Goal: Task Accomplishment & Management: Complete application form

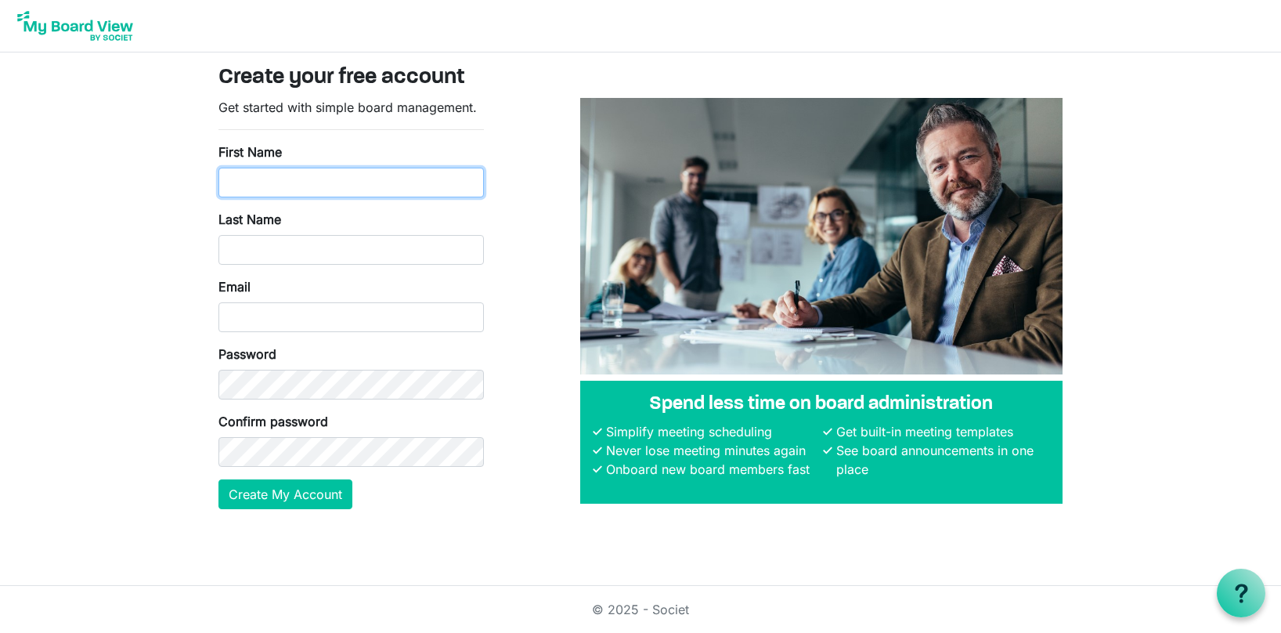
click at [420, 187] on input "First Name" at bounding box center [350, 183] width 265 height 30
type input "Scott"
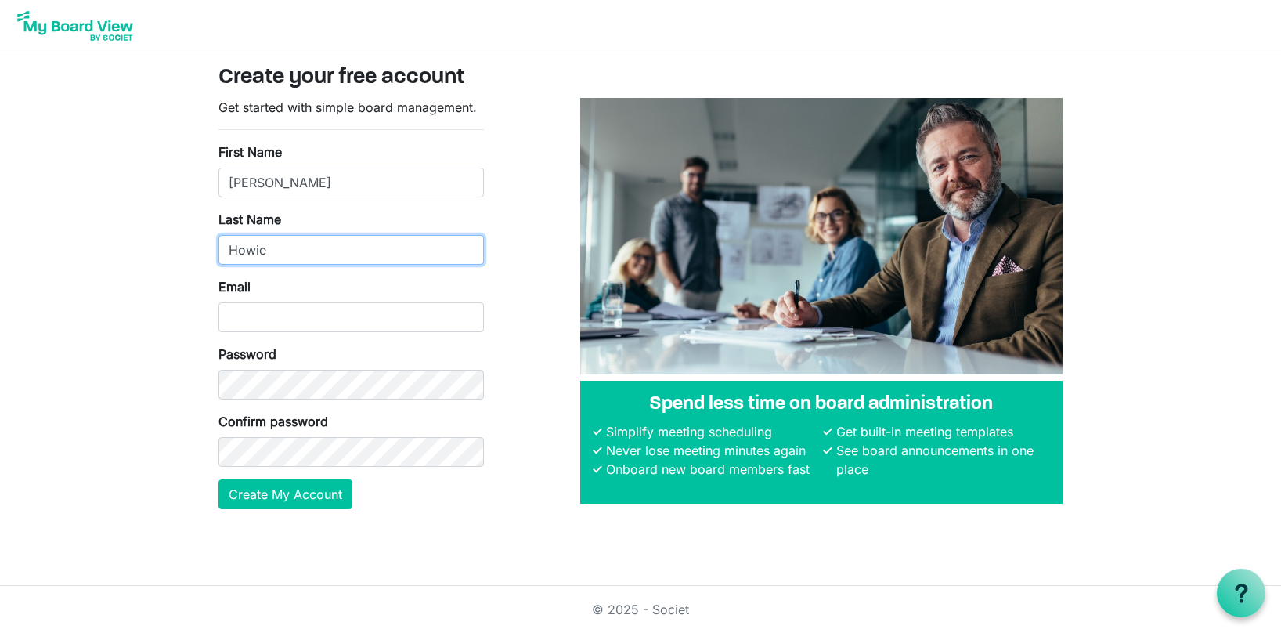
type input "Howie"
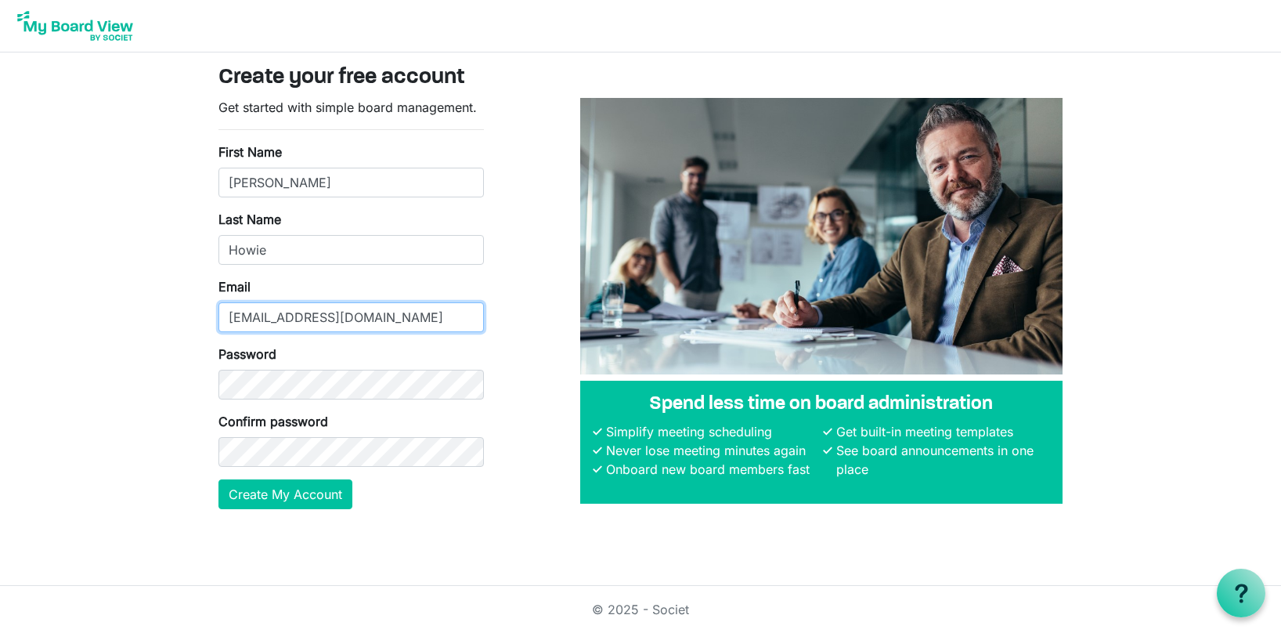
type input "gm@regionalarts.com.au"
click at [130, 387] on body "Create your free account Get started with simple board management. First Name S…" at bounding box center [640, 267] width 1281 height 534
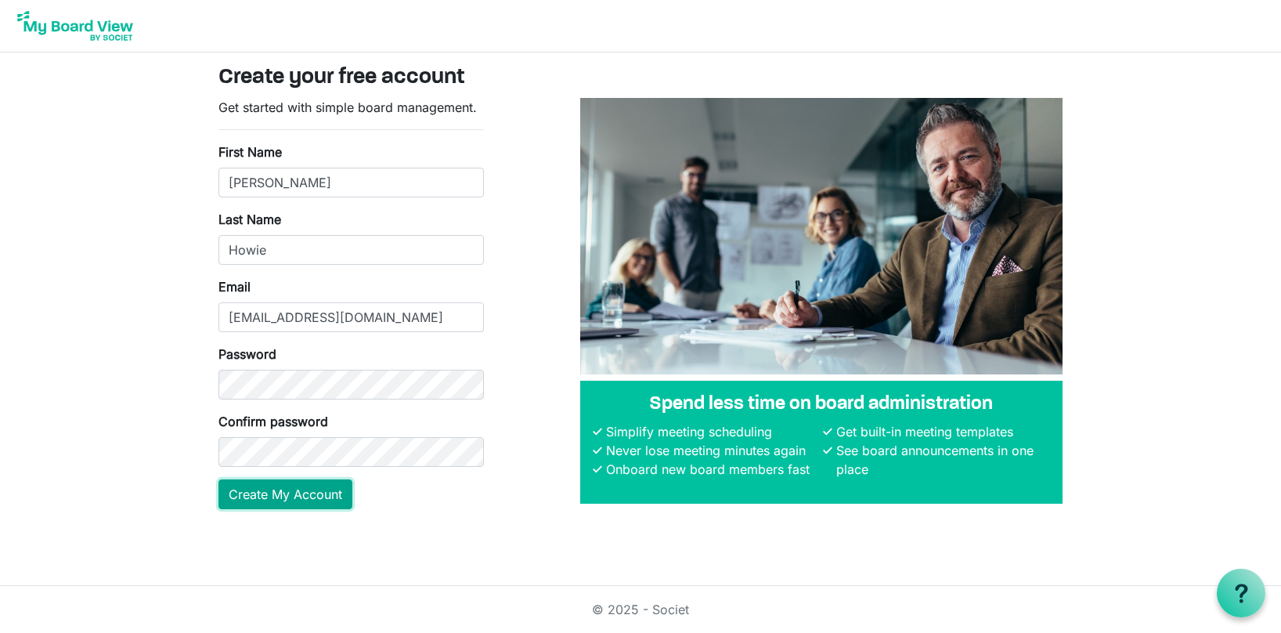
click at [289, 504] on button "Create My Account" at bounding box center [285, 494] width 134 height 30
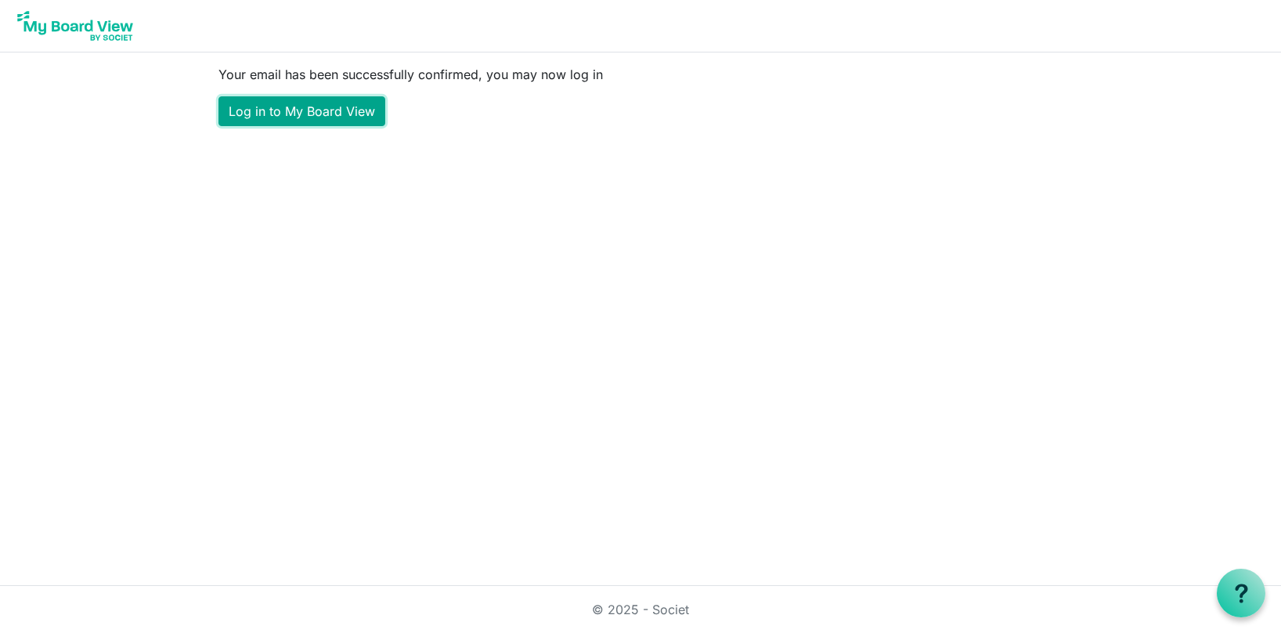
click at [308, 102] on link "Log in to My Board View" at bounding box center [301, 111] width 167 height 30
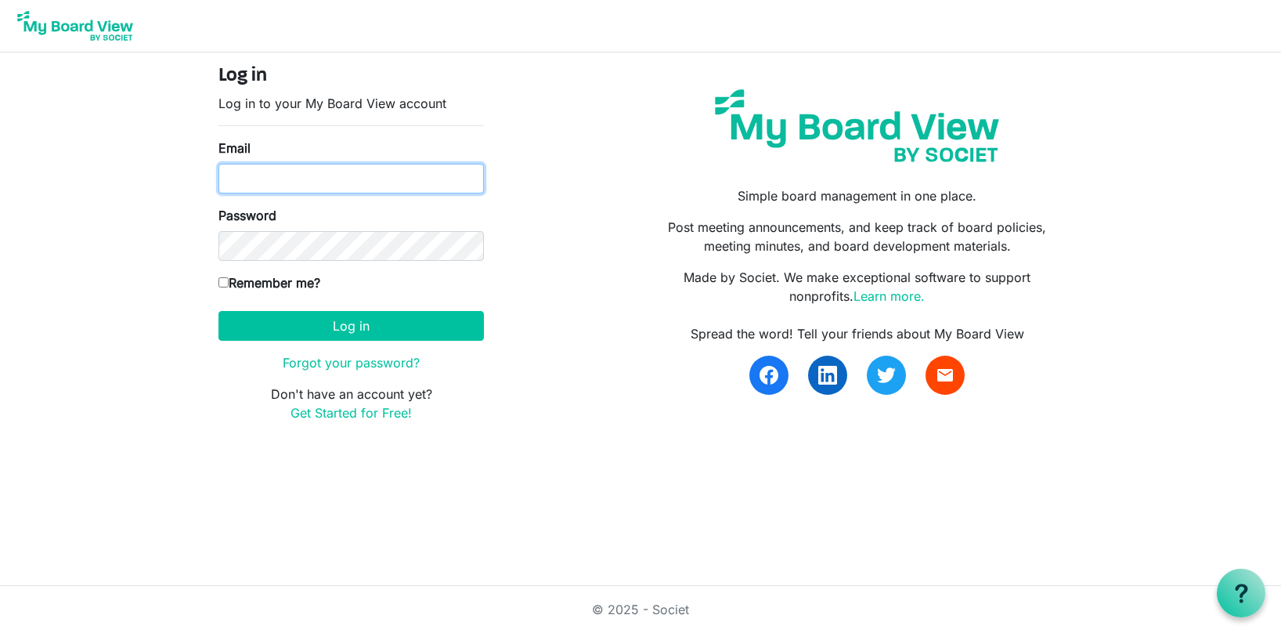
click at [357, 186] on input "Email" at bounding box center [350, 179] width 265 height 30
type input "gm@regionalarts.com.au"
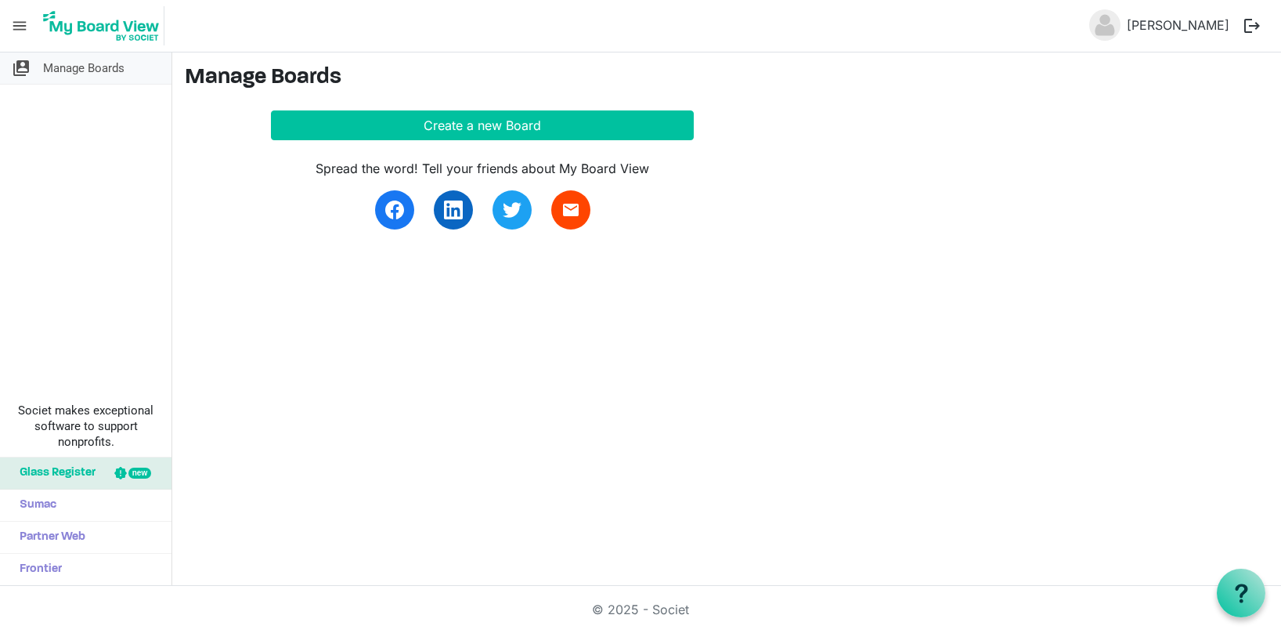
click at [78, 66] on span "Manage Boards" at bounding box center [83, 67] width 81 height 31
click at [69, 470] on span "Glass Register" at bounding box center [54, 472] width 84 height 31
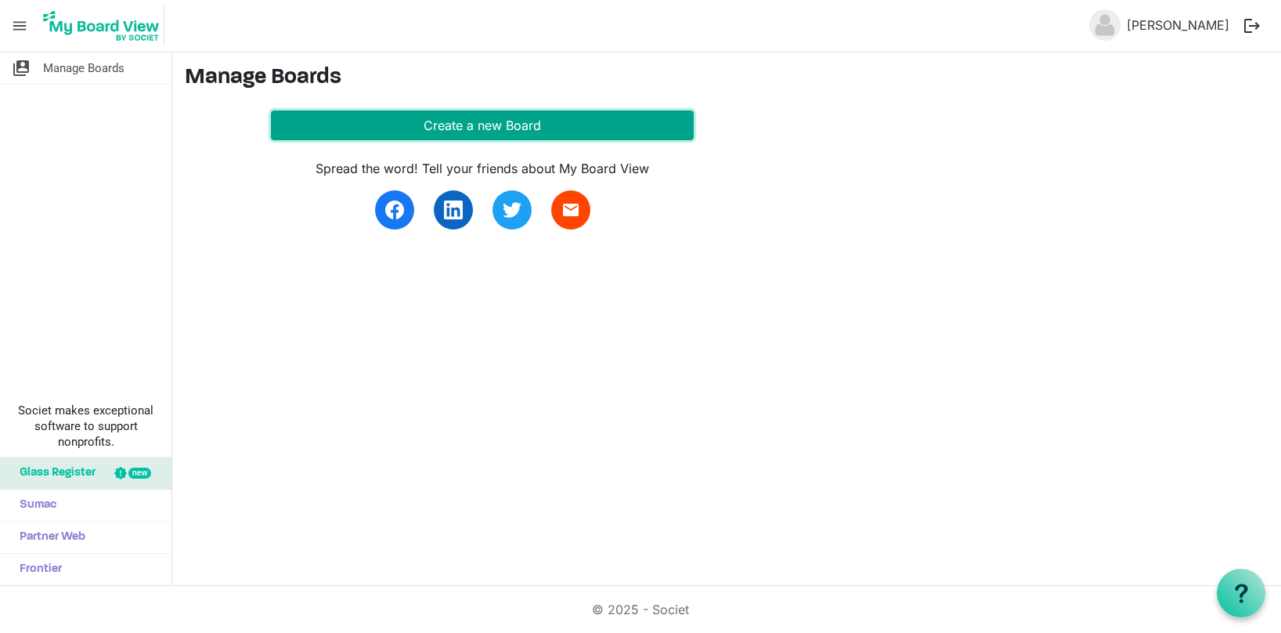
click at [368, 126] on button "Create a new Board" at bounding box center [482, 125] width 423 height 30
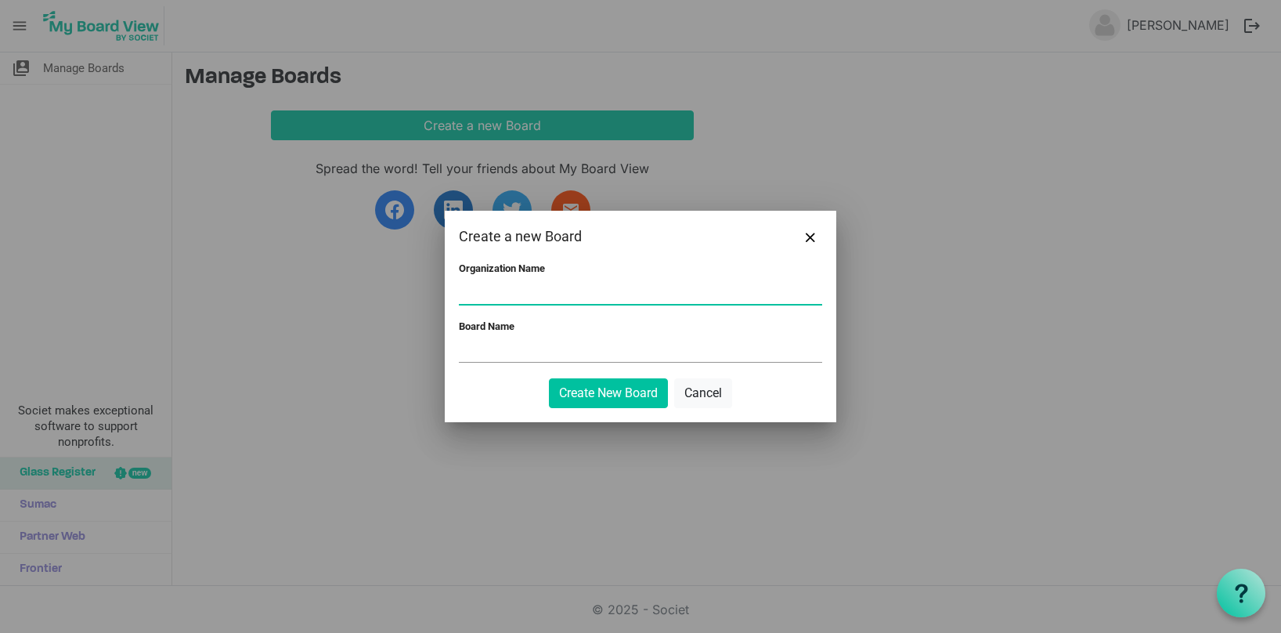
click at [542, 298] on input "Organization Name" at bounding box center [640, 291] width 363 height 23
type input "Regional Arts Australia"
click at [630, 359] on input "Board Name" at bounding box center [640, 349] width 363 height 23
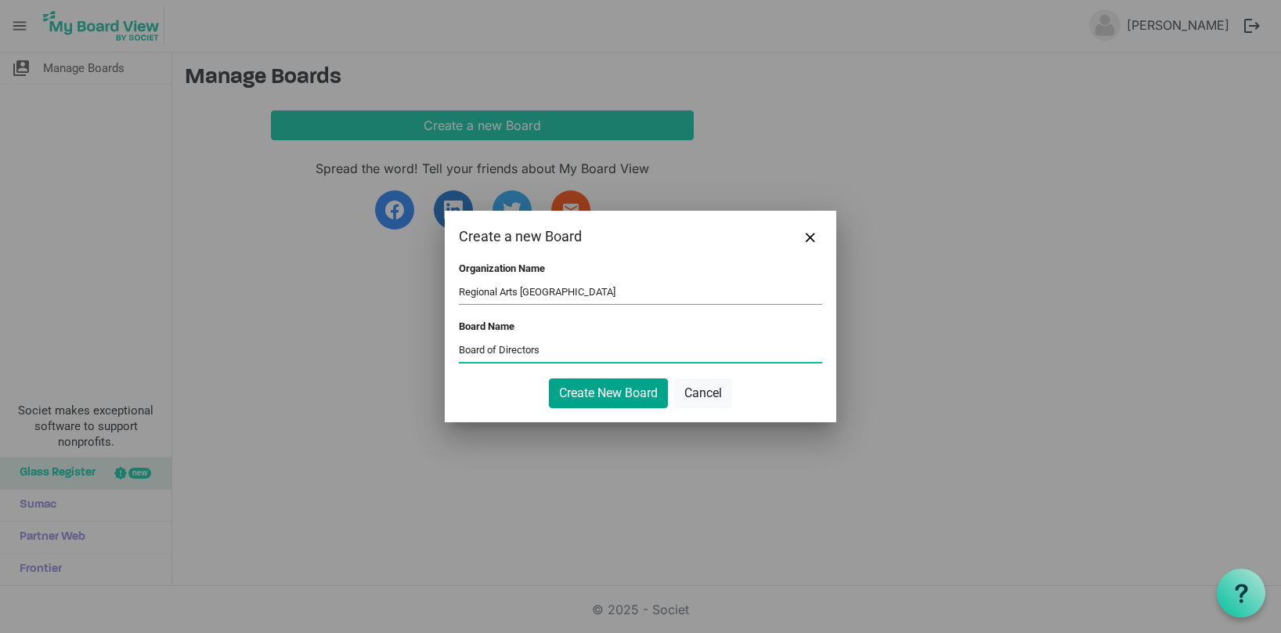
type input "Board of Directors"
click at [597, 400] on button "Create New Board" at bounding box center [608, 393] width 119 height 30
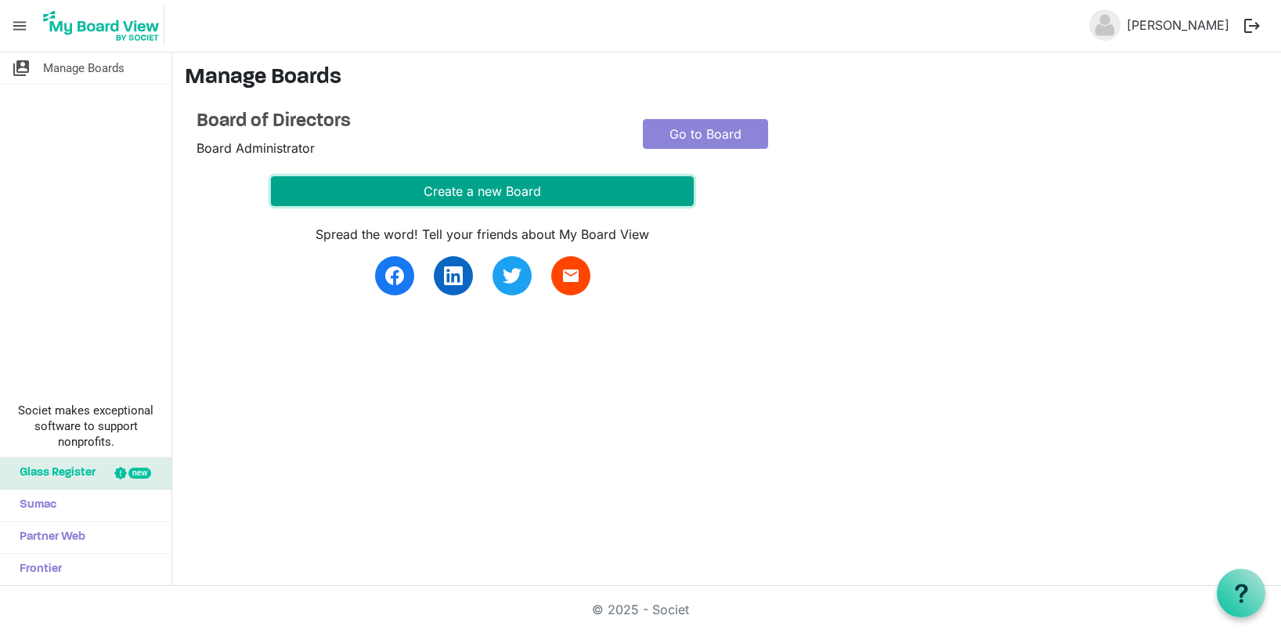
click at [566, 186] on button "Create a new Board" at bounding box center [482, 191] width 423 height 30
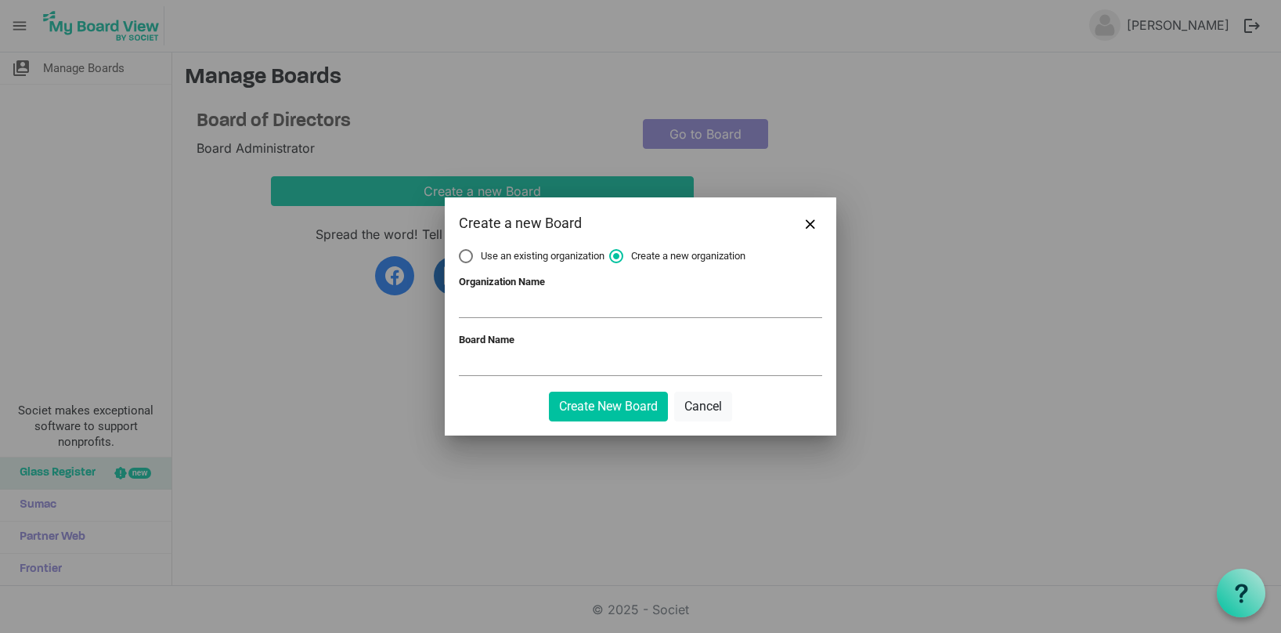
click at [460, 252] on label "Use an existing organization" at bounding box center [532, 256] width 146 height 14
click at [460, 250] on input "Use an existing organization" at bounding box center [459, 249] width 1 height 1
radio input "true"
click at [503, 305] on span at bounding box center [640, 306] width 363 height 24
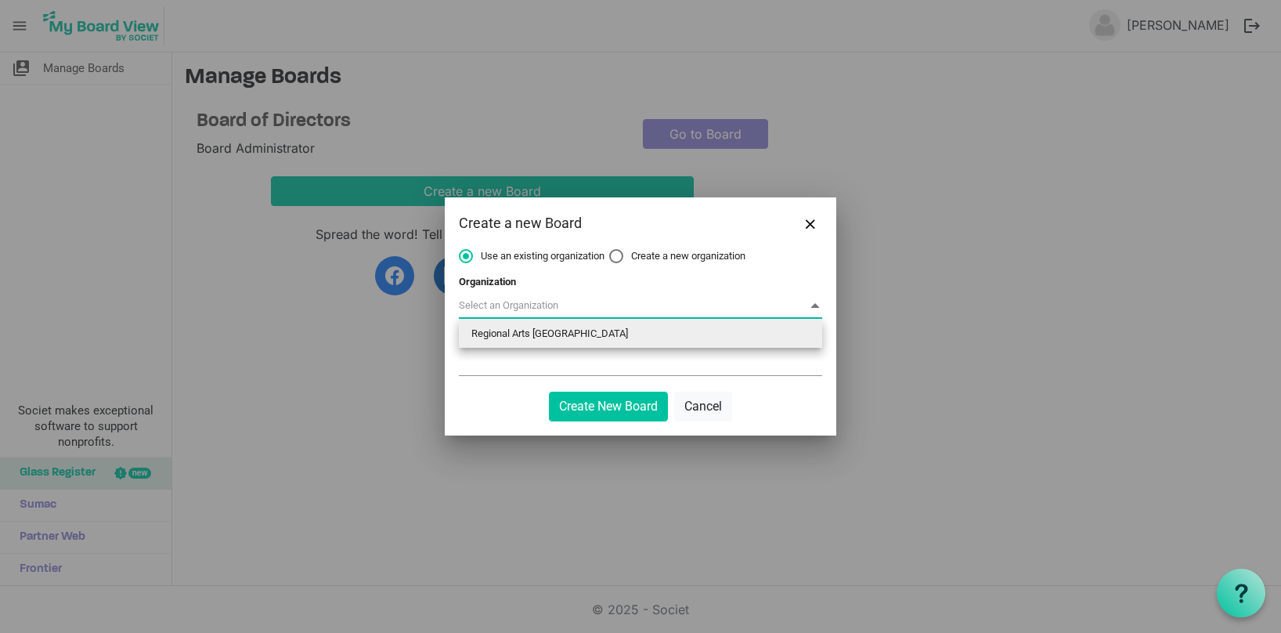
click at [498, 328] on li "Regional Arts Australia" at bounding box center [640, 333] width 363 height 28
type input "Regional Arts Australia"
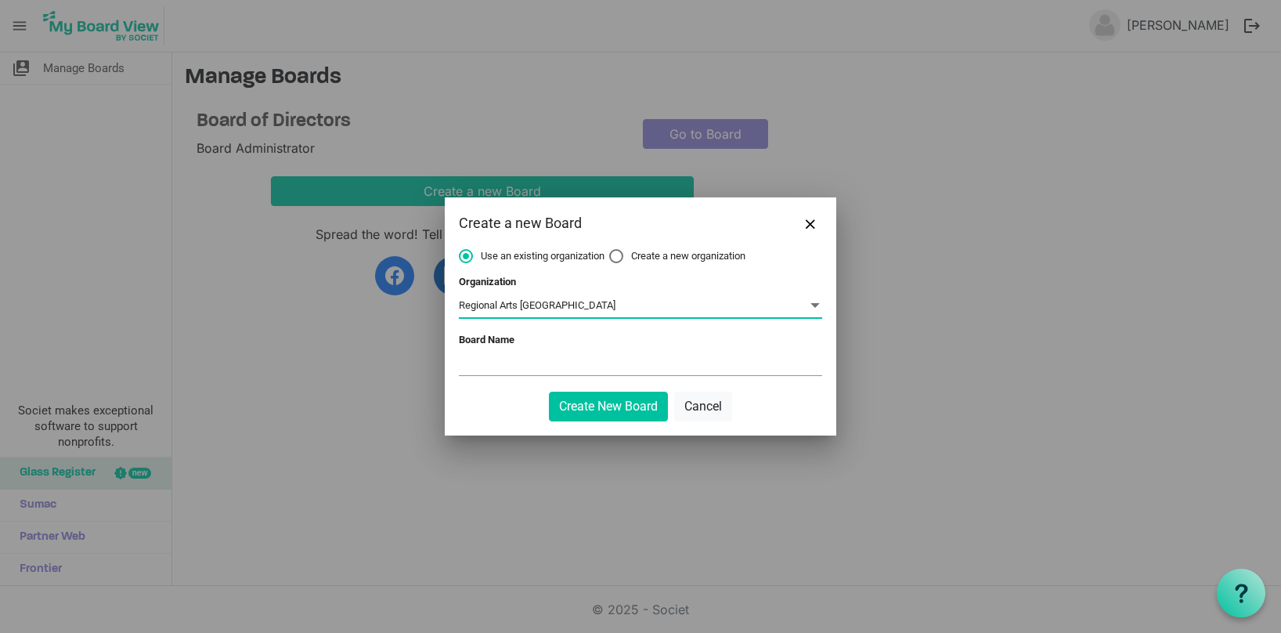
click at [497, 353] on input "Board Name" at bounding box center [640, 362] width 363 height 23
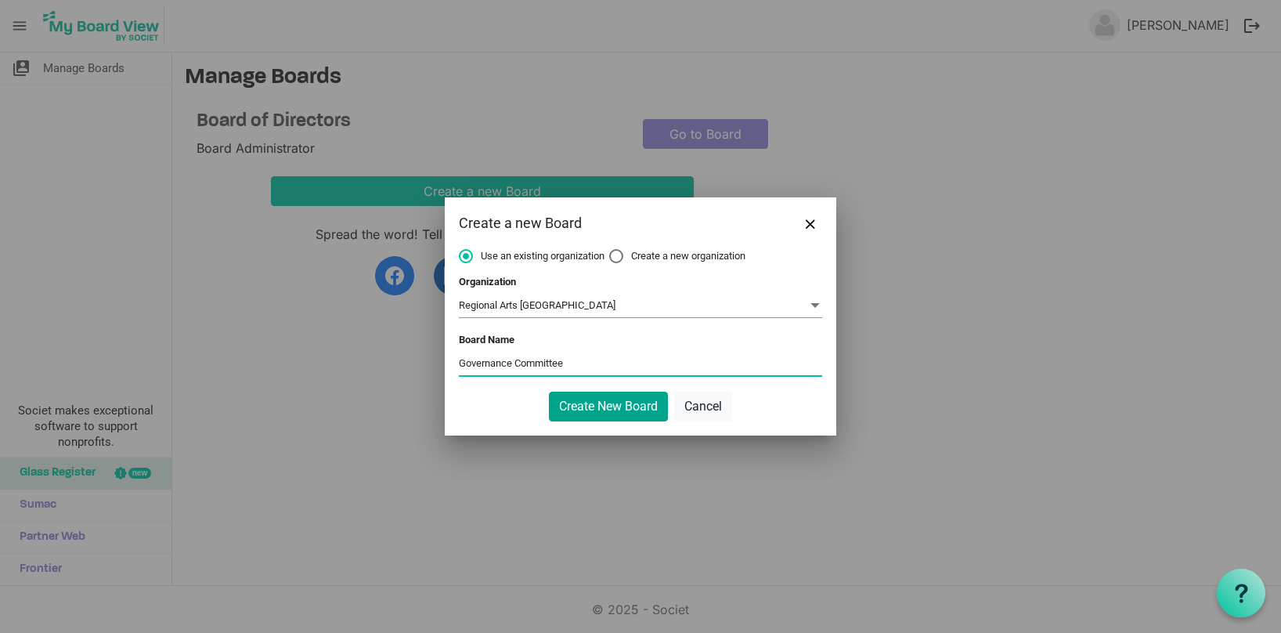
type input "Governance Committee"
click at [586, 402] on button "Create New Board" at bounding box center [608, 406] width 119 height 30
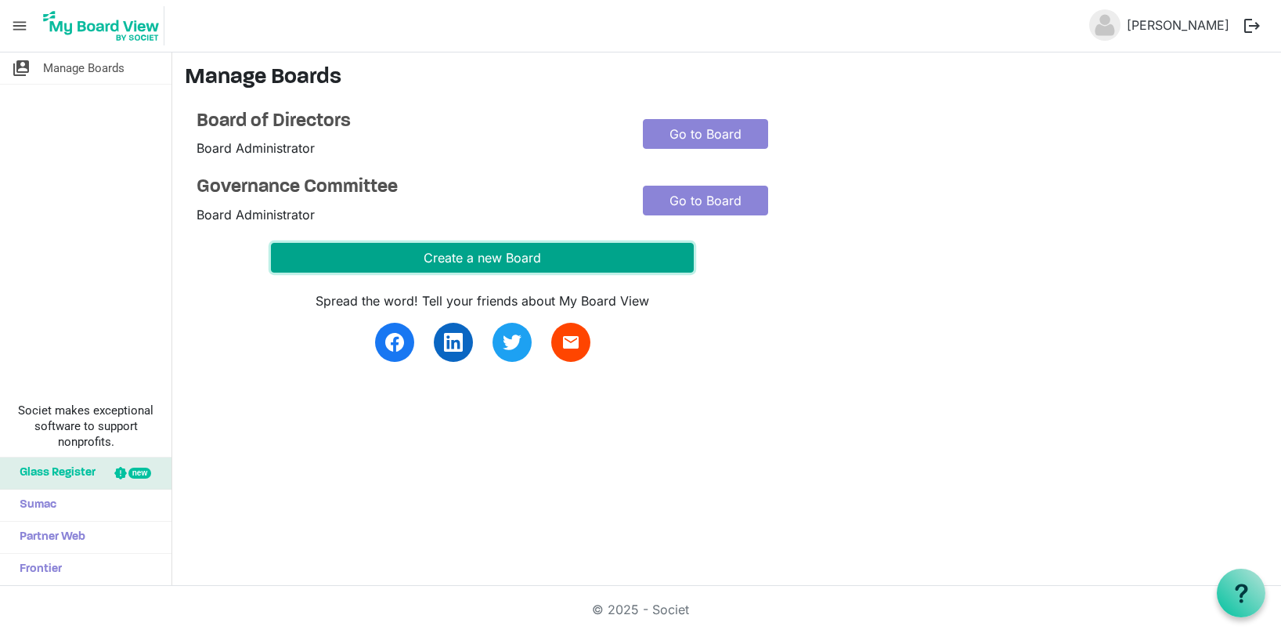
click at [529, 256] on button "Create a new Board" at bounding box center [482, 258] width 423 height 30
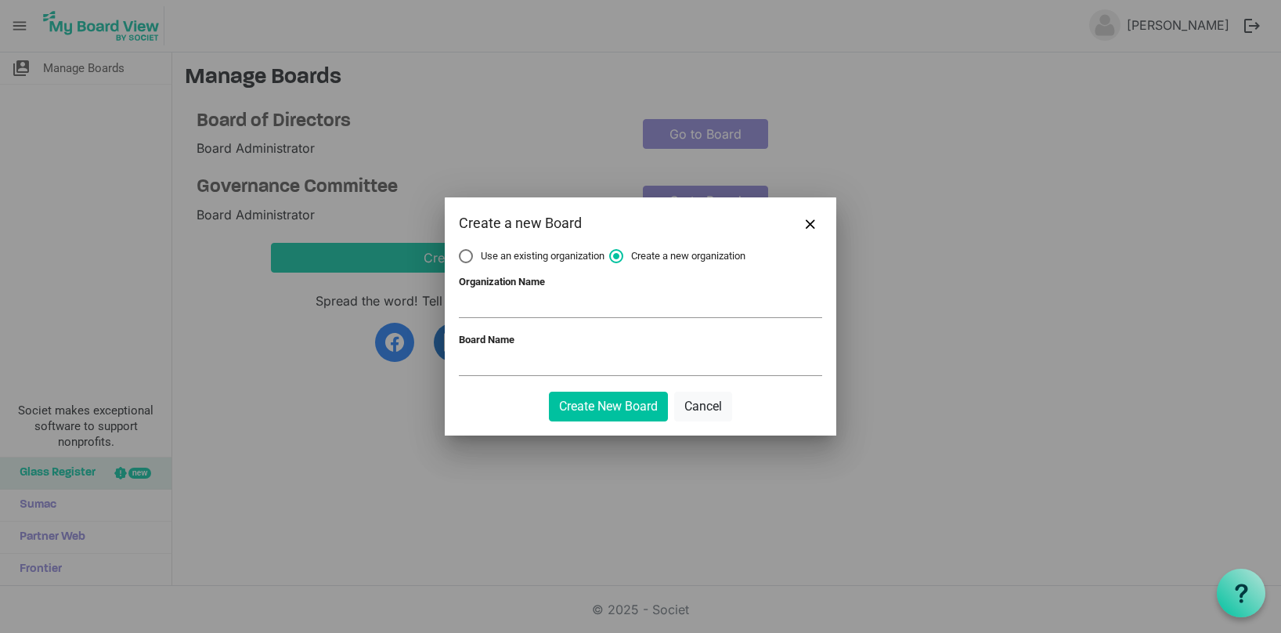
click at [549, 303] on input "Organization Name" at bounding box center [640, 305] width 363 height 23
click at [485, 254] on span "Use an existing organization" at bounding box center [532, 256] width 146 height 14
click at [460, 250] on input "Use an existing organization" at bounding box center [459, 249] width 1 height 1
radio input "true"
click at [507, 297] on span at bounding box center [640, 306] width 363 height 24
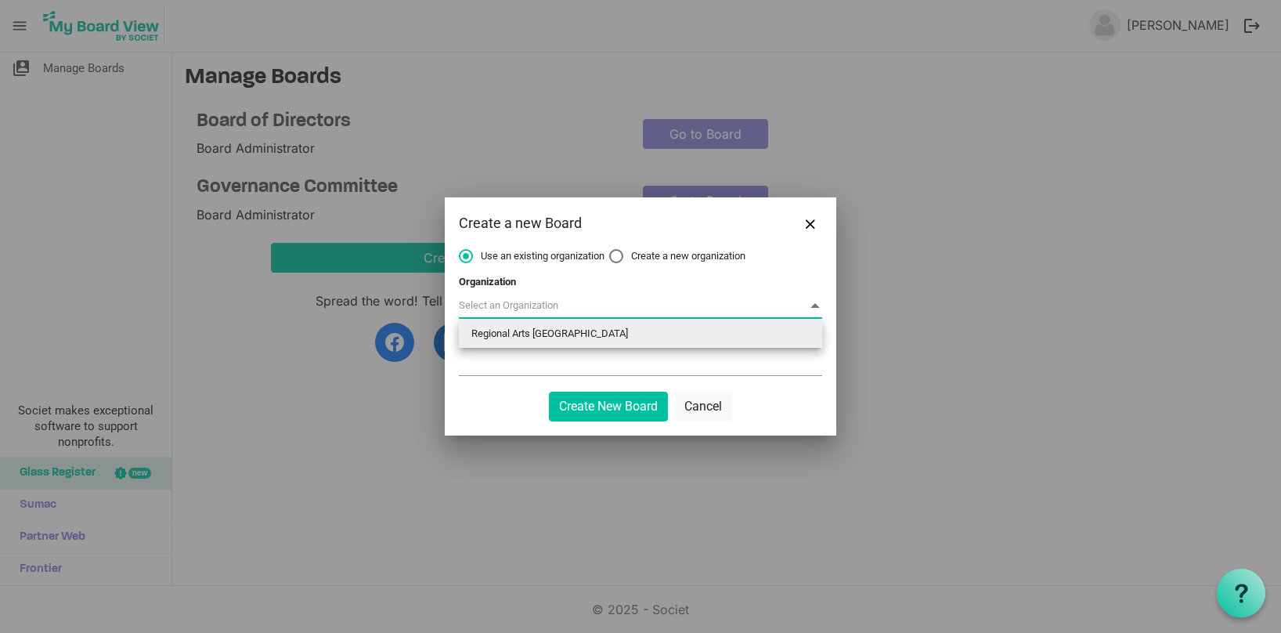
click at [510, 328] on li "Regional Arts Australia" at bounding box center [640, 333] width 363 height 28
type input "Regional Arts Australia"
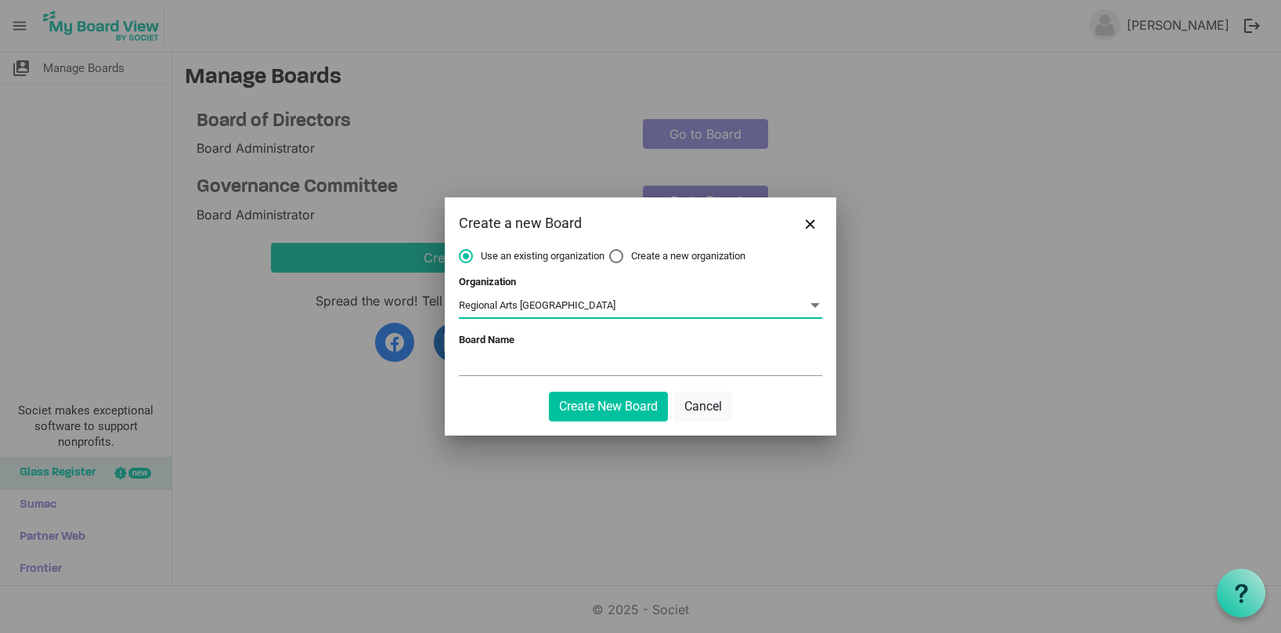
click at [506, 362] on input "Board Name" at bounding box center [640, 362] width 363 height 23
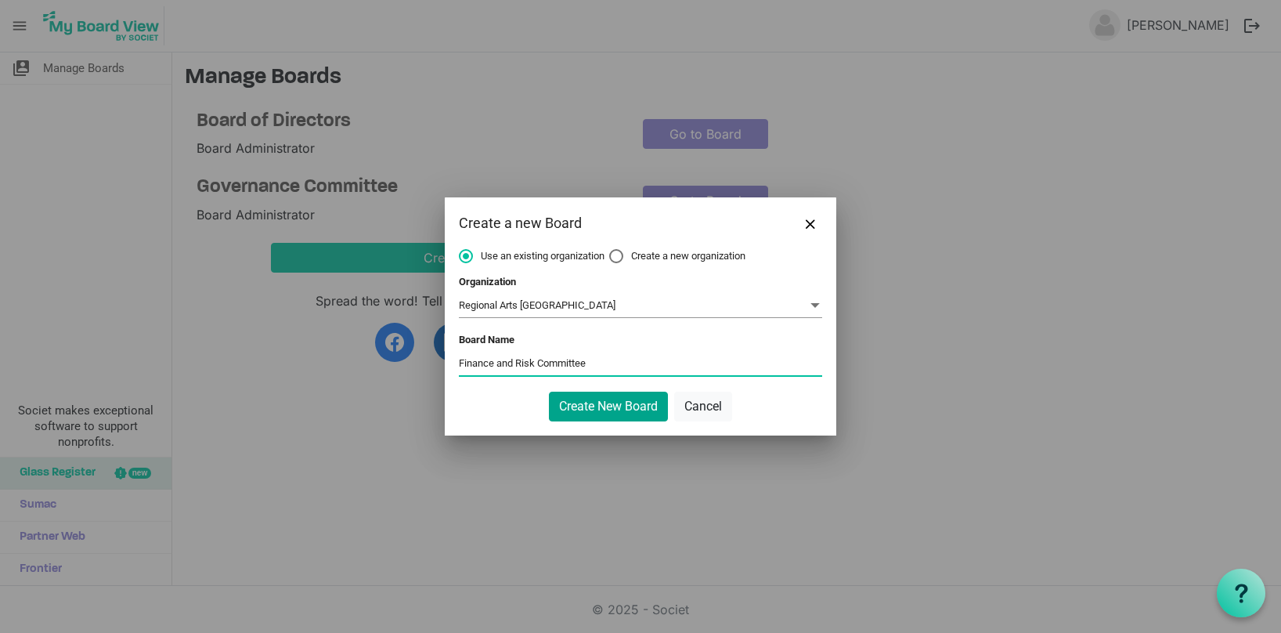
type input "Finance and Risk Committee"
click at [575, 412] on button "Create New Board" at bounding box center [608, 406] width 119 height 30
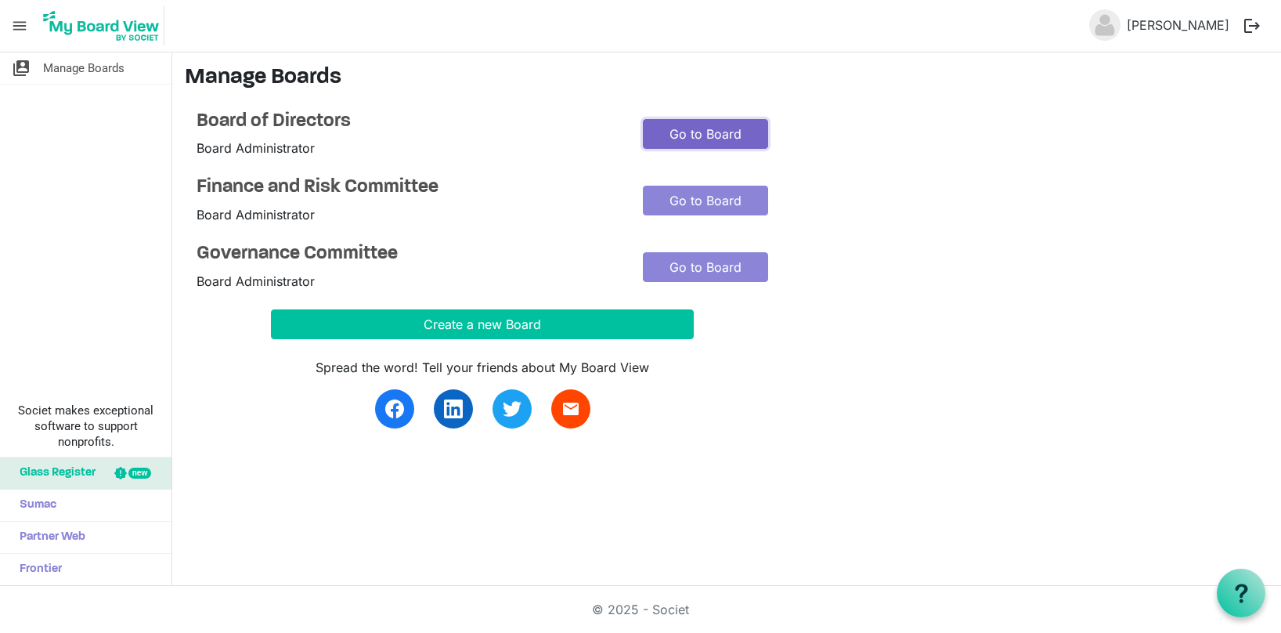
click at [712, 130] on link "Go to Board" at bounding box center [705, 134] width 125 height 30
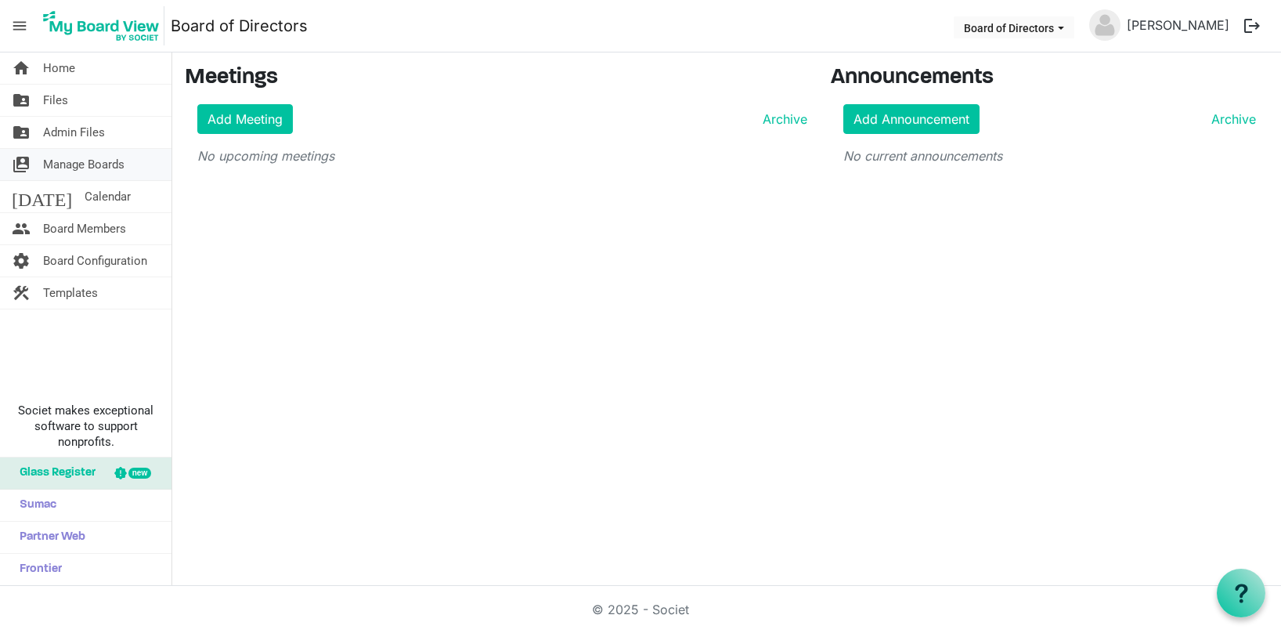
click at [92, 170] on span "Manage Boards" at bounding box center [83, 164] width 81 height 31
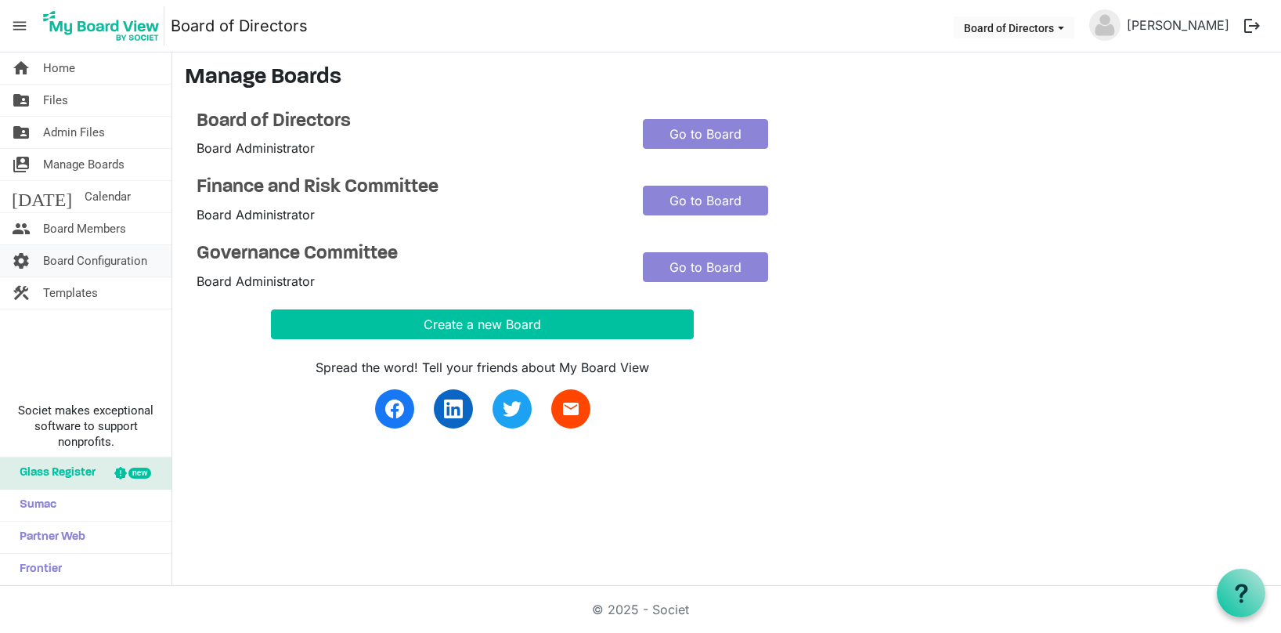
click at [87, 264] on span "Board Configuration" at bounding box center [95, 260] width 104 height 31
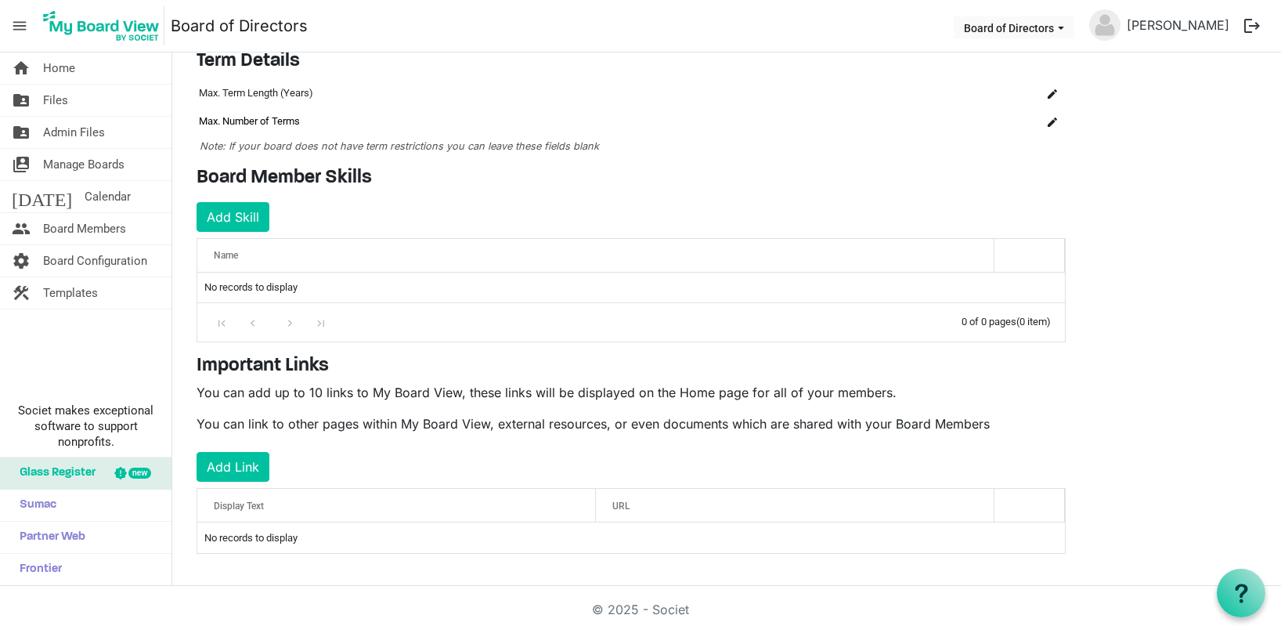
scroll to position [127, 0]
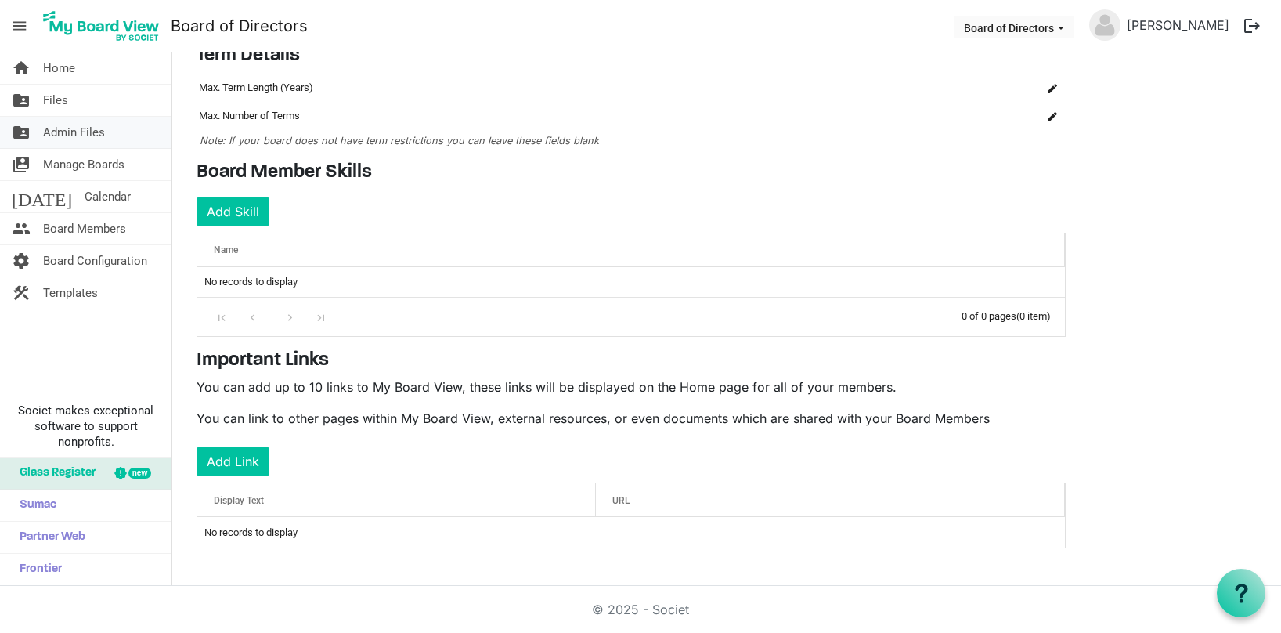
click at [102, 130] on span "Admin Files" at bounding box center [74, 132] width 62 height 31
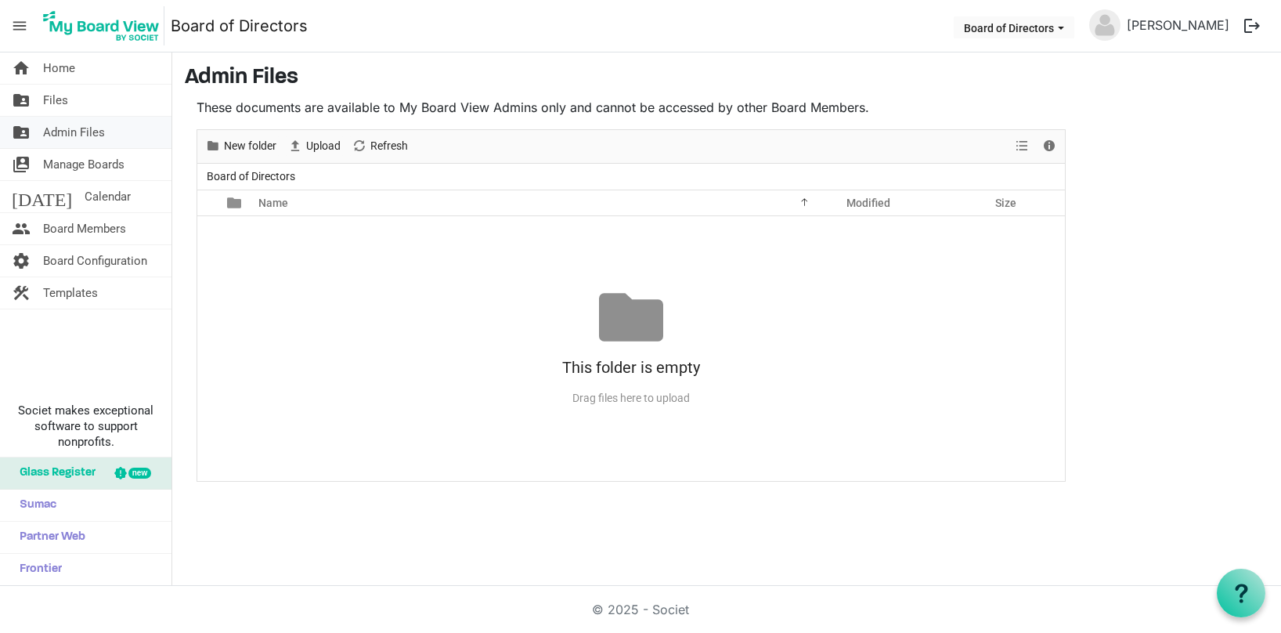
click at [96, 120] on span "Admin Files" at bounding box center [74, 132] width 62 height 31
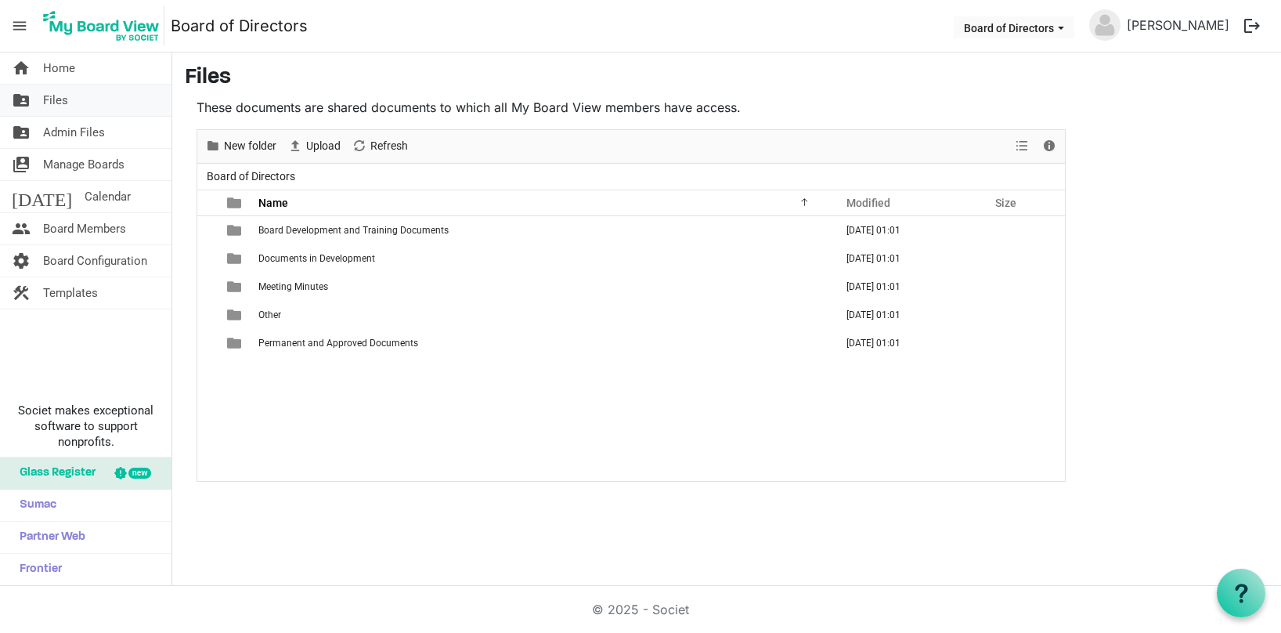
click at [70, 106] on link "folder_shared Files" at bounding box center [85, 100] width 171 height 31
click at [85, 200] on span "Calendar" at bounding box center [108, 196] width 46 height 31
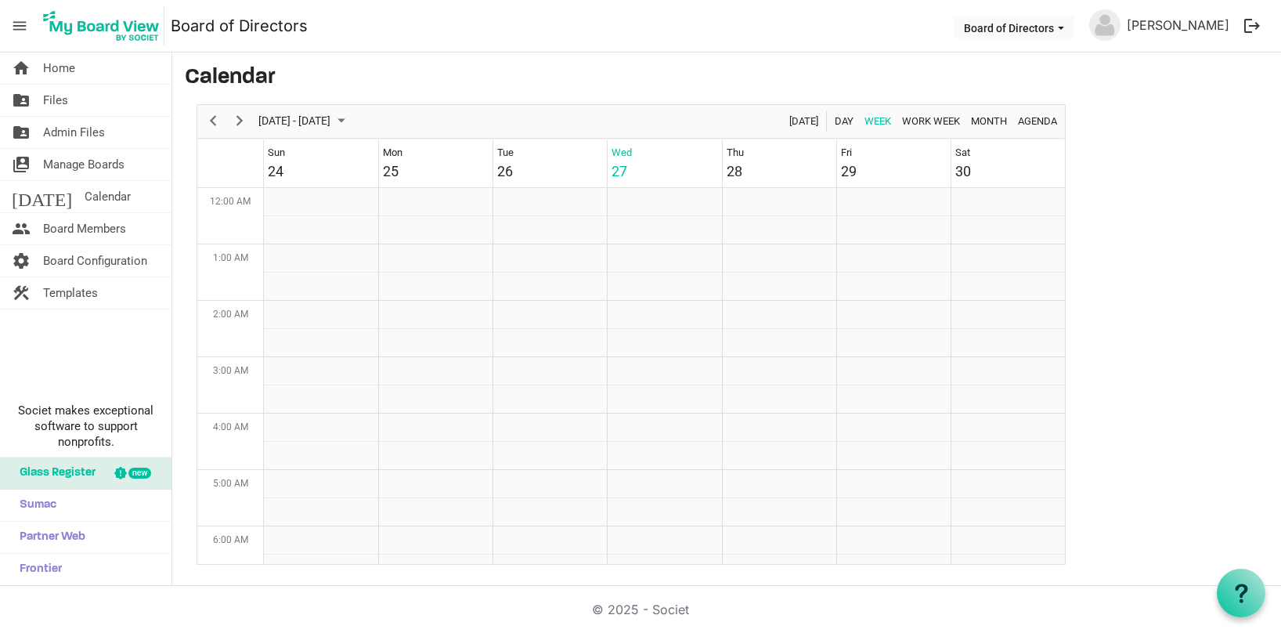
scroll to position [507, 0]
click at [1058, 38] on li "Board of Directors" at bounding box center [1013, 27] width 127 height 29
click at [1056, 27] on button "Board of Directors" at bounding box center [1013, 27] width 121 height 22
click at [84, 24] on img at bounding box center [101, 25] width 126 height 39
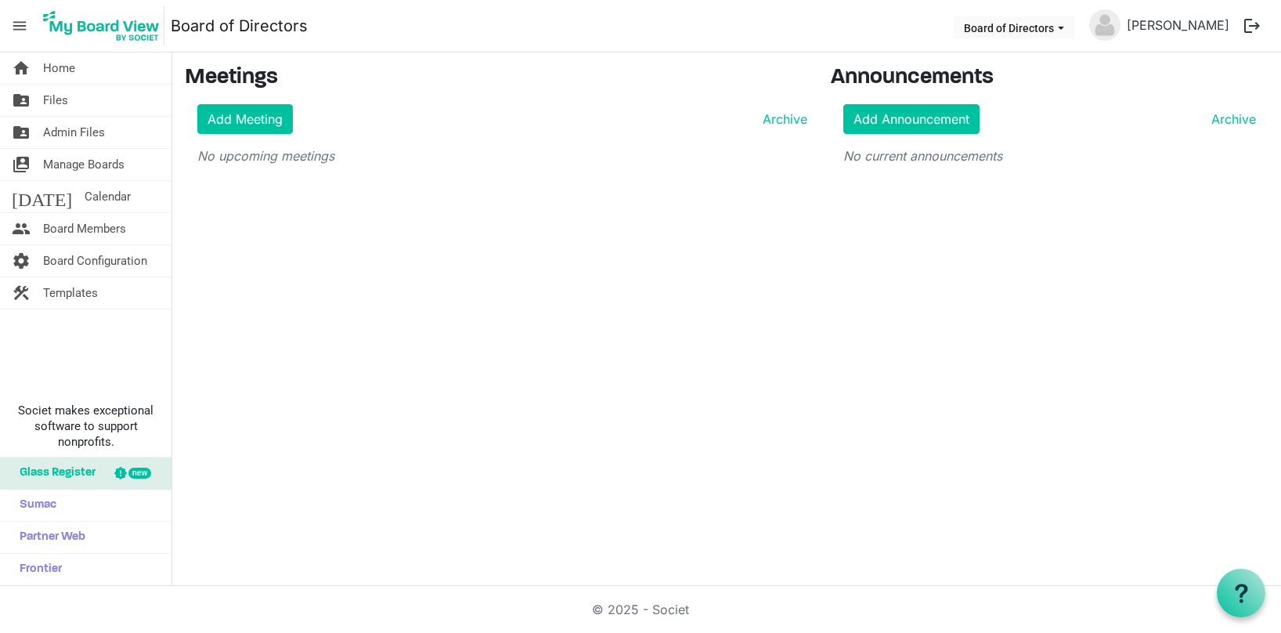
click at [19, 24] on span "menu" at bounding box center [20, 26] width 30 height 30
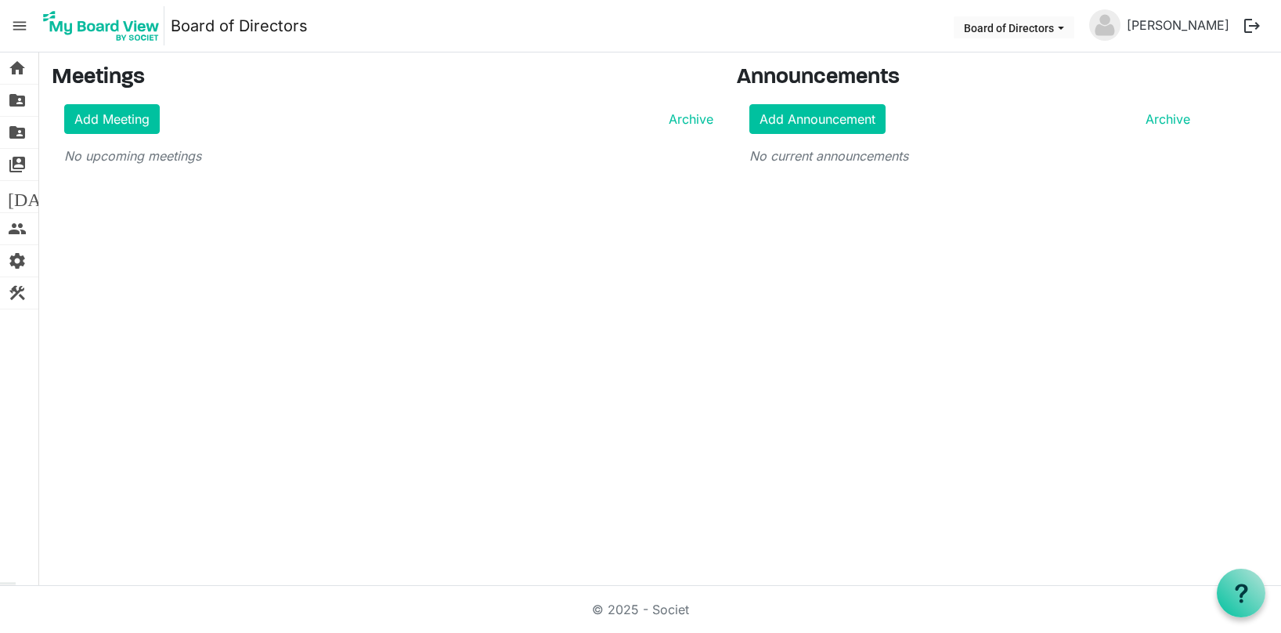
click at [19, 24] on span "menu" at bounding box center [20, 26] width 30 height 30
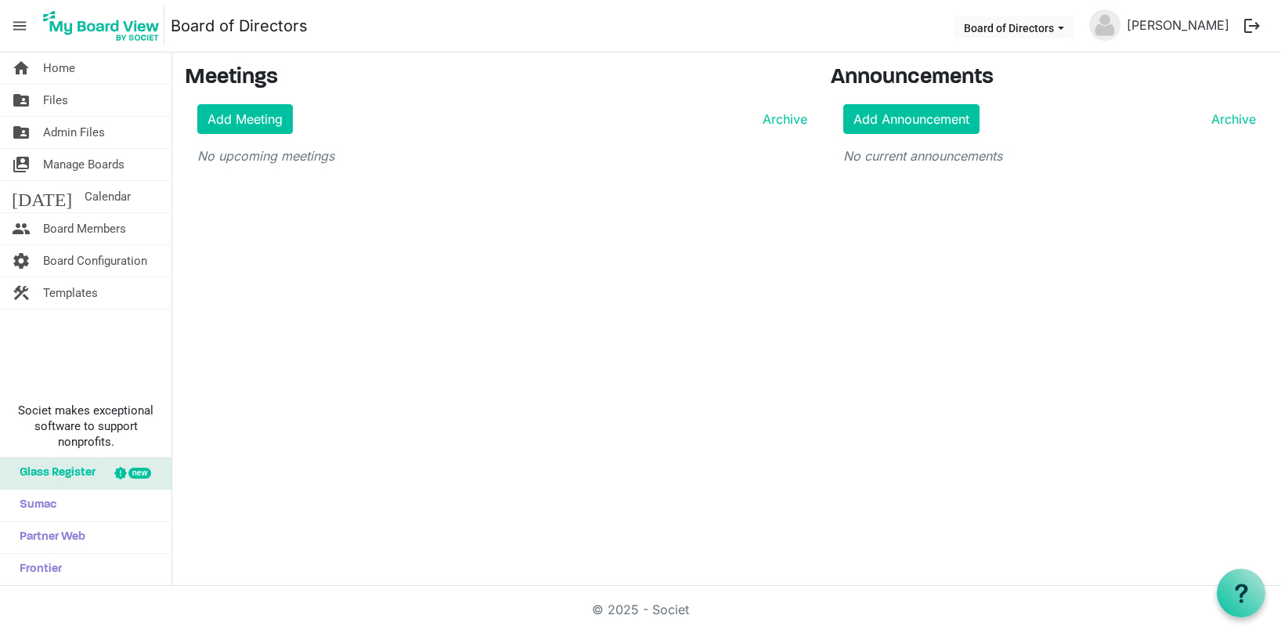
click at [21, 27] on span "menu" at bounding box center [20, 26] width 30 height 30
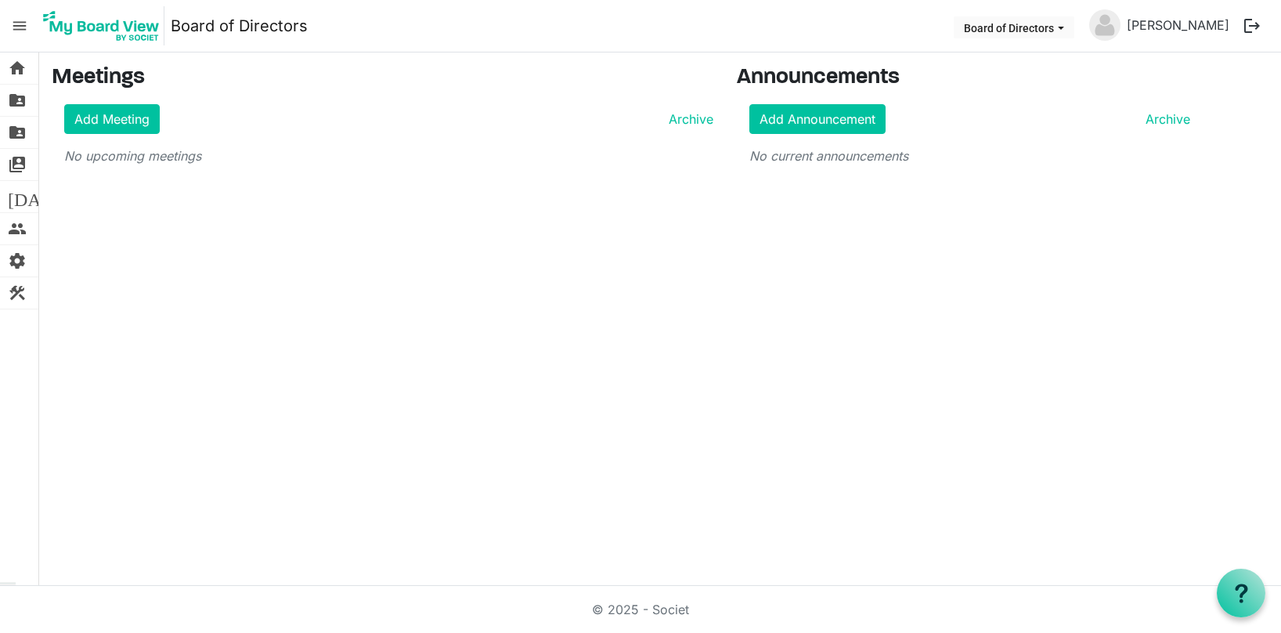
click at [21, 27] on span "menu" at bounding box center [20, 26] width 30 height 30
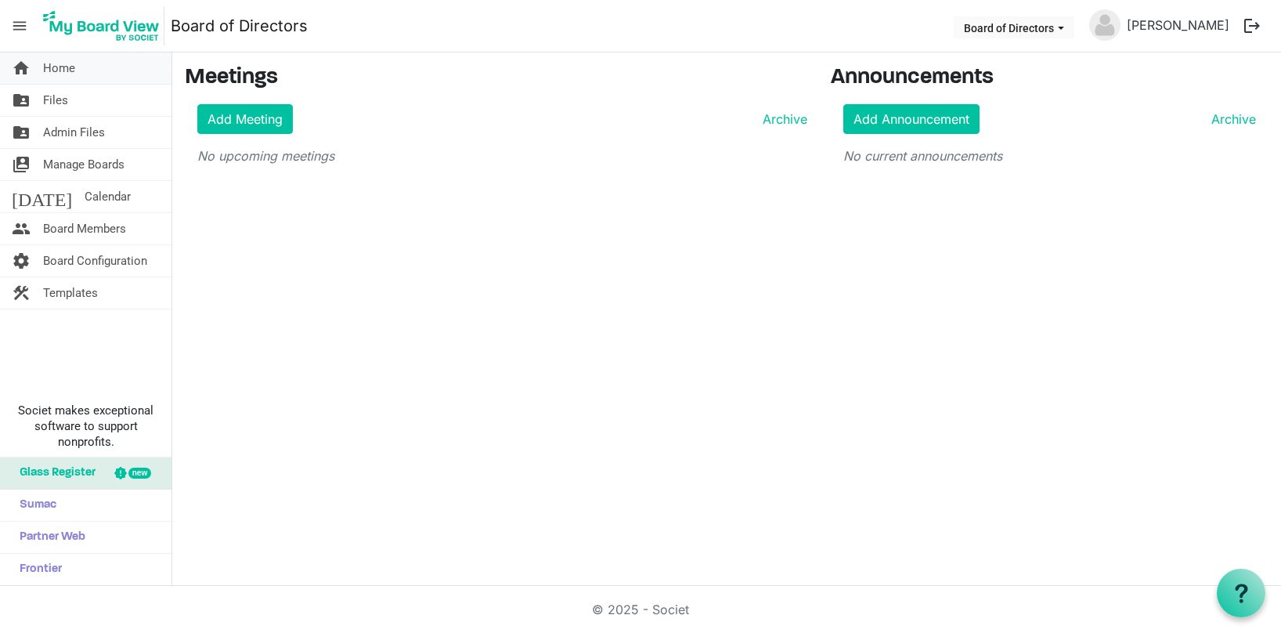
click at [52, 73] on span "Home" at bounding box center [59, 67] width 32 height 31
click at [61, 65] on span "Home" at bounding box center [59, 67] width 32 height 31
click at [108, 33] on img at bounding box center [101, 25] width 126 height 39
click at [81, 292] on span "Templates" at bounding box center [70, 292] width 55 height 31
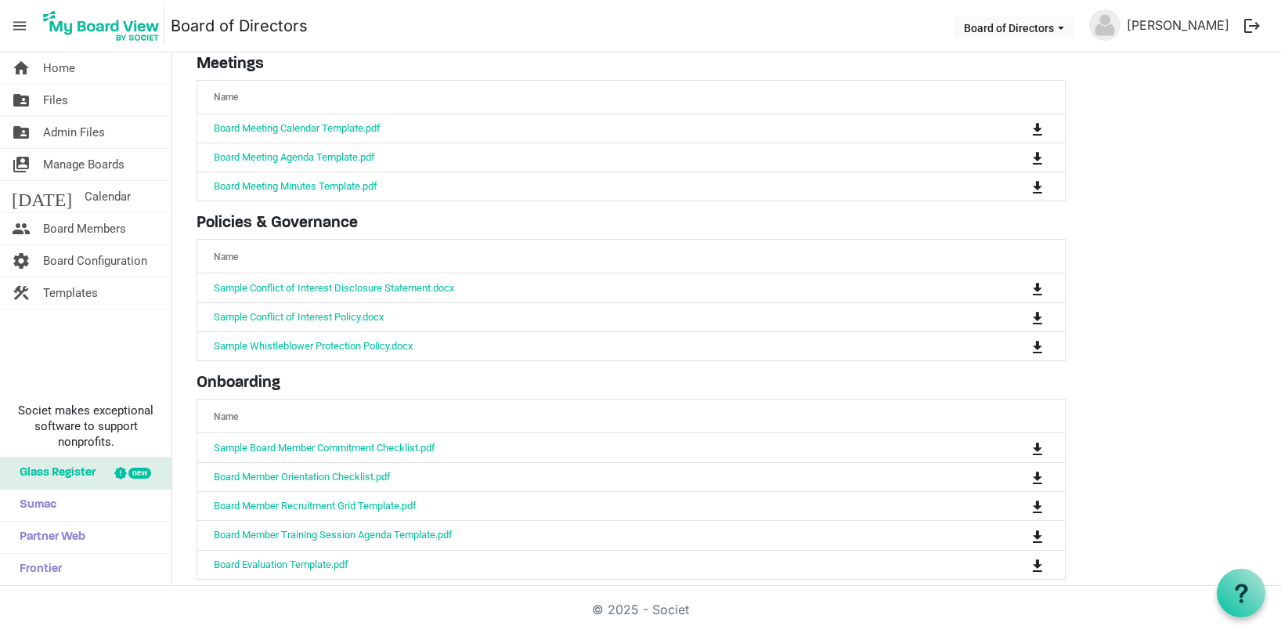
scroll to position [91, 0]
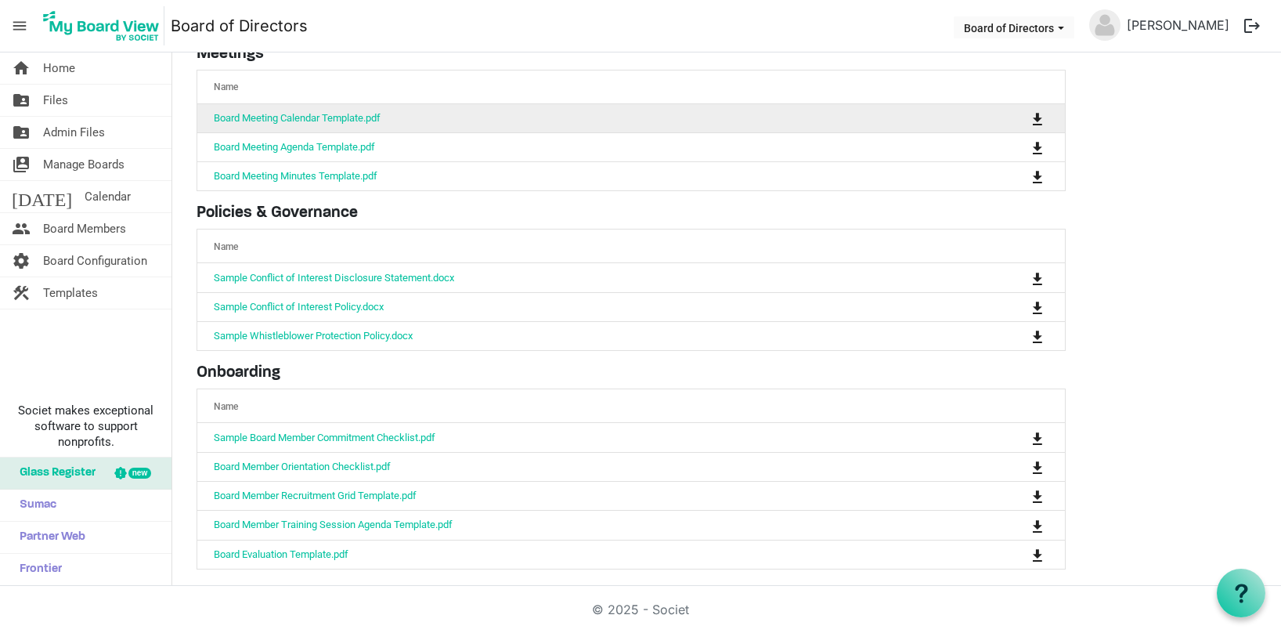
click at [399, 117] on td "Board Meeting Calendar Template.pdf" at bounding box center [582, 118] width 770 height 28
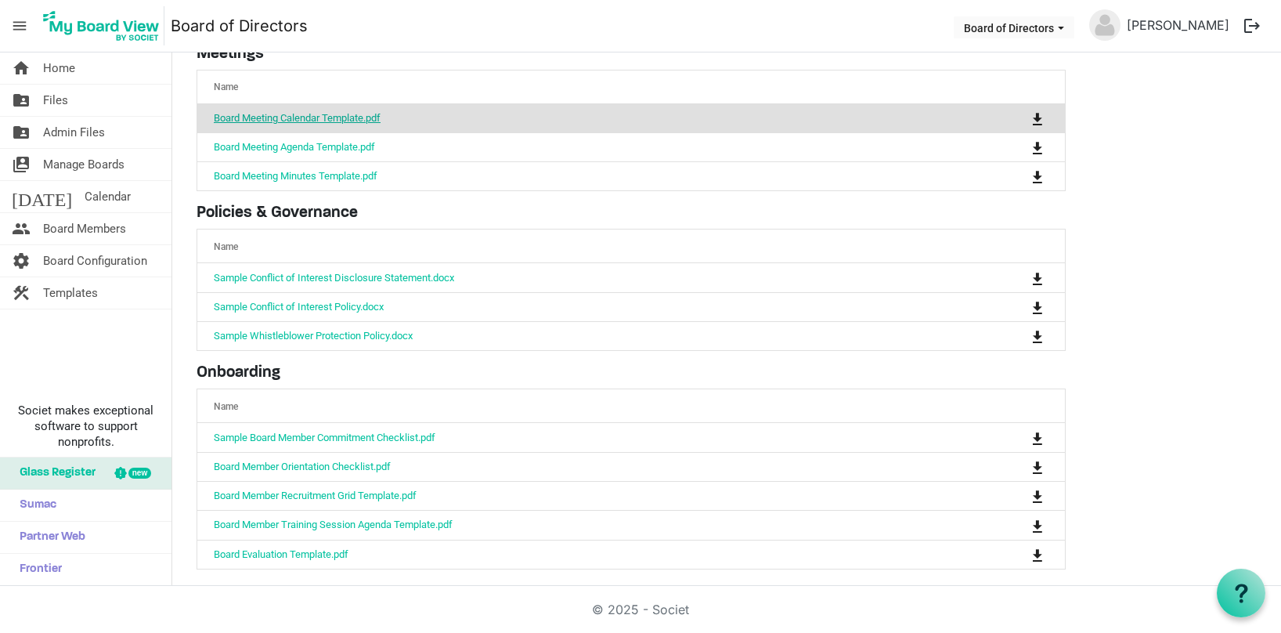
click at [352, 117] on link "Board Meeting Calendar Template.pdf" at bounding box center [297, 118] width 167 height 12
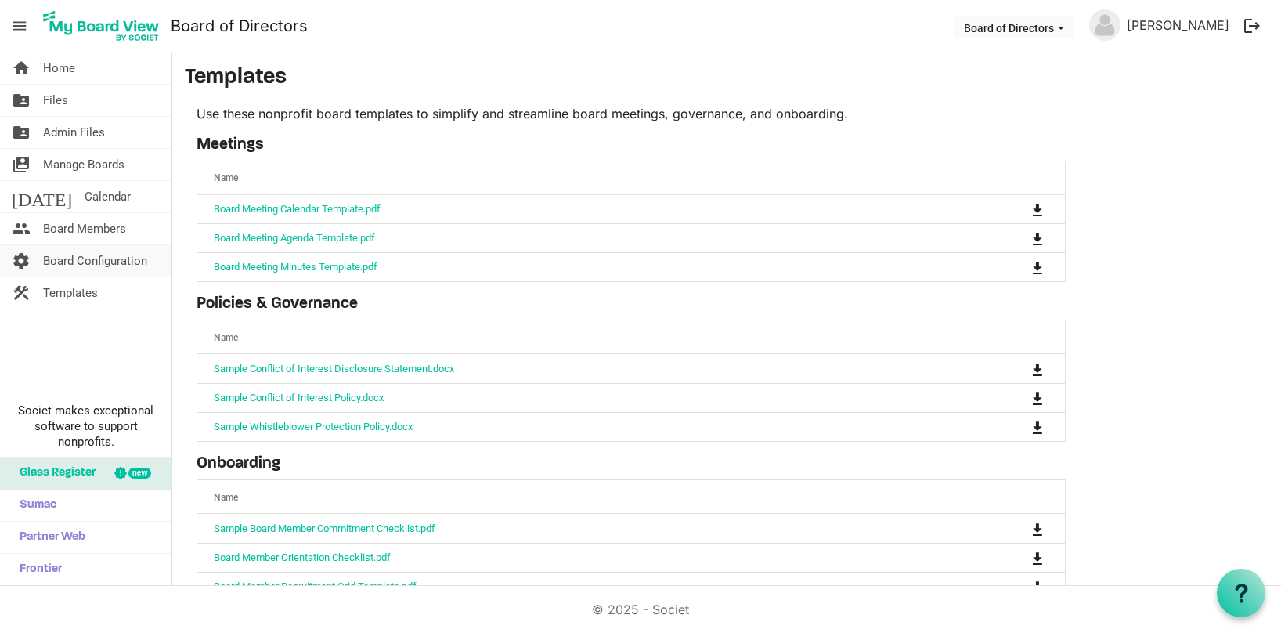
click at [69, 261] on span "Board Configuration" at bounding box center [95, 260] width 104 height 31
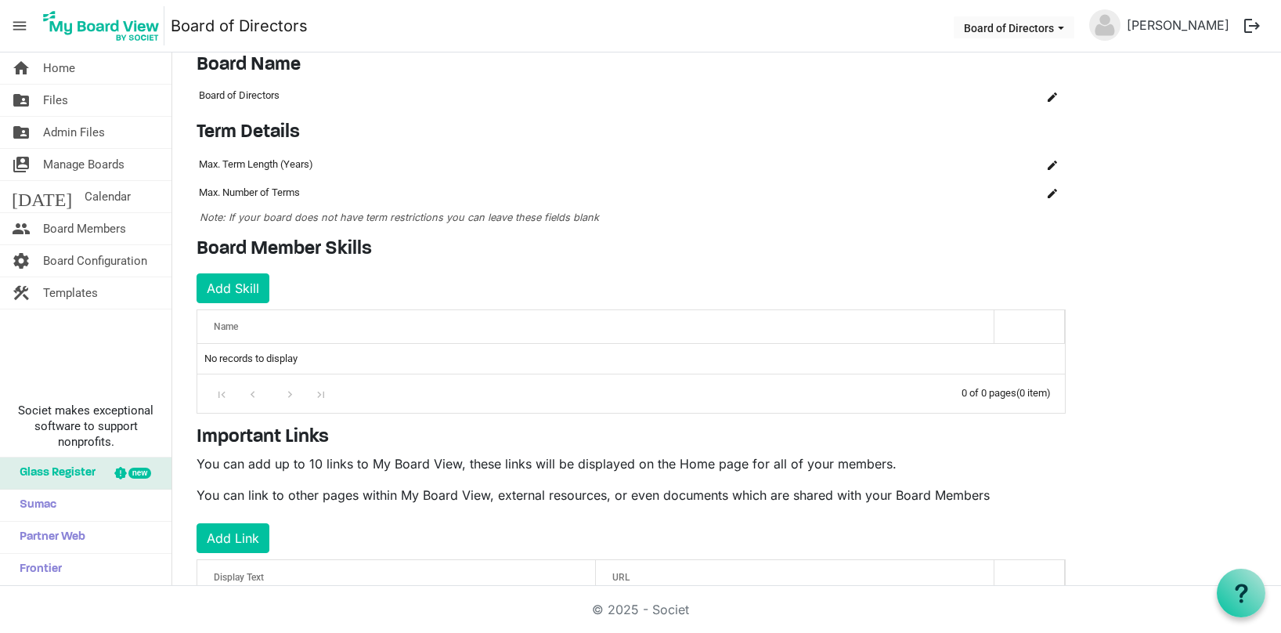
scroll to position [127, 0]
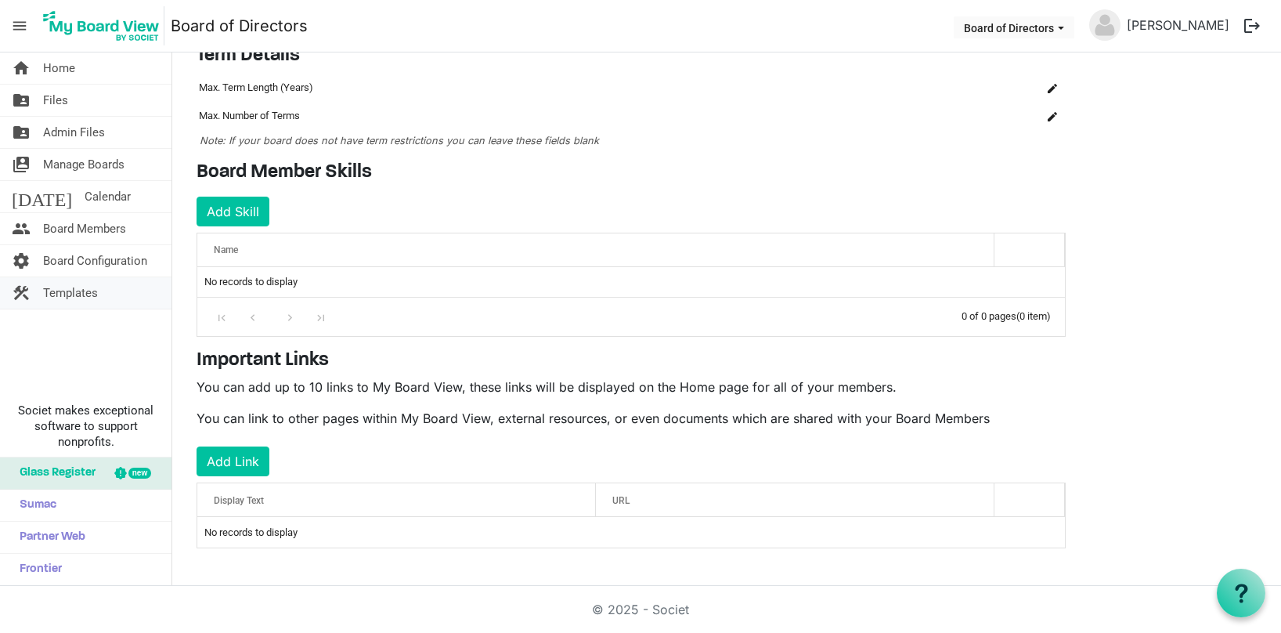
click at [70, 288] on span "Templates" at bounding box center [70, 292] width 55 height 31
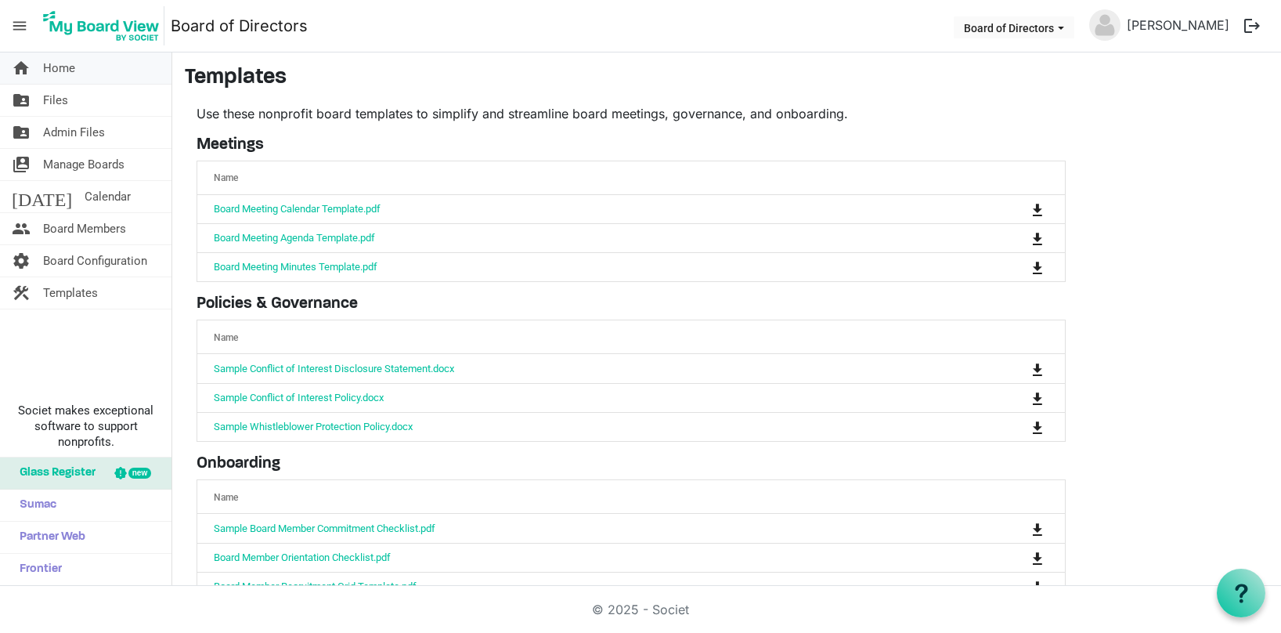
click at [56, 66] on span "Home" at bounding box center [59, 67] width 32 height 31
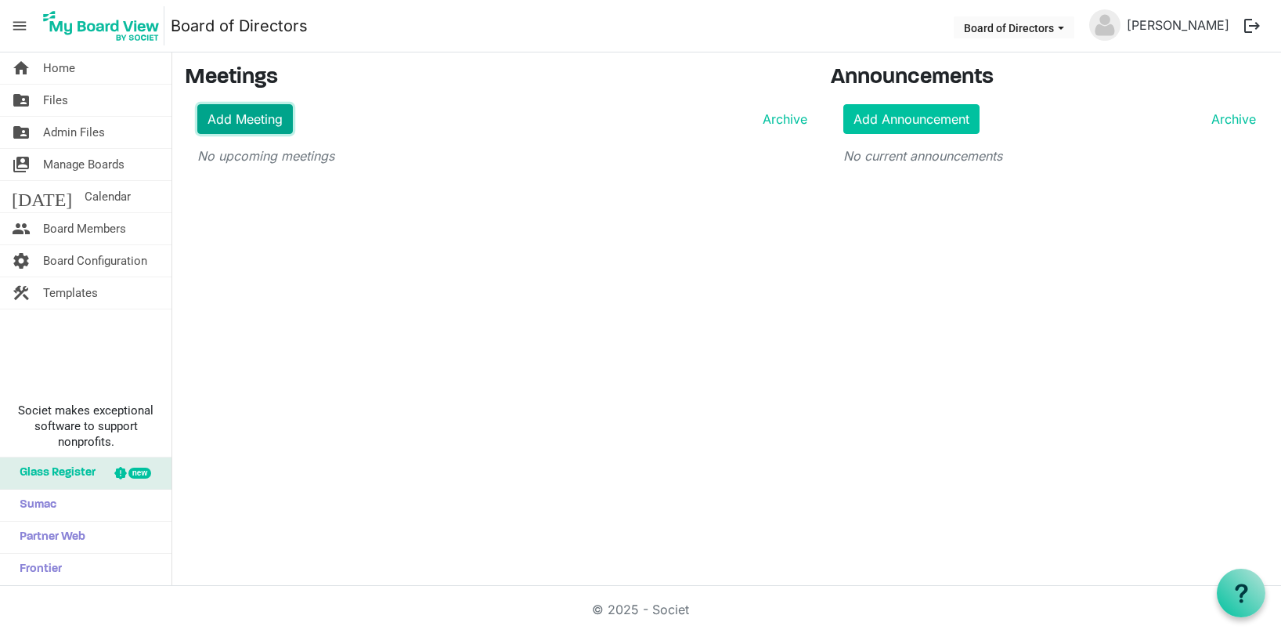
click at [246, 122] on link "Add Meeting" at bounding box center [245, 119] width 96 height 30
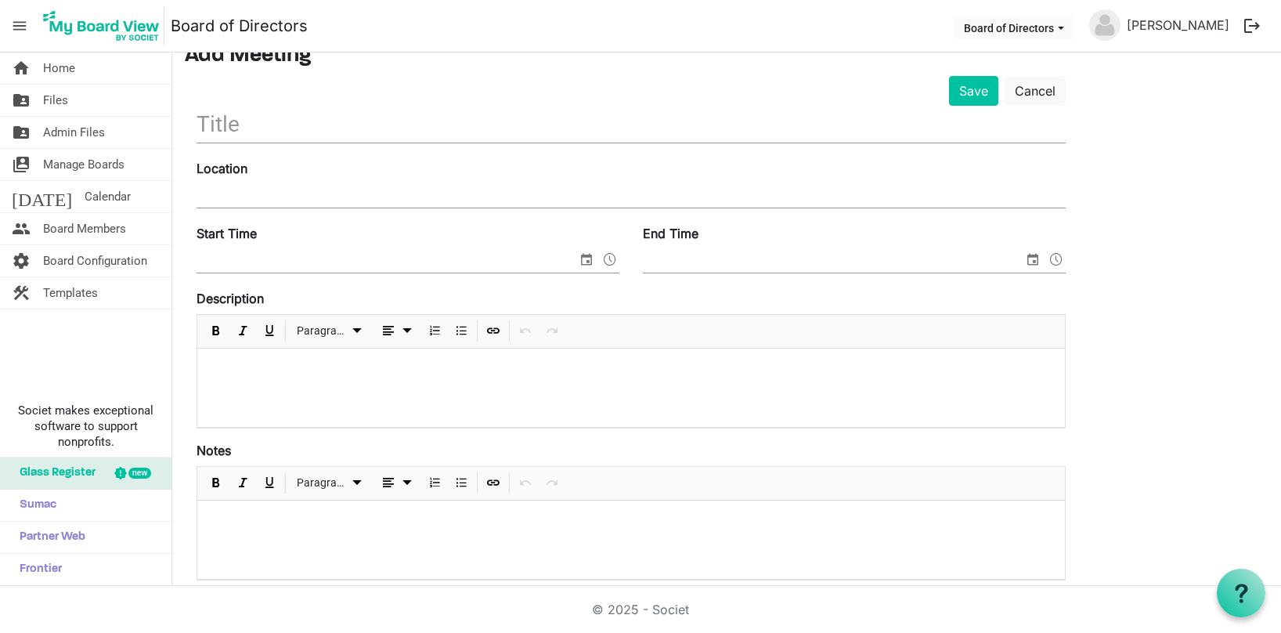
scroll to position [31, 0]
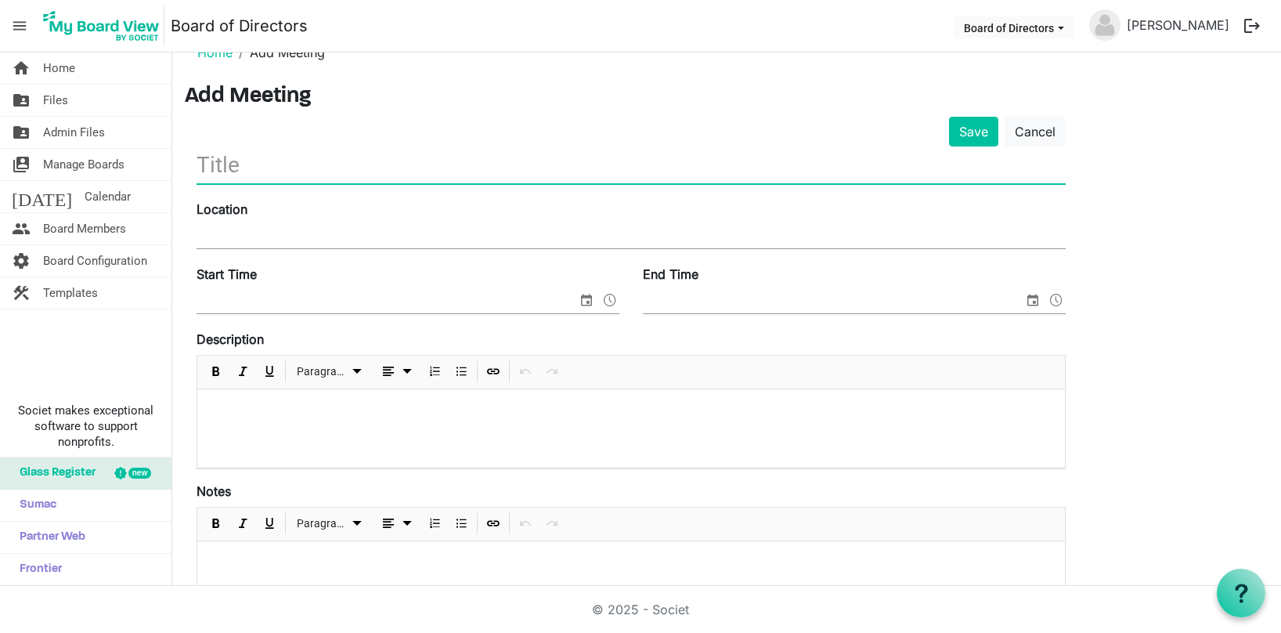
click at [279, 163] on input "text" at bounding box center [630, 164] width 869 height 37
type input "fgffggf"
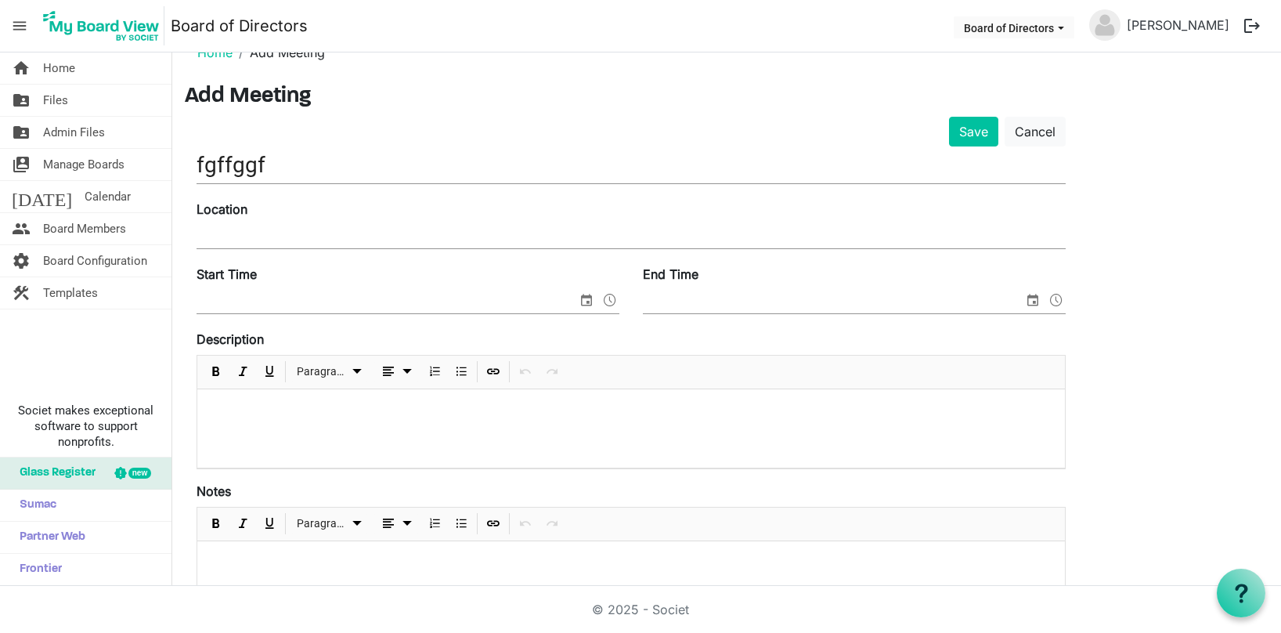
click at [274, 225] on div "Location" at bounding box center [631, 226] width 892 height 52
click at [273, 225] on input "Location" at bounding box center [630, 236] width 869 height 23
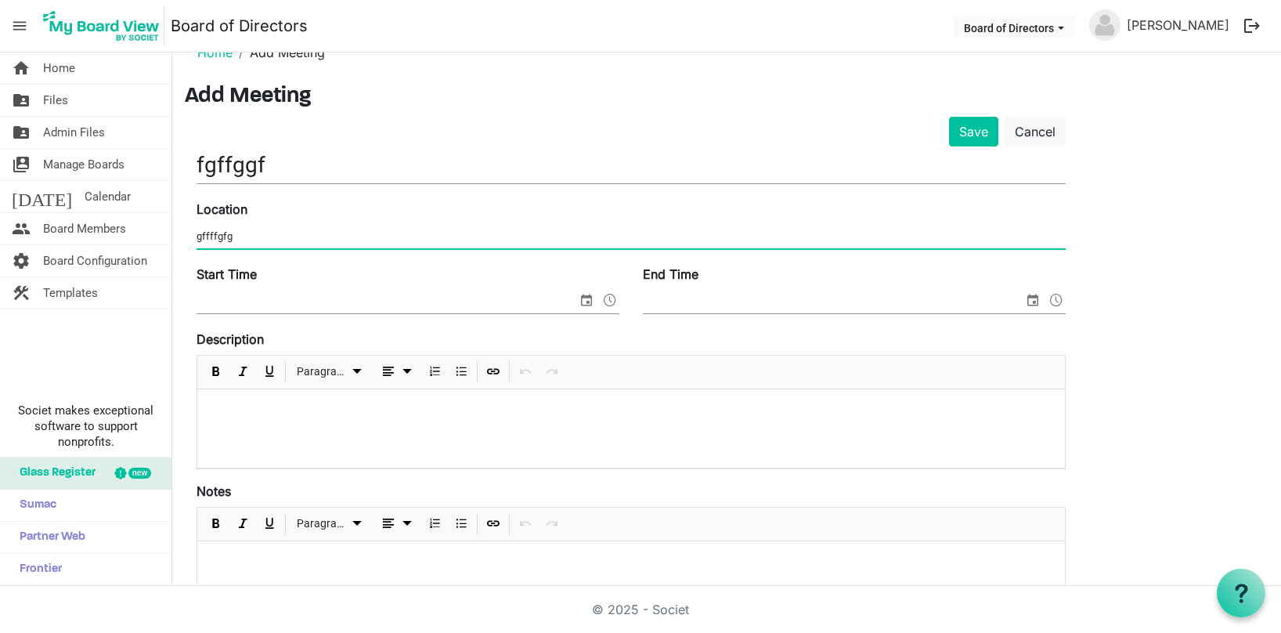
type input "gffffgfg"
click at [294, 295] on input "Start Time" at bounding box center [386, 301] width 380 height 23
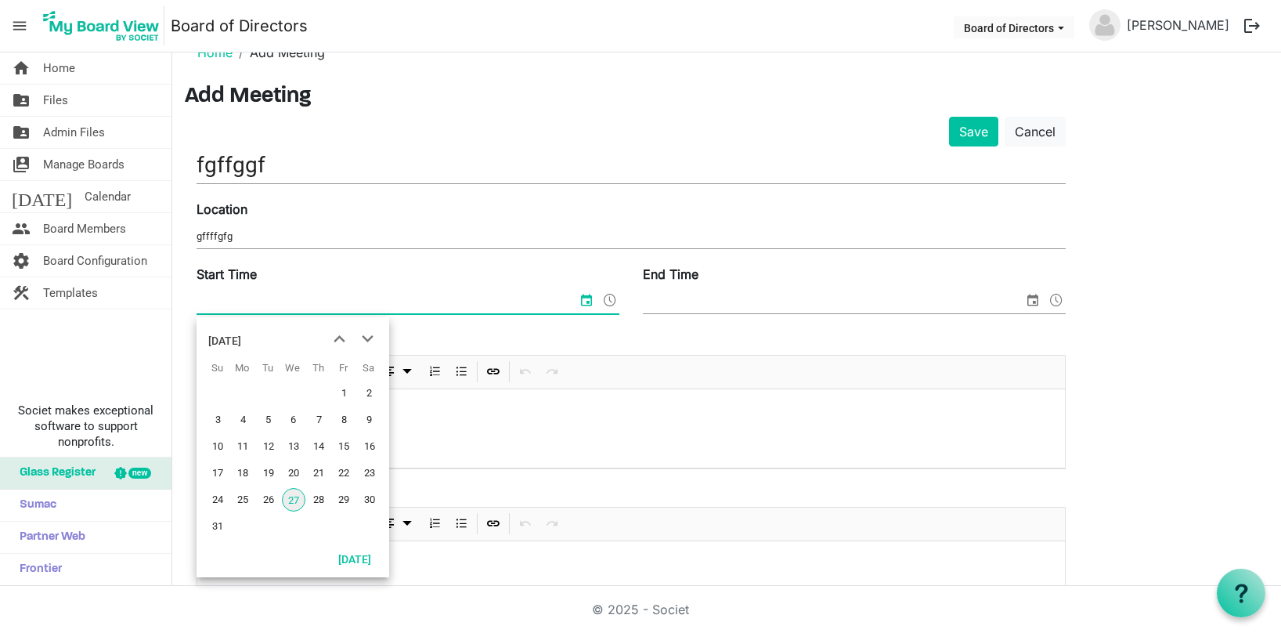
click at [292, 503] on span "27" at bounding box center [293, 499] width 23 height 23
type input "27/08/2025 00:00"
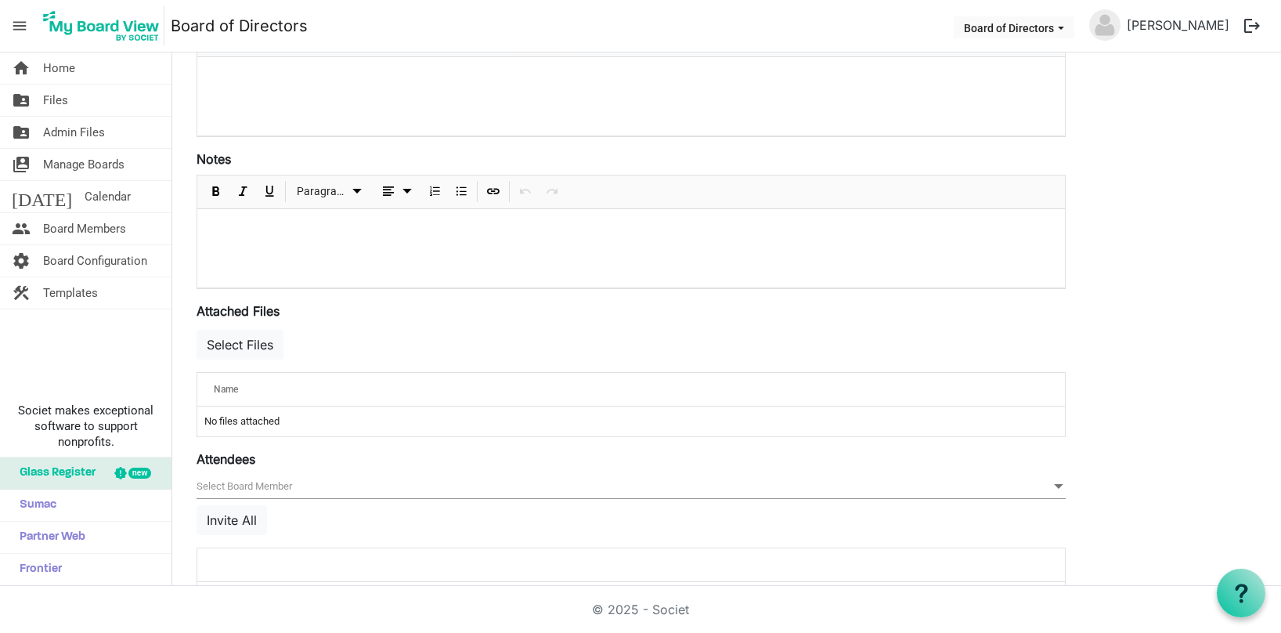
scroll to position [415, 0]
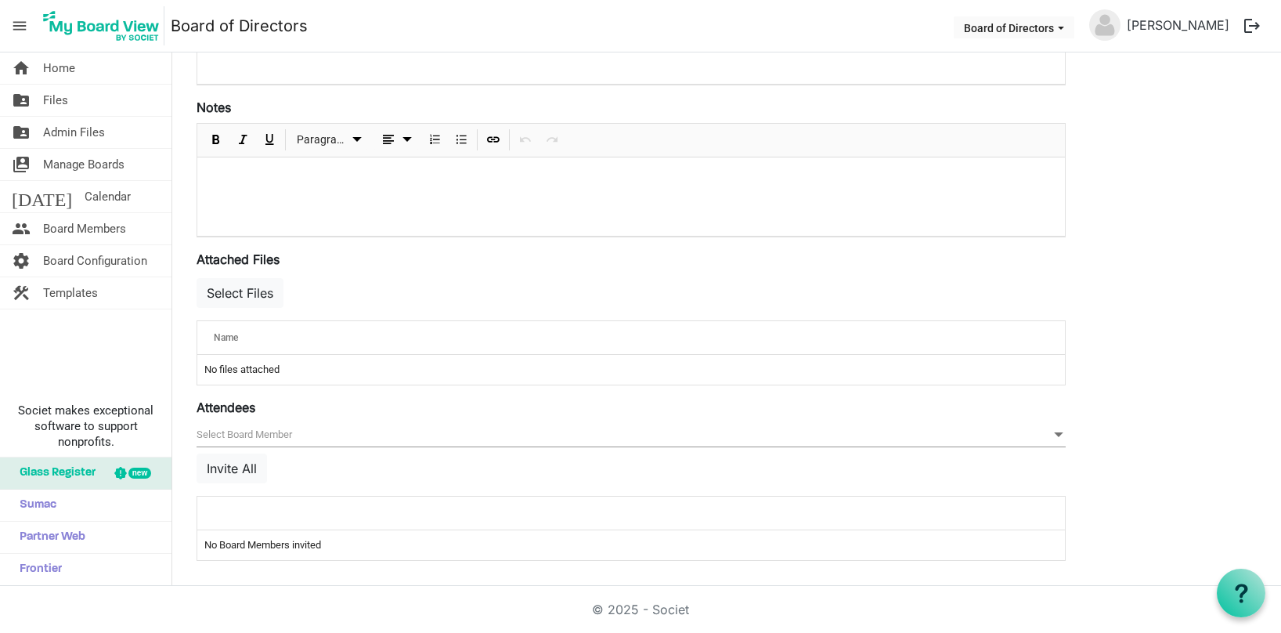
click at [364, 481] on div "null Invite All" at bounding box center [630, 459] width 869 height 73
click at [805, 553] on td "No Board Members invited" at bounding box center [630, 545] width 867 height 30
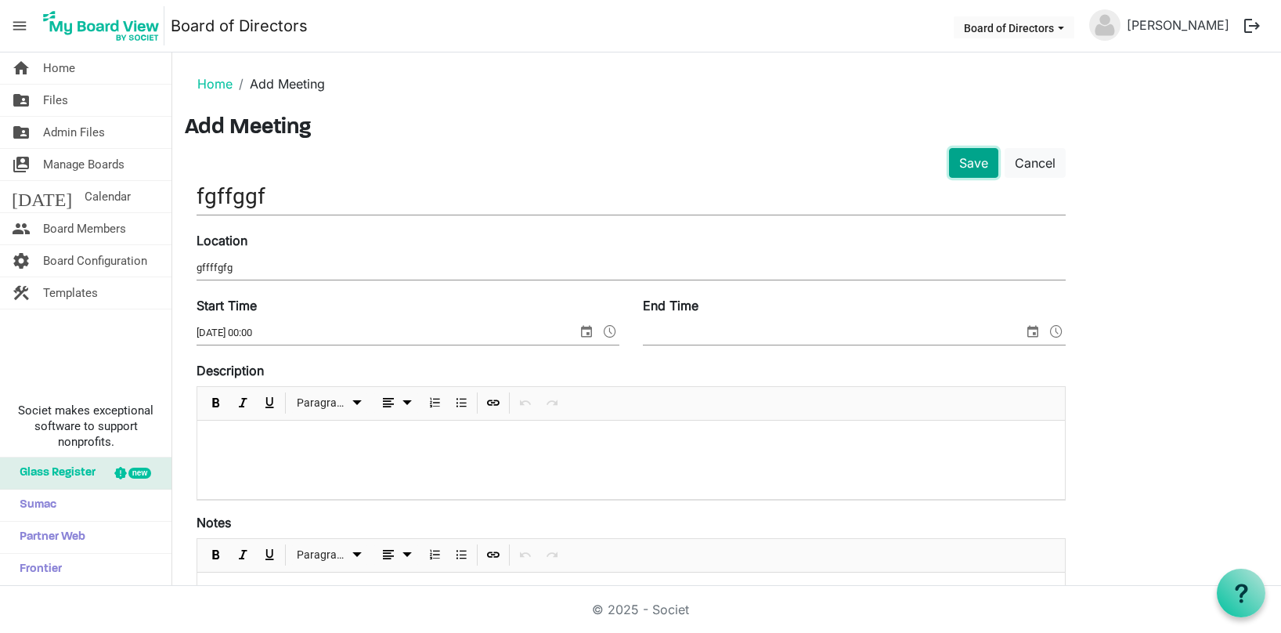
click at [973, 158] on button "Save" at bounding box center [973, 163] width 49 height 30
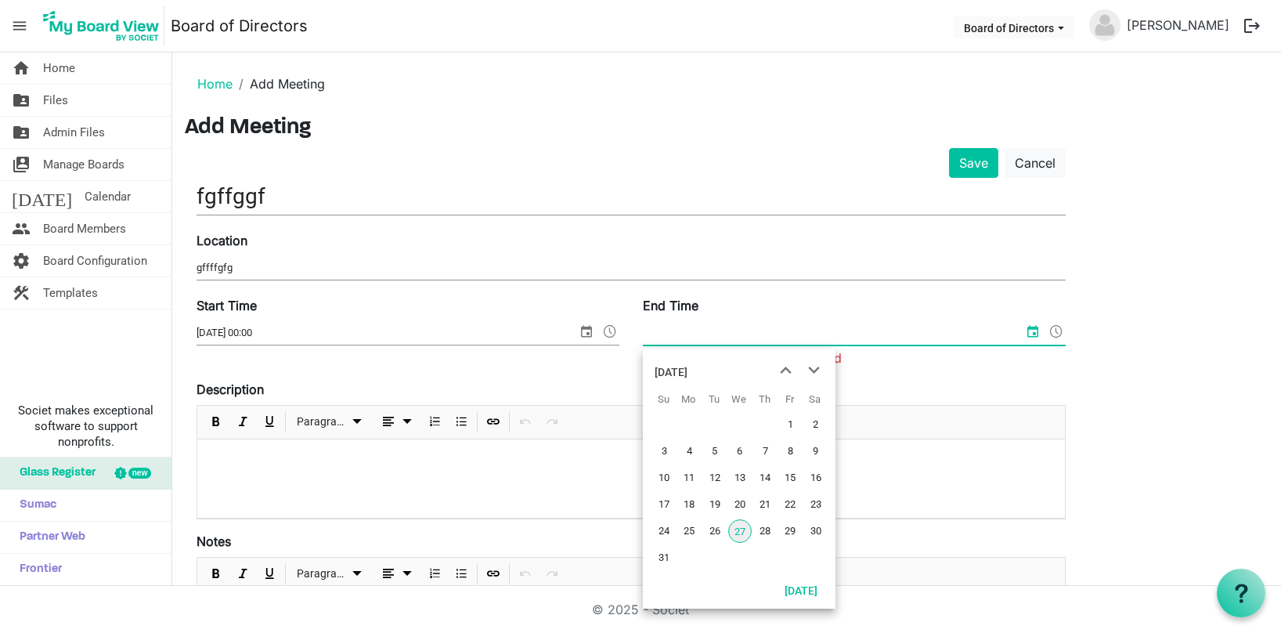
click at [741, 535] on span "27" at bounding box center [739, 530] width 23 height 23
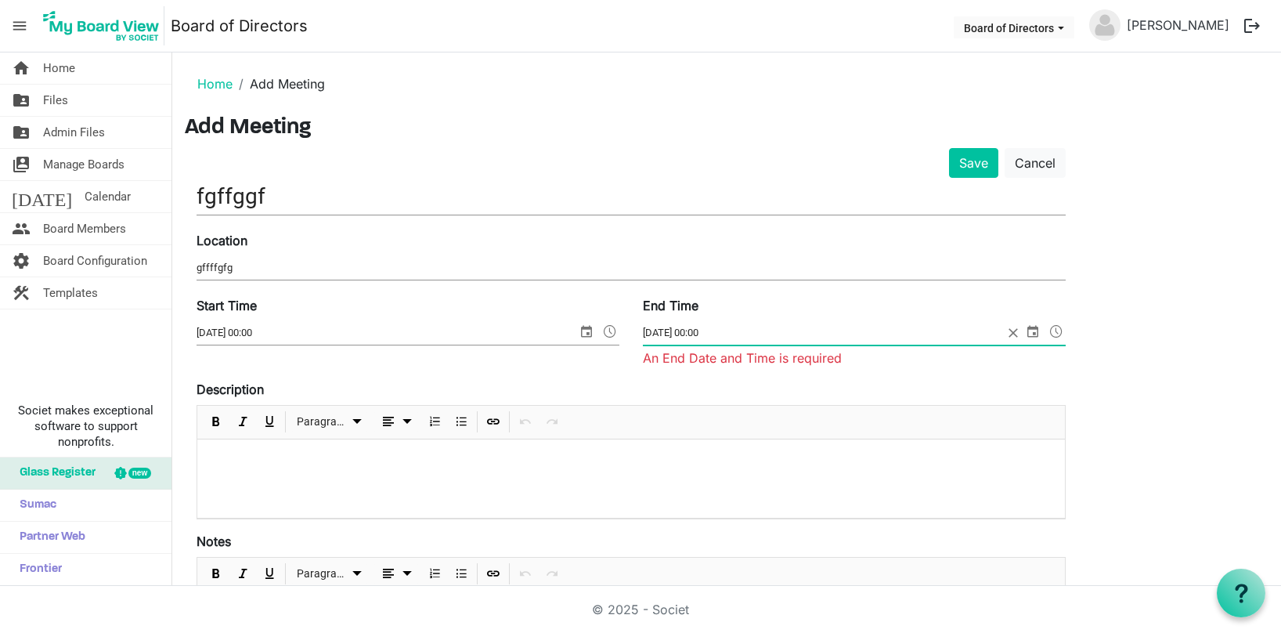
drag, startPoint x: 698, startPoint y: 330, endPoint x: 708, endPoint y: 331, distance: 10.3
click at [708, 331] on input "27/08/2025 00:00" at bounding box center [823, 332] width 360 height 23
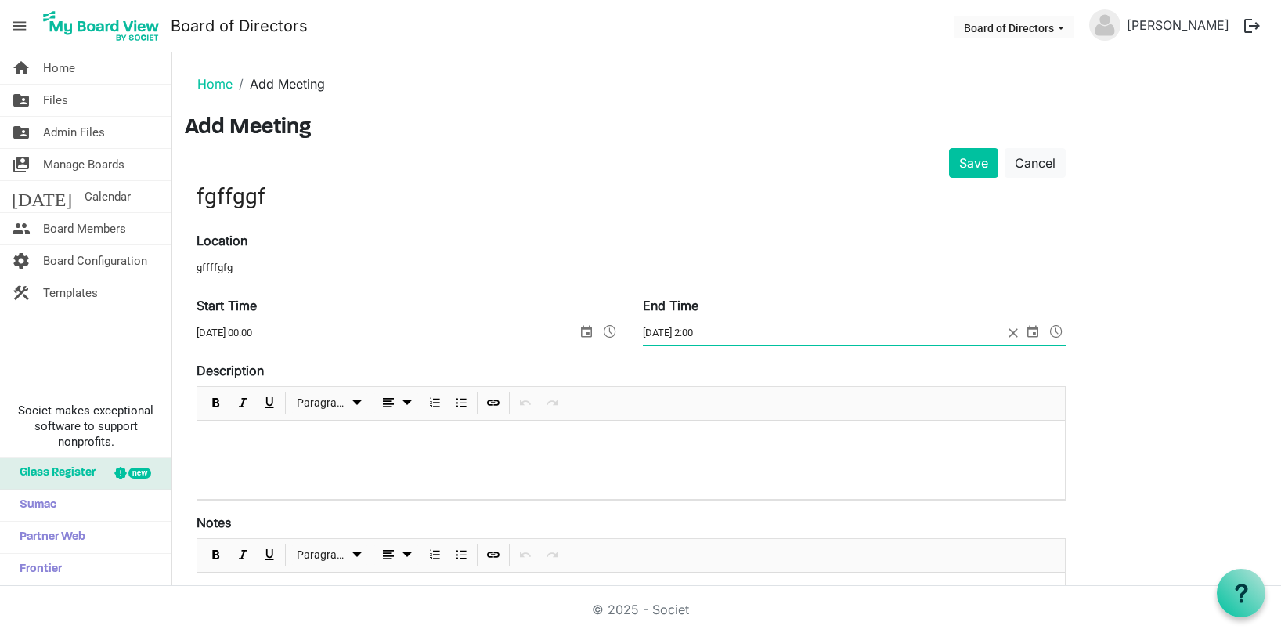
type input "27/08/2025 2:00"
click at [788, 388] on div "Paragraph" at bounding box center [630, 404] width 867 height 34
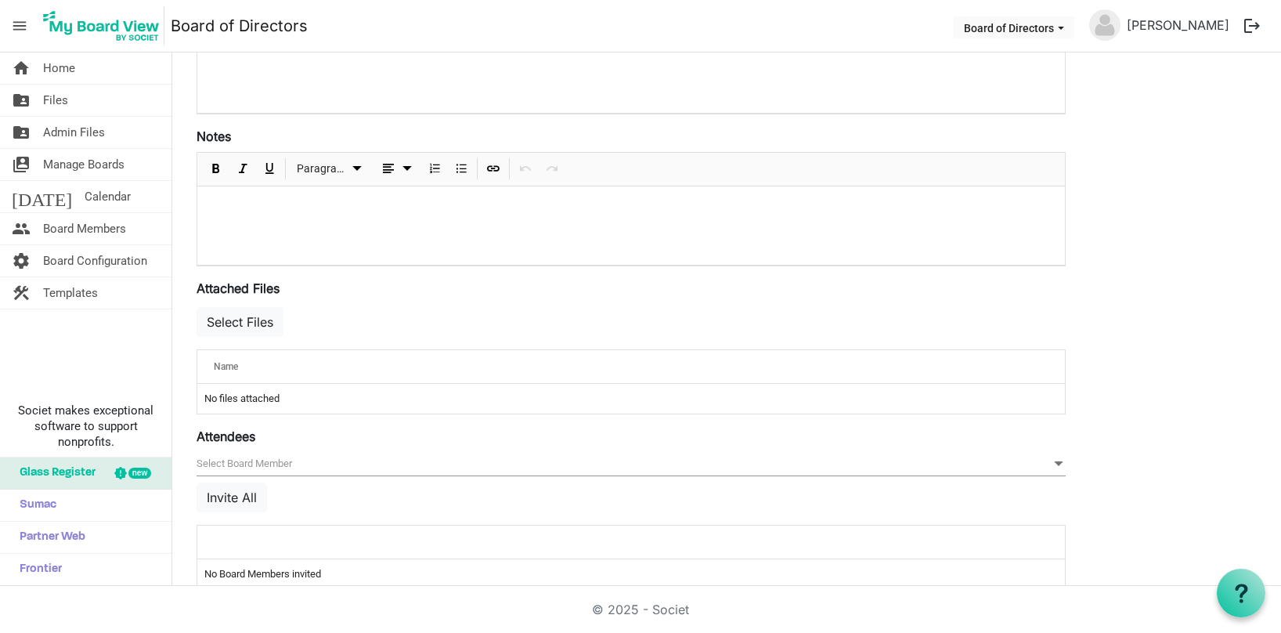
scroll to position [415, 0]
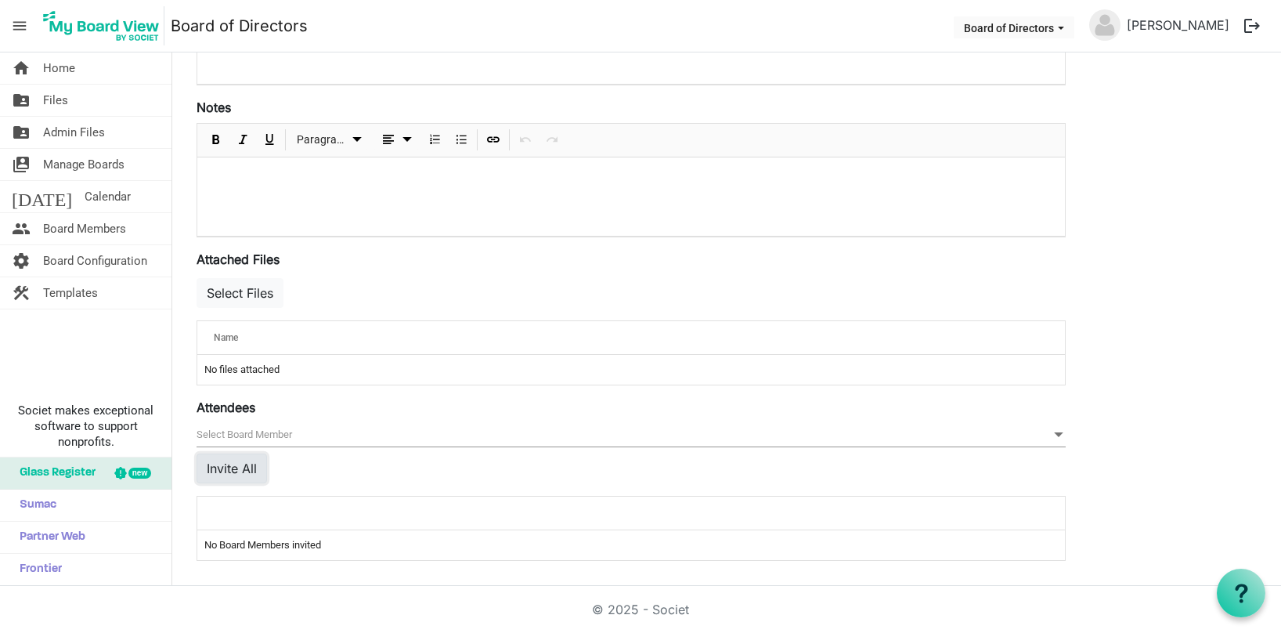
click at [240, 469] on button "Invite All" at bounding box center [231, 468] width 70 height 30
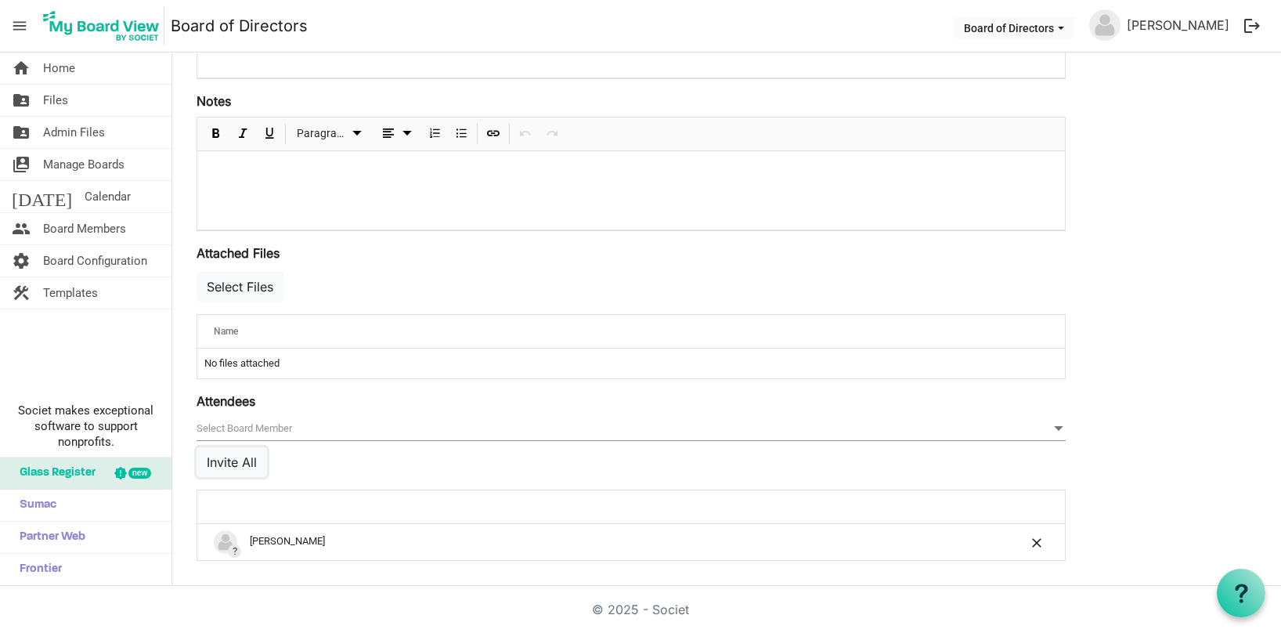
scroll to position [0, 0]
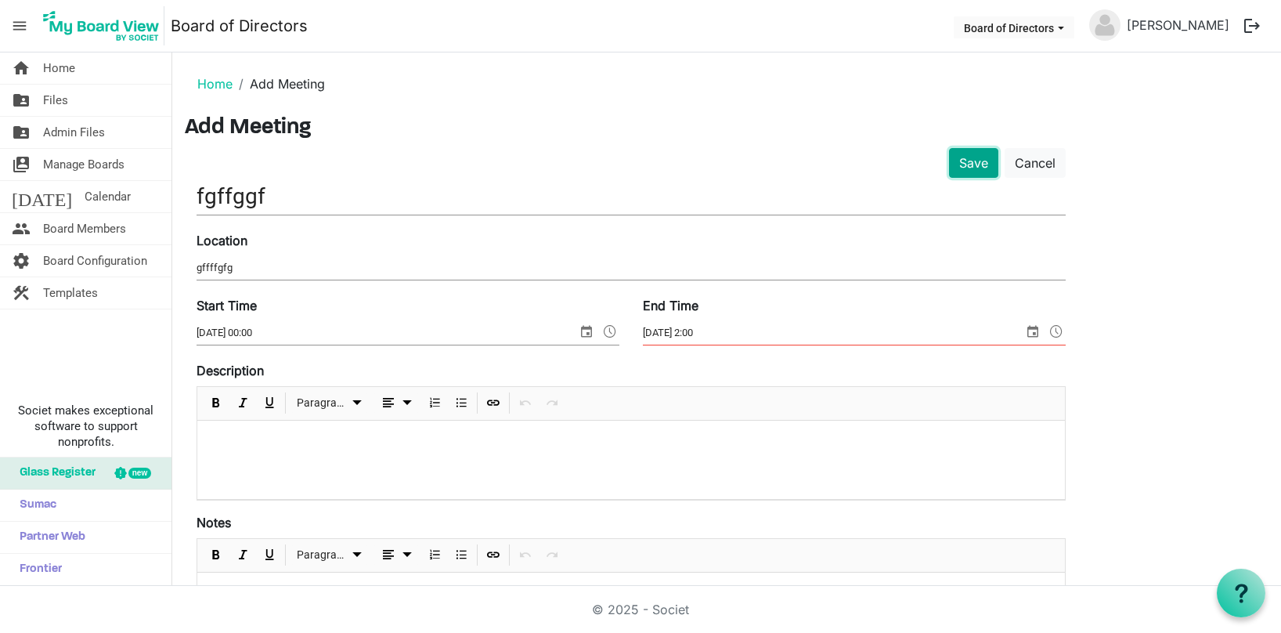
click at [972, 159] on button "Save" at bounding box center [973, 163] width 49 height 30
click at [973, 161] on button "Save" at bounding box center [973, 163] width 49 height 30
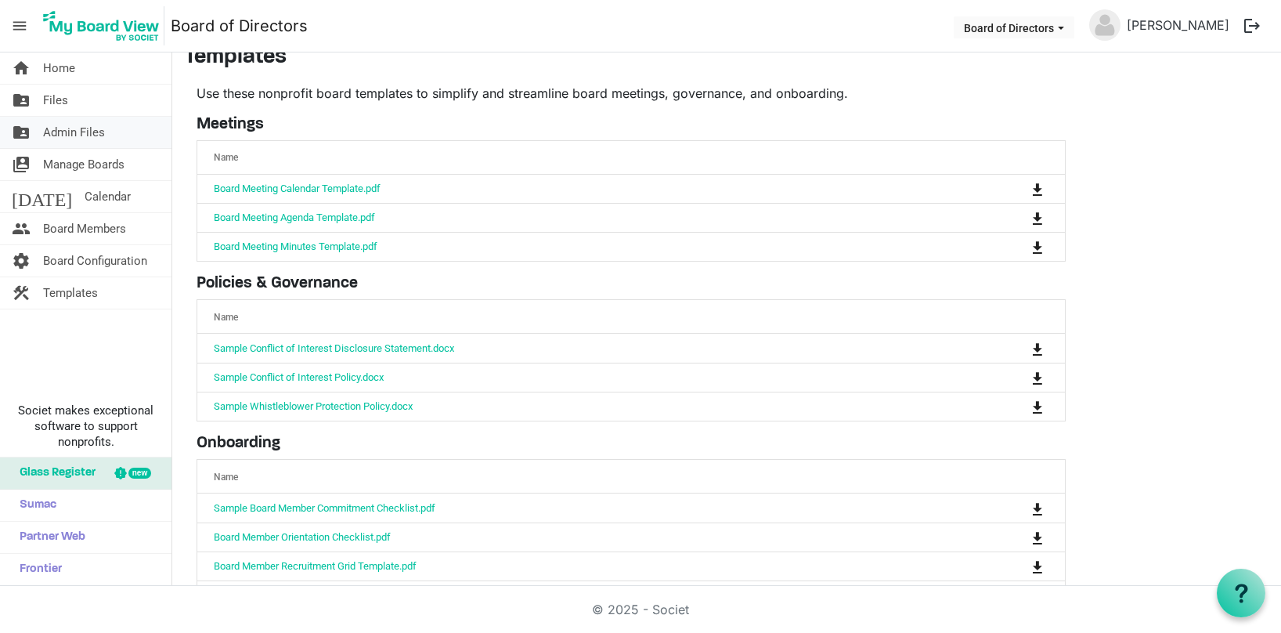
scroll to position [11, 0]
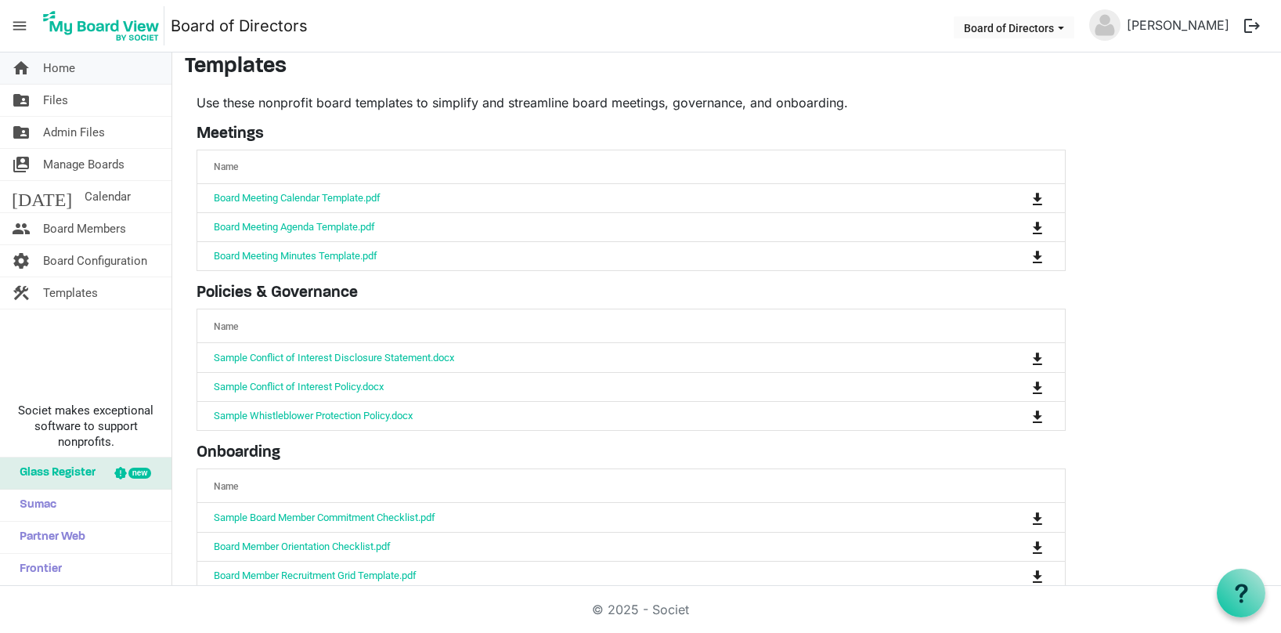
click at [68, 68] on span "Home" at bounding box center [59, 67] width 32 height 31
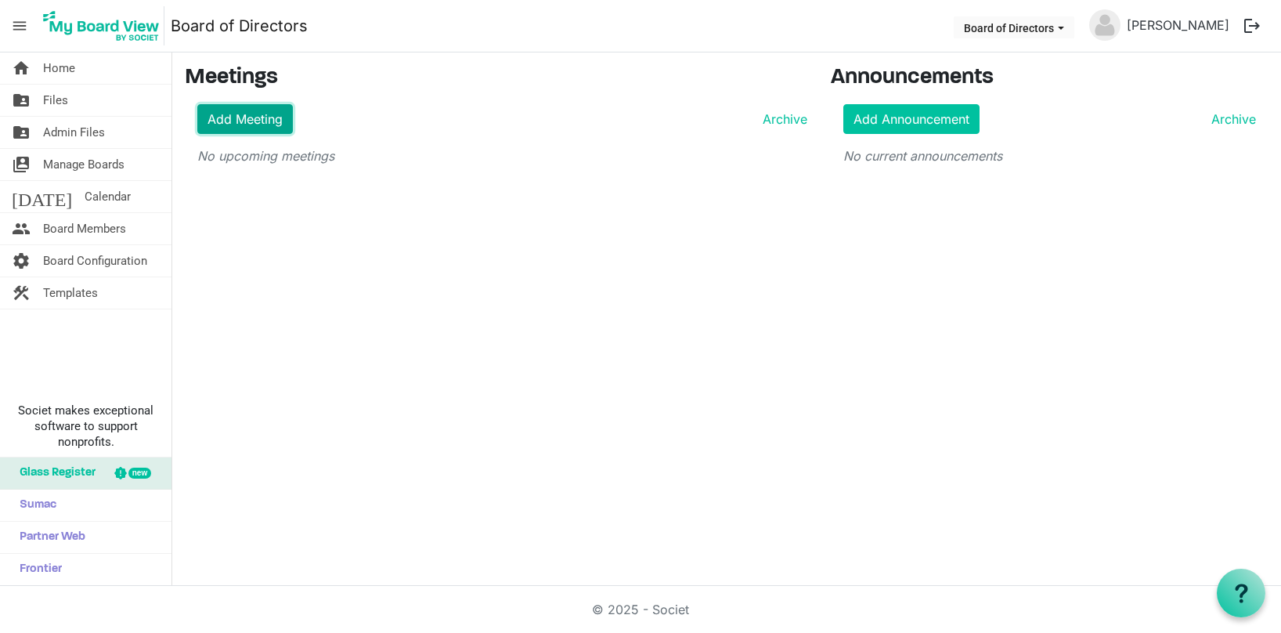
click at [275, 119] on link "Add Meeting" at bounding box center [245, 119] width 96 height 30
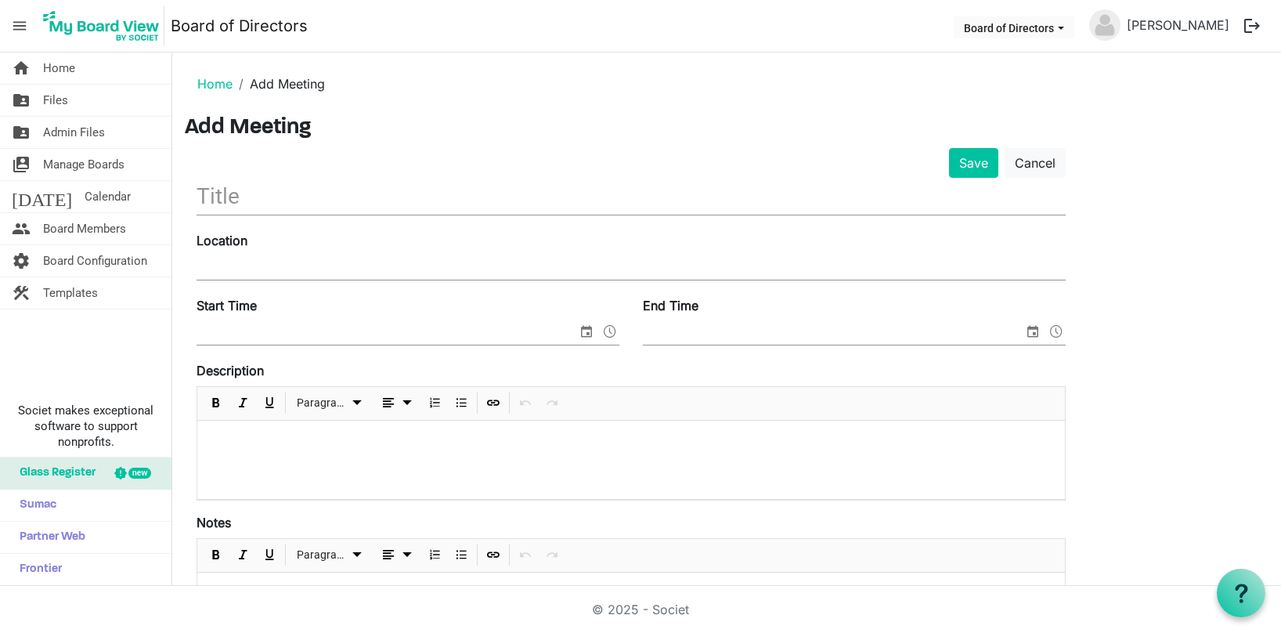
click at [422, 247] on div "Location" at bounding box center [631, 257] width 892 height 52
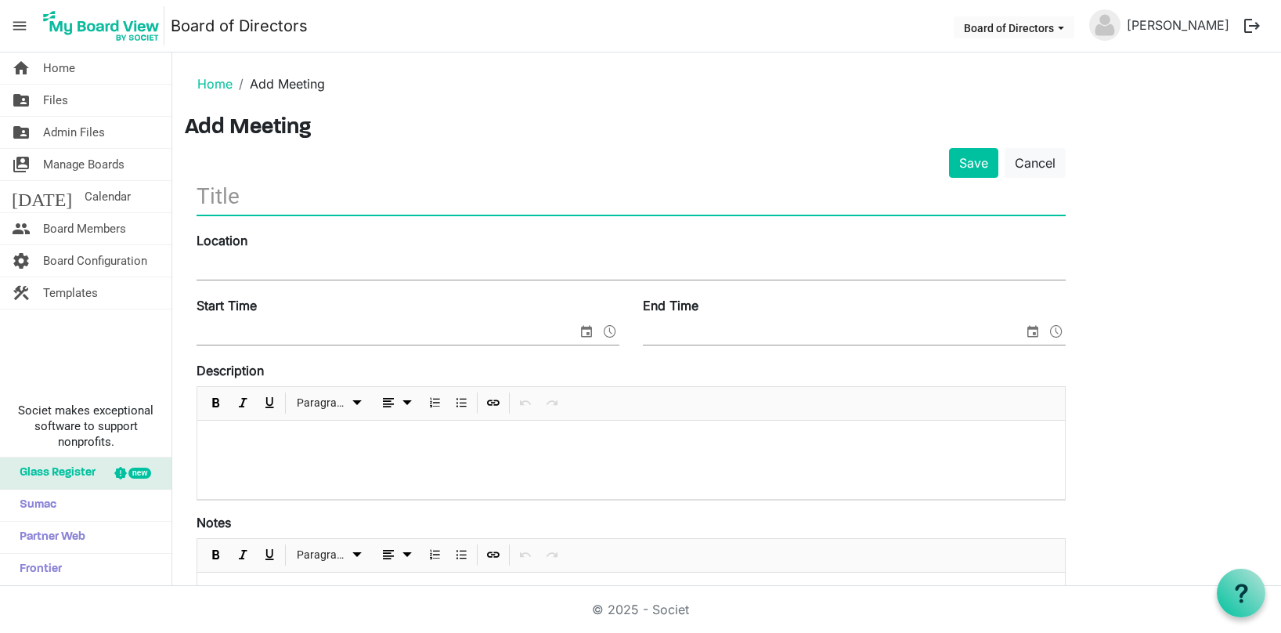
click at [364, 197] on input "text" at bounding box center [630, 196] width 869 height 37
type input "e3ew33"
click at [337, 260] on input "Location" at bounding box center [630, 267] width 869 height 23
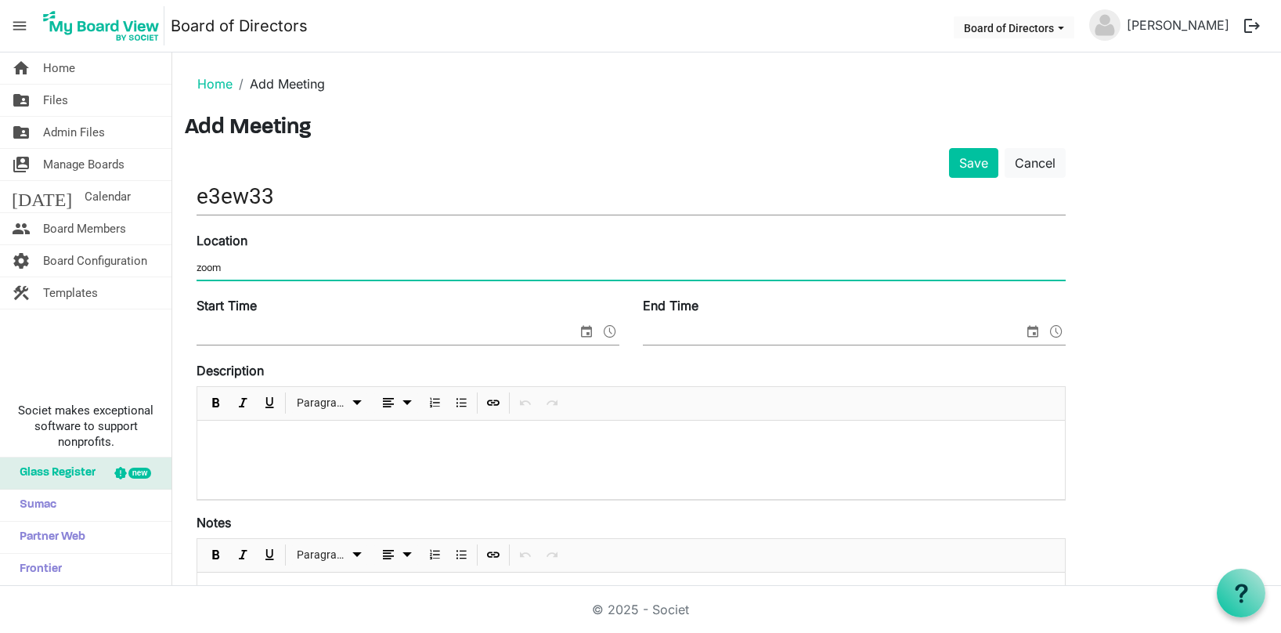
type input "zoom"
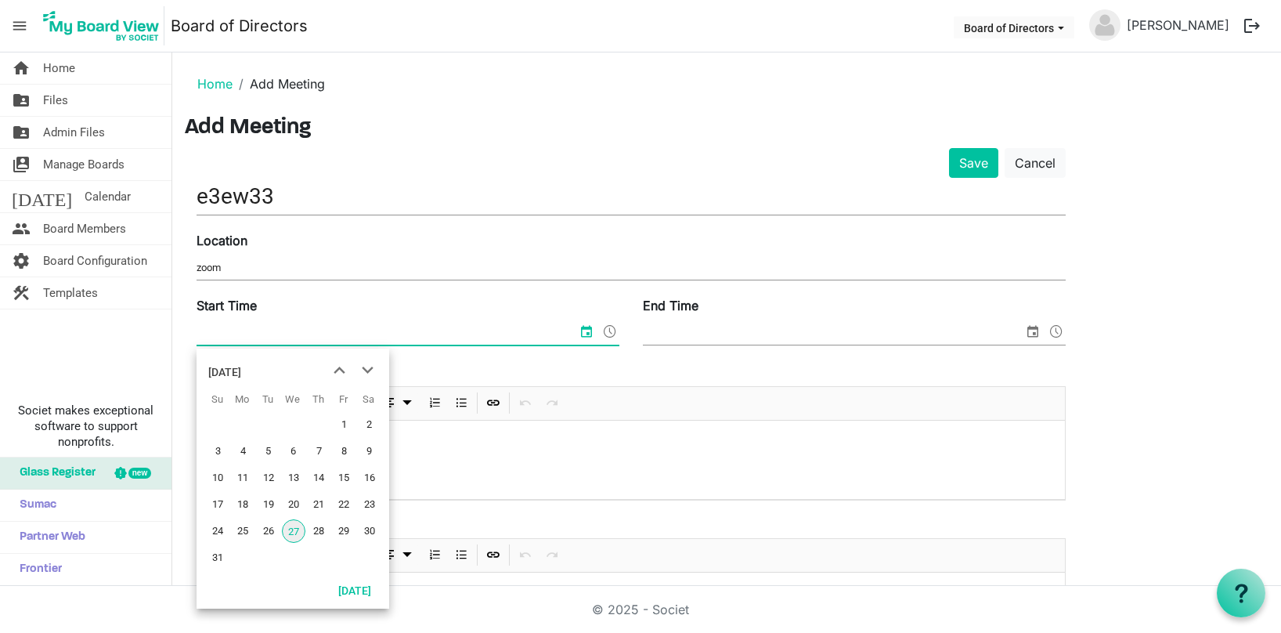
click at [373, 325] on input "Start Time" at bounding box center [386, 332] width 380 height 23
click at [317, 534] on span "28" at bounding box center [318, 530] width 23 height 23
type input "28/08/2025 00:00"
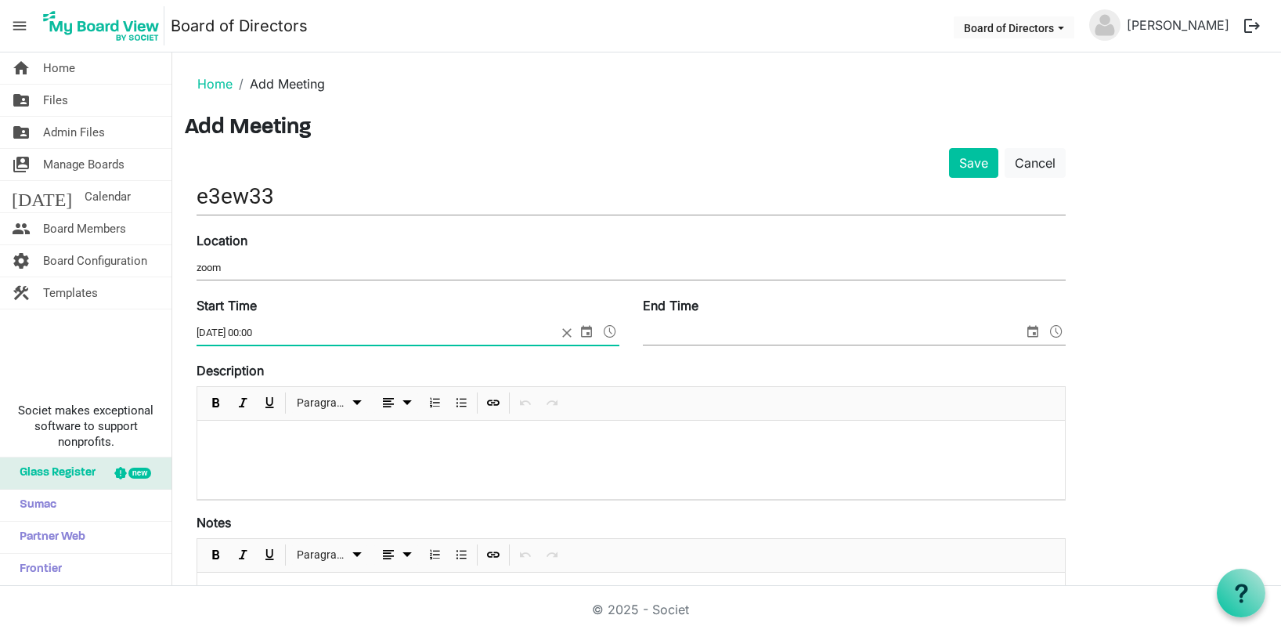
click at [693, 330] on input "End Time" at bounding box center [833, 332] width 380 height 23
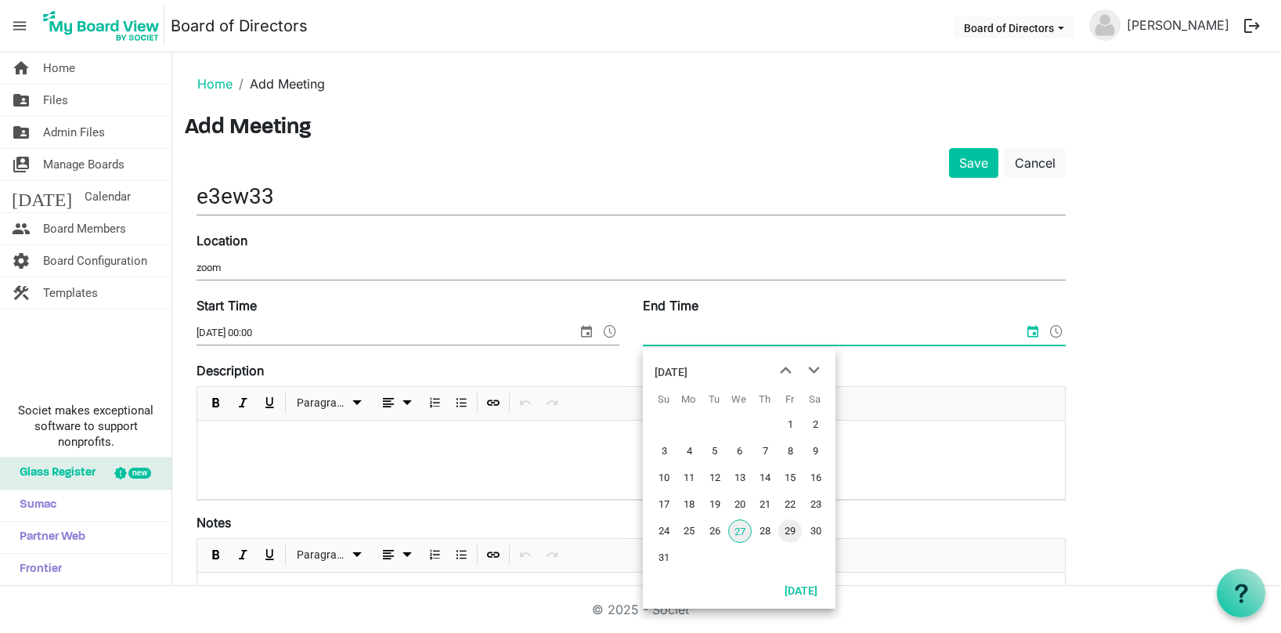
click at [781, 532] on span "29" at bounding box center [789, 530] width 23 height 23
type input "29/08/2025 00:00"
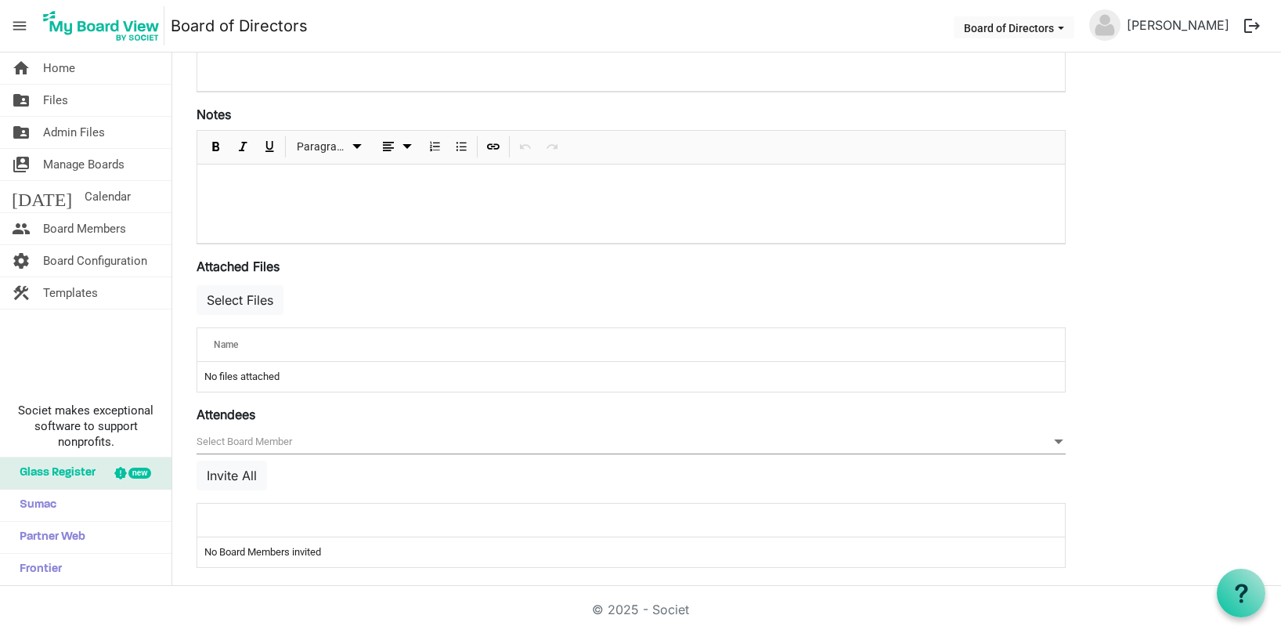
scroll to position [415, 0]
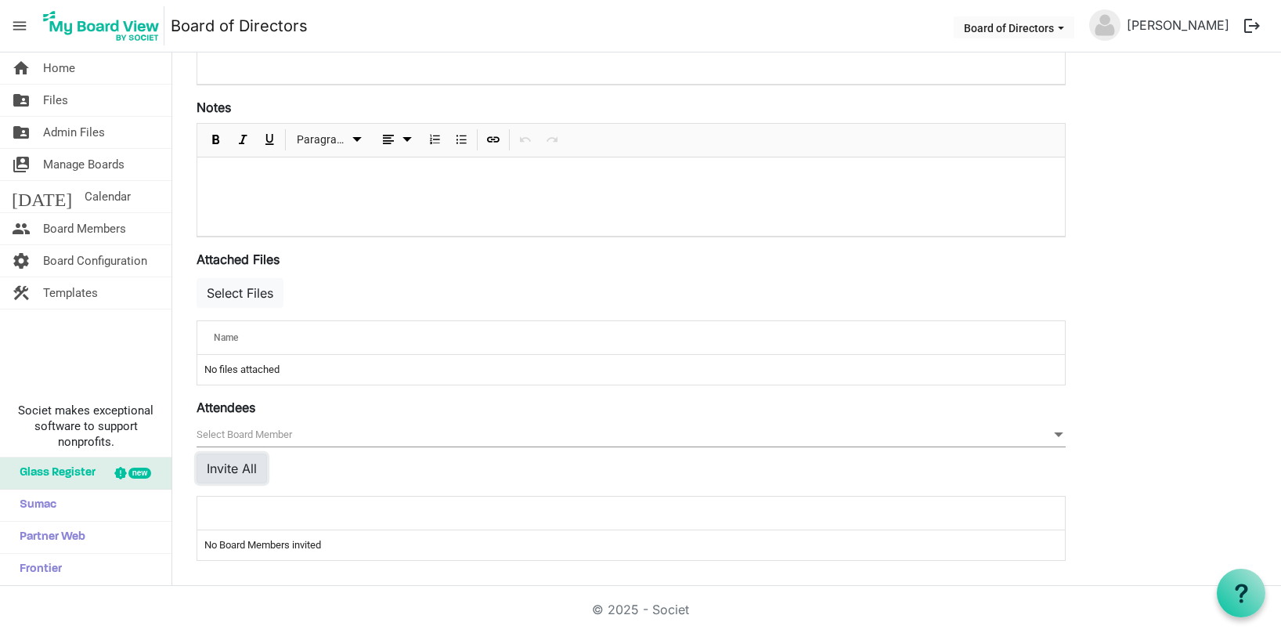
click at [243, 474] on button "Invite All" at bounding box center [231, 468] width 70 height 30
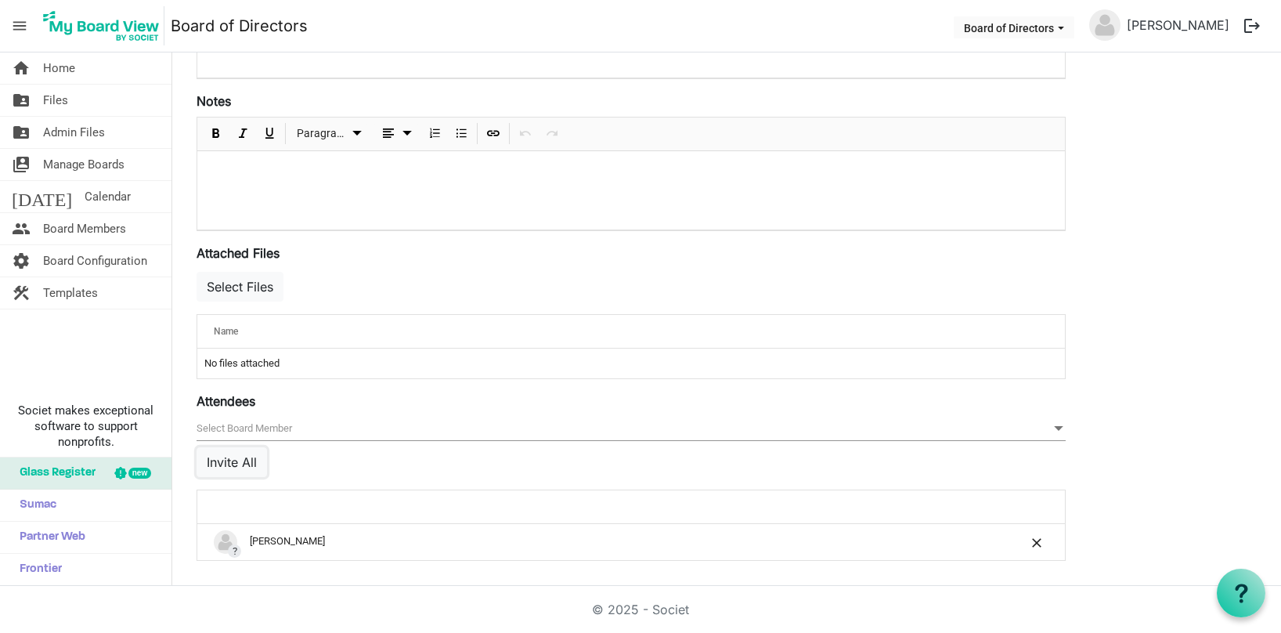
scroll to position [0, 0]
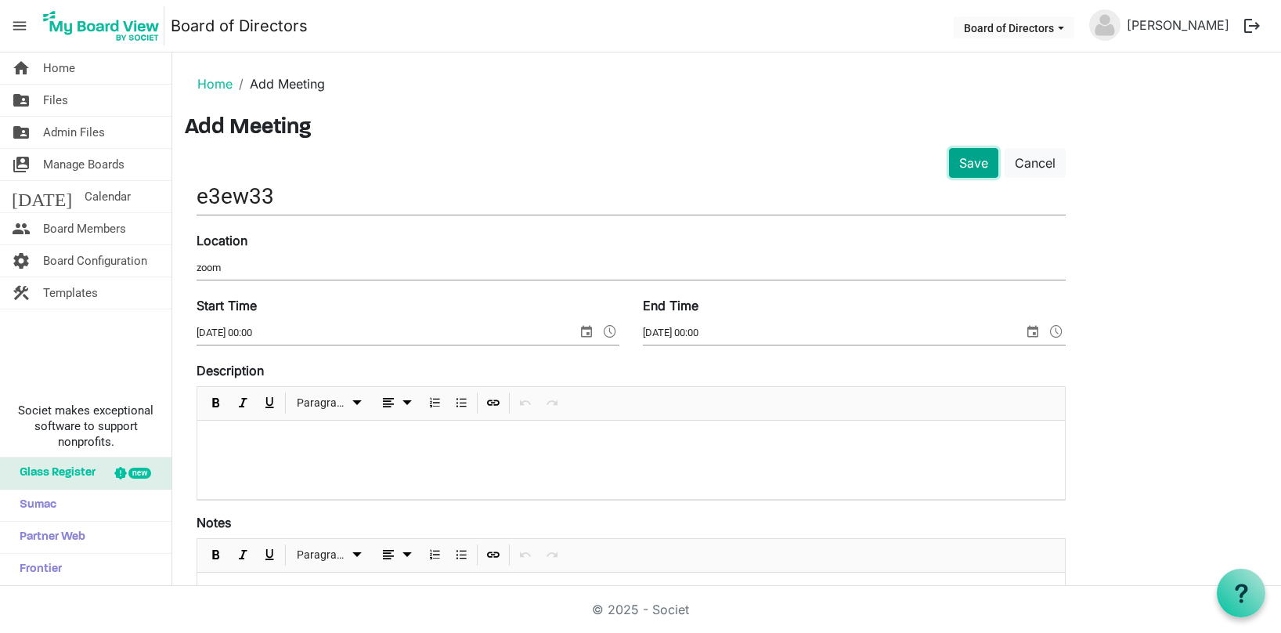
click at [973, 164] on button "Save" at bounding box center [973, 163] width 49 height 30
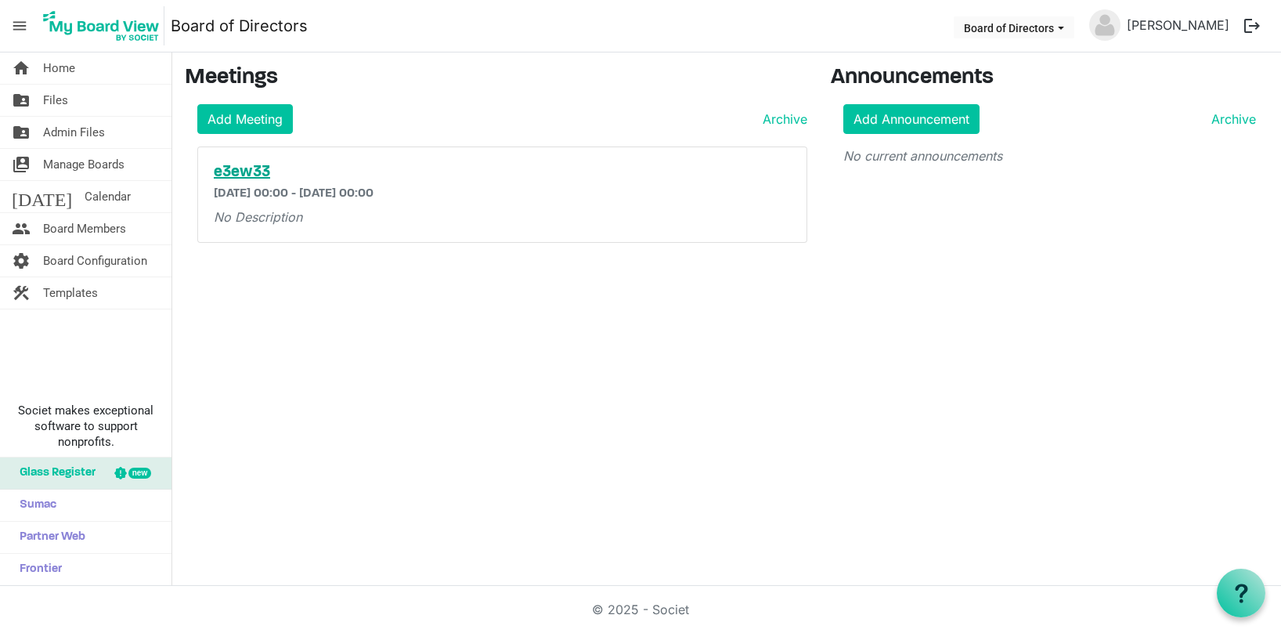
click at [242, 172] on h5 "e3ew33" at bounding box center [502, 172] width 577 height 19
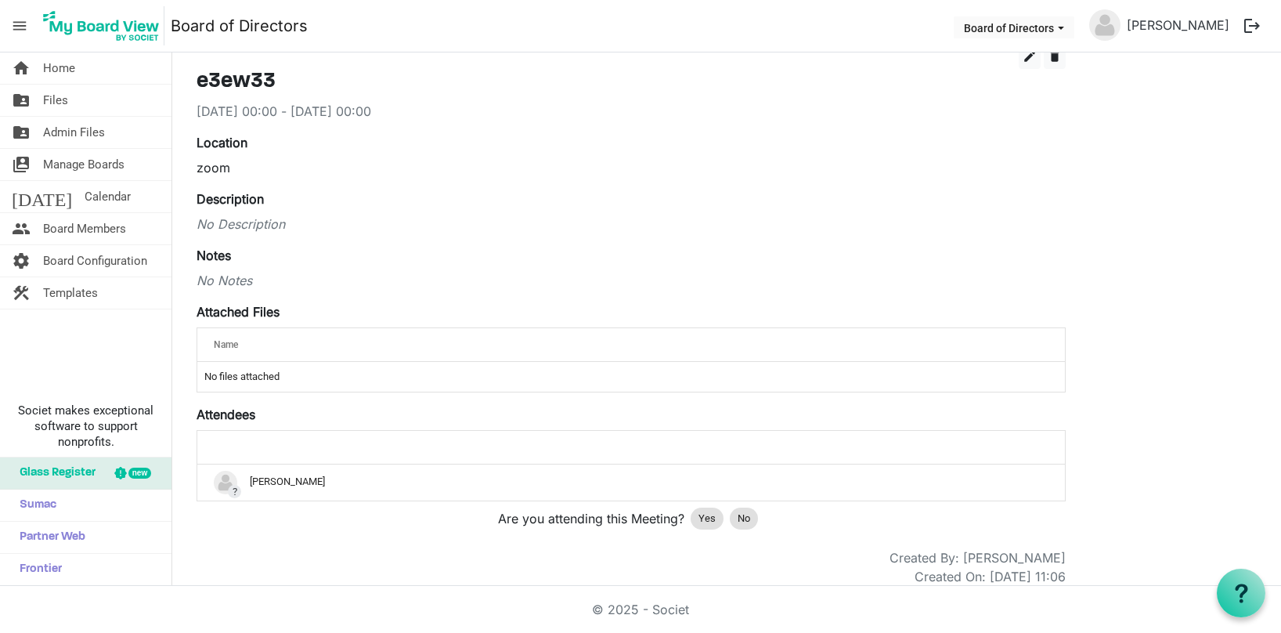
scroll to position [82, 0]
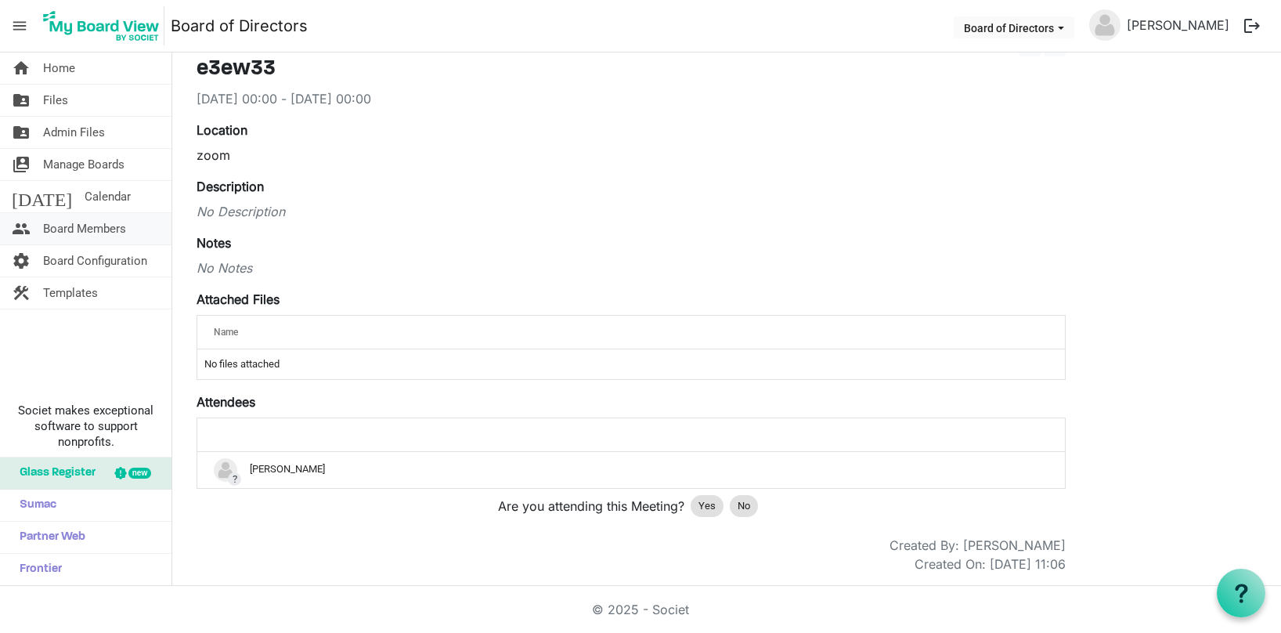
click at [79, 232] on span "Board Members" at bounding box center [84, 228] width 83 height 31
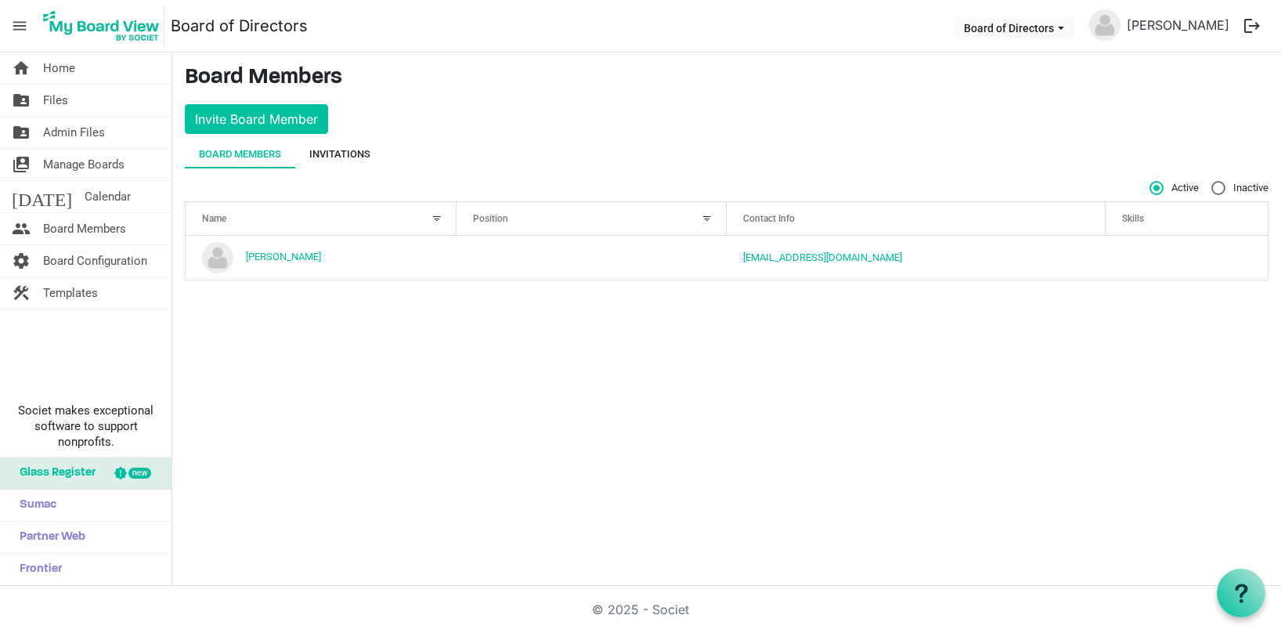
click at [336, 151] on div "Invitations" at bounding box center [339, 154] width 61 height 16
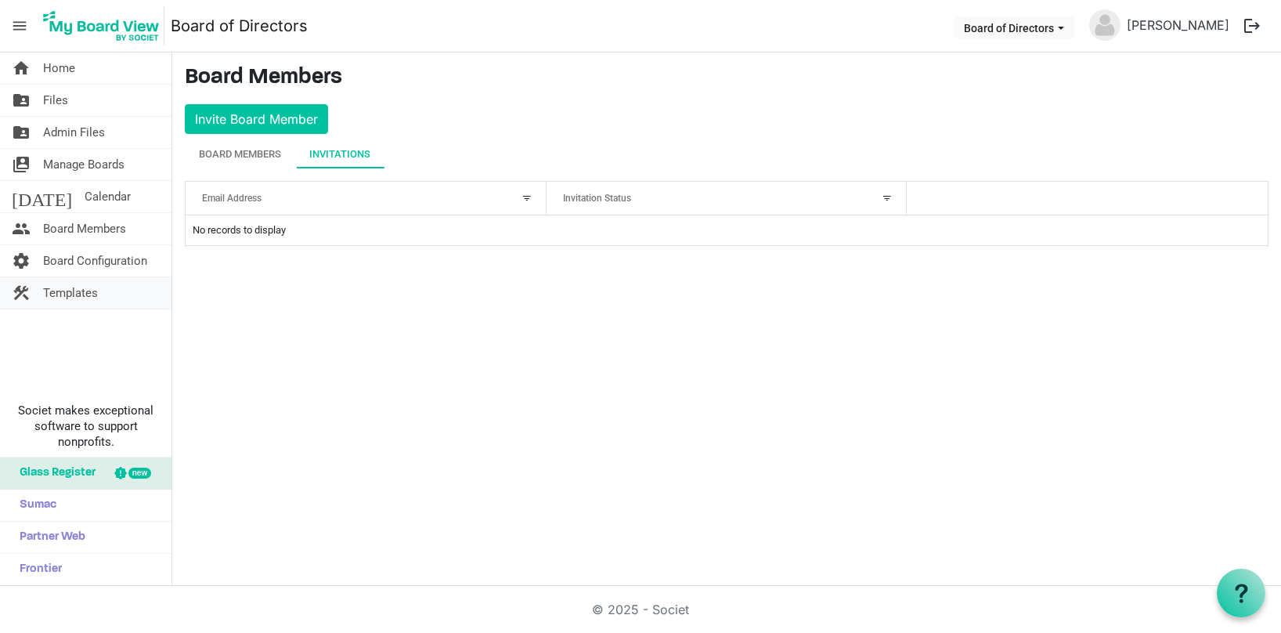
click at [107, 294] on link "construction Templates" at bounding box center [85, 292] width 171 height 31
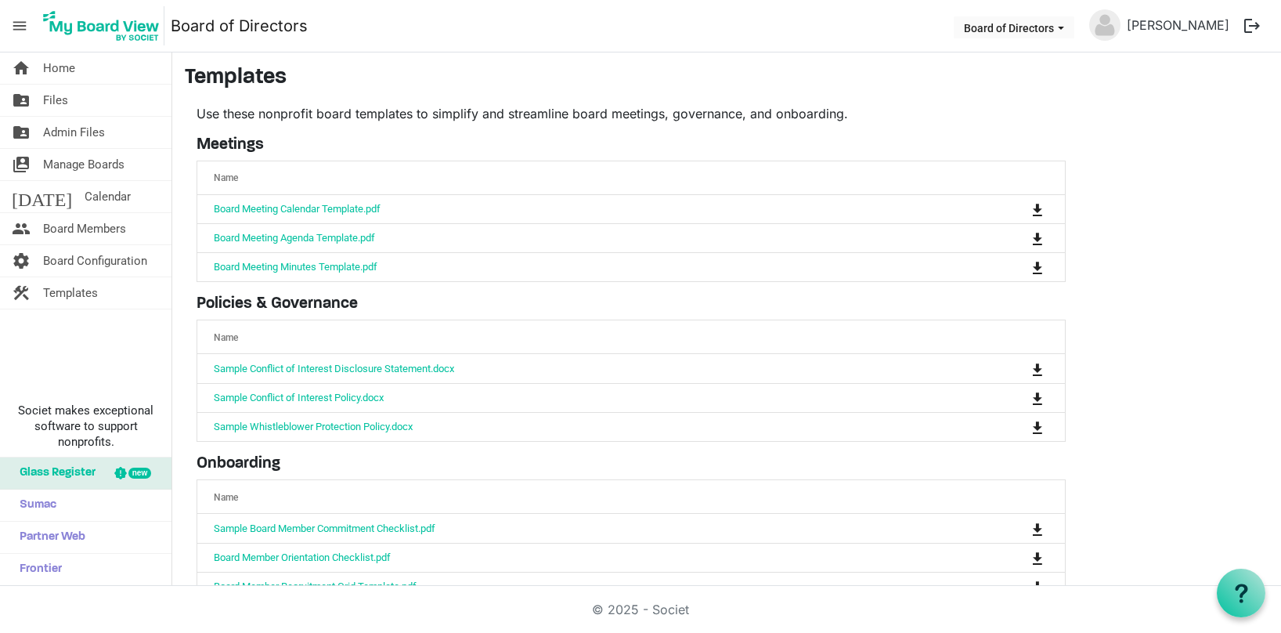
click at [110, 256] on span "Board Configuration" at bounding box center [95, 260] width 104 height 31
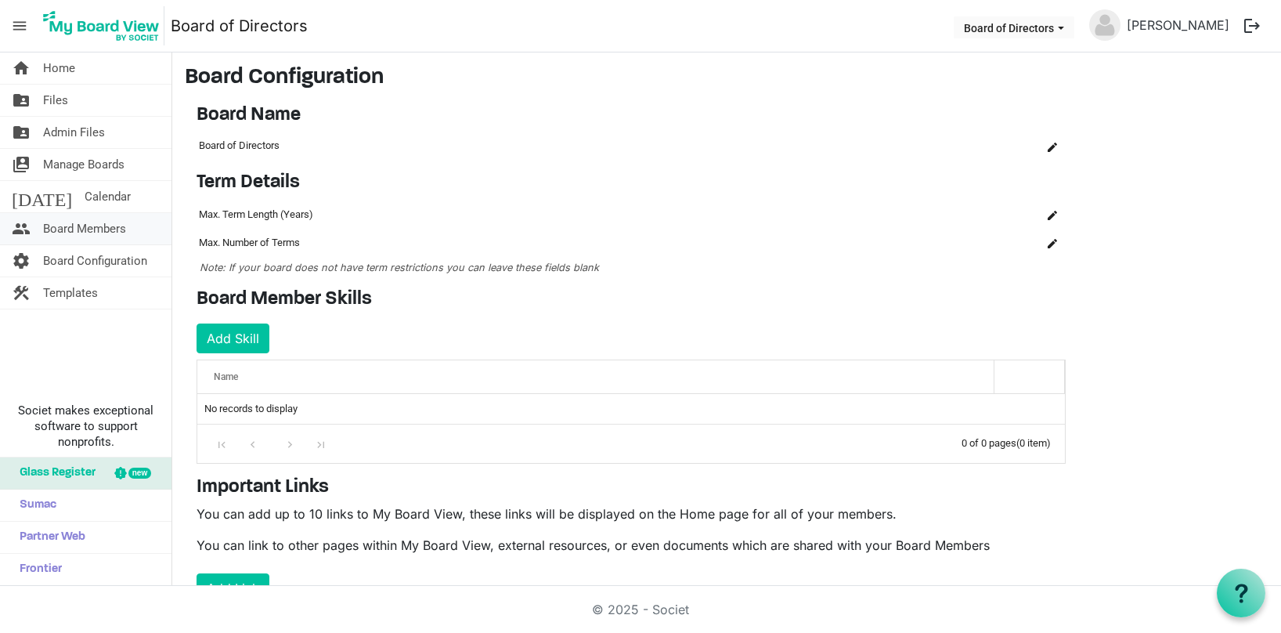
click at [106, 229] on span "Board Members" at bounding box center [84, 228] width 83 height 31
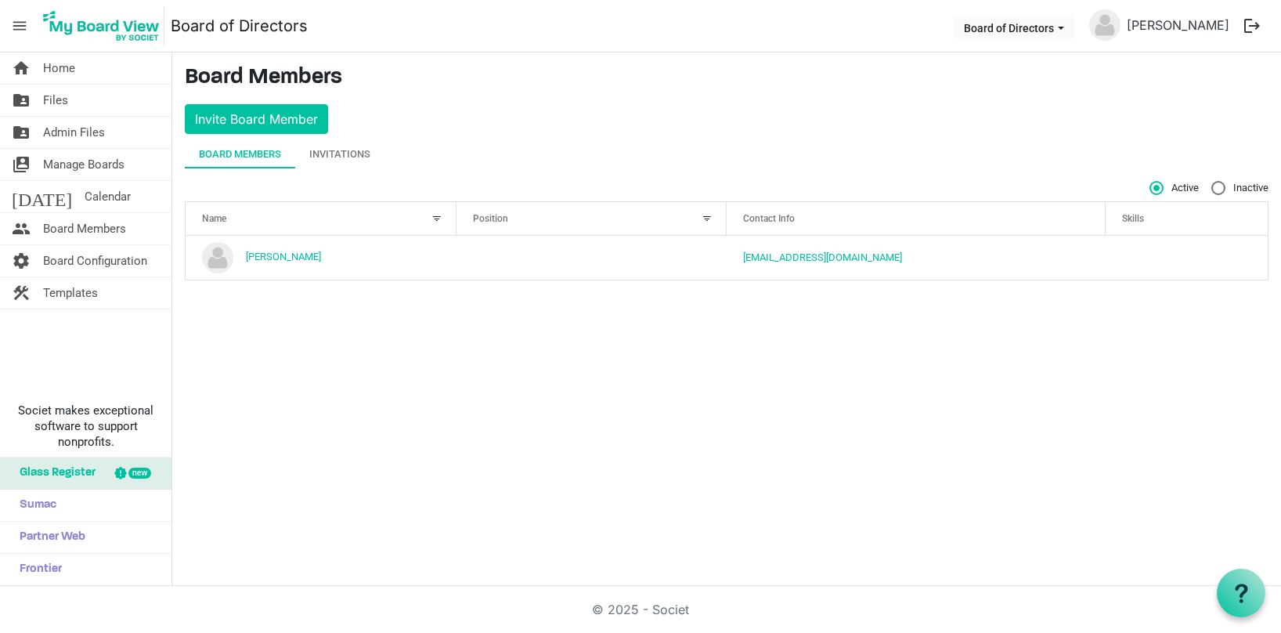
click at [96, 199] on link "[DATE] Calendar" at bounding box center [85, 196] width 171 height 31
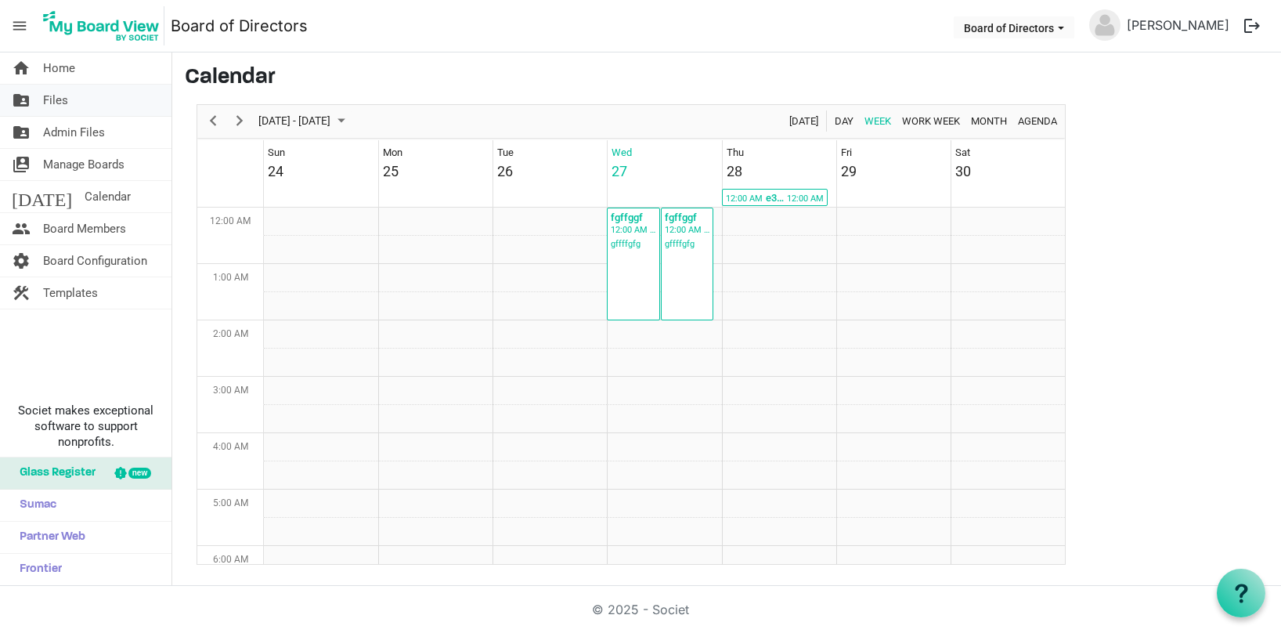
scroll to position [507, 0]
click at [73, 77] on span "Home" at bounding box center [59, 67] width 32 height 31
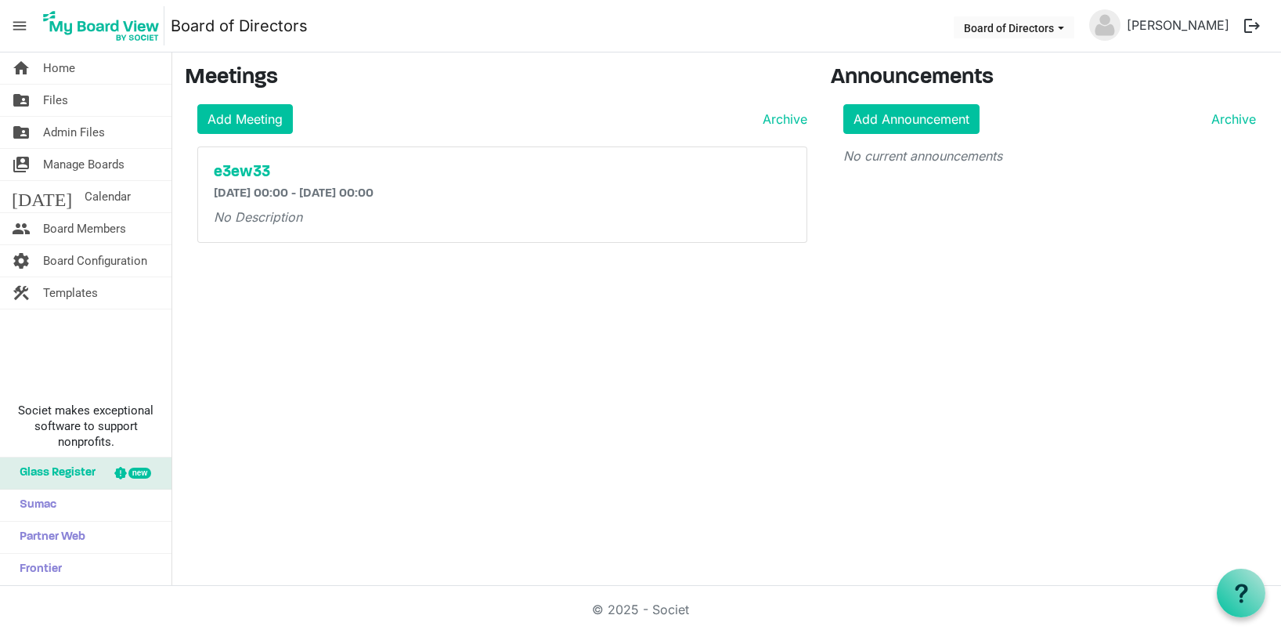
click at [14, 19] on span "menu" at bounding box center [20, 26] width 30 height 30
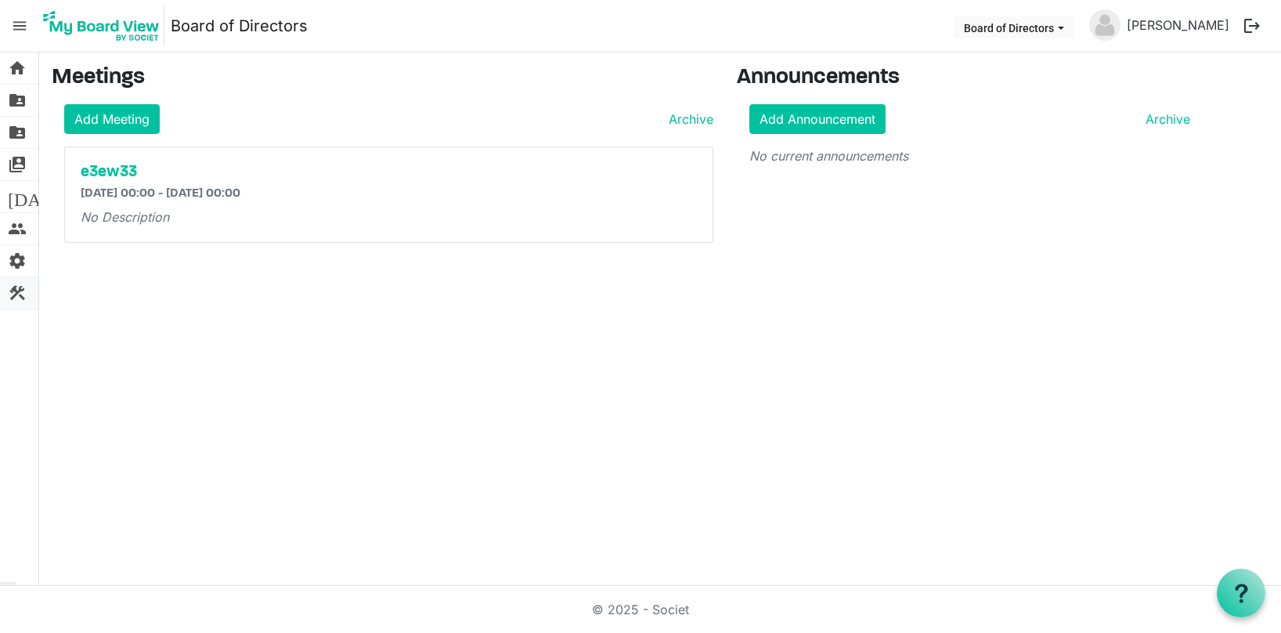
click at [16, 285] on span "construction" at bounding box center [17, 292] width 19 height 31
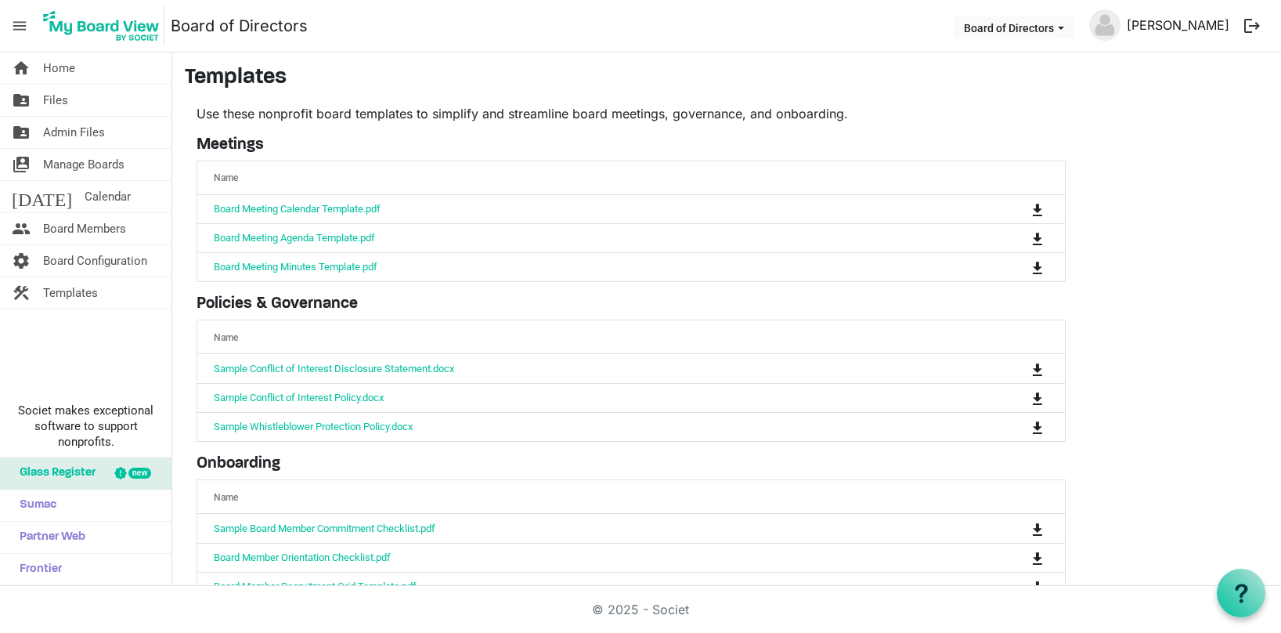
click at [1198, 23] on link "[PERSON_NAME]" at bounding box center [1177, 24] width 115 height 31
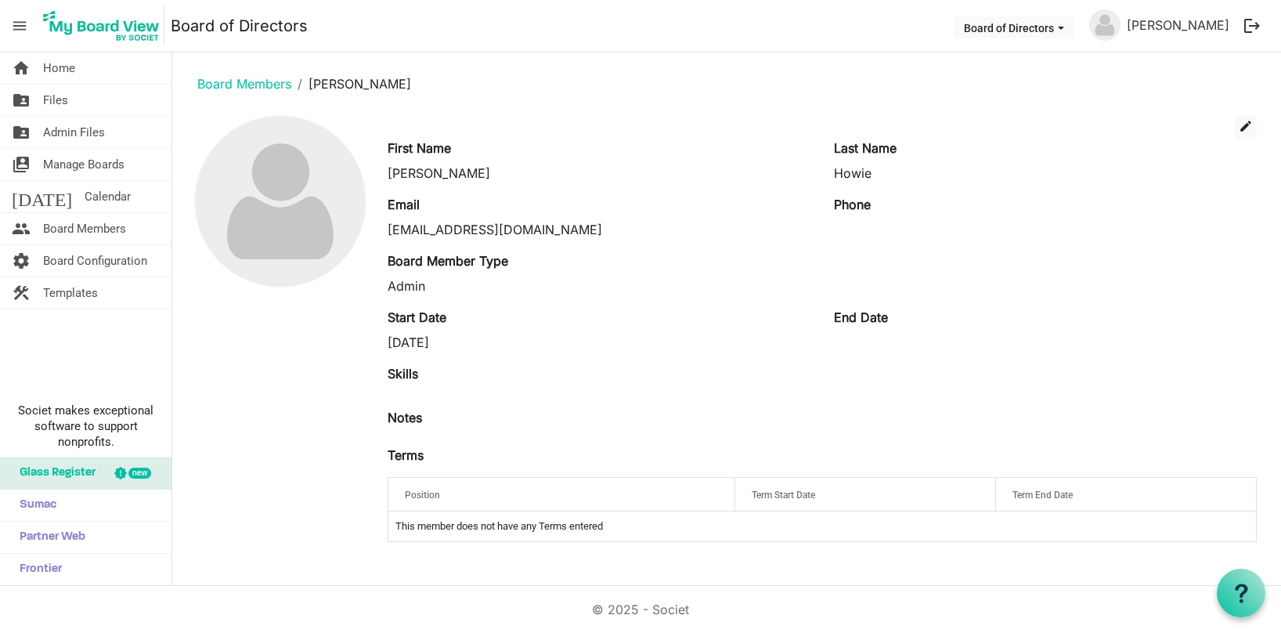
click at [132, 24] on img at bounding box center [101, 25] width 126 height 39
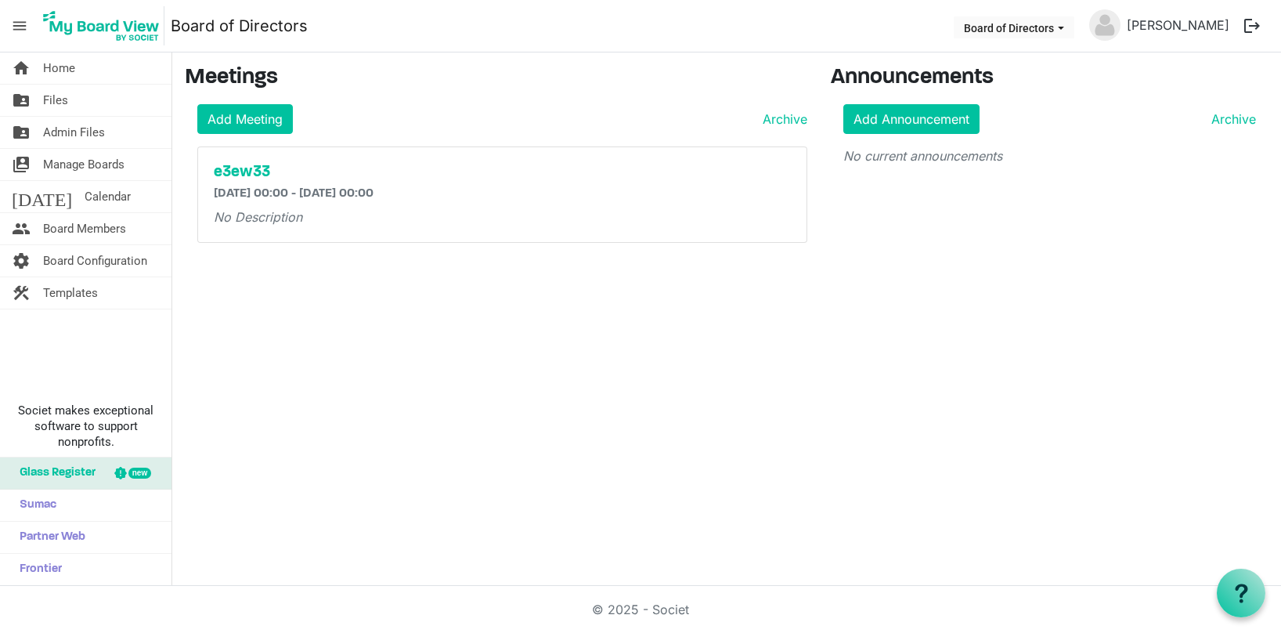
click at [132, 25] on img at bounding box center [101, 25] width 126 height 39
click at [1227, 20] on link "[PERSON_NAME]" at bounding box center [1177, 24] width 115 height 31
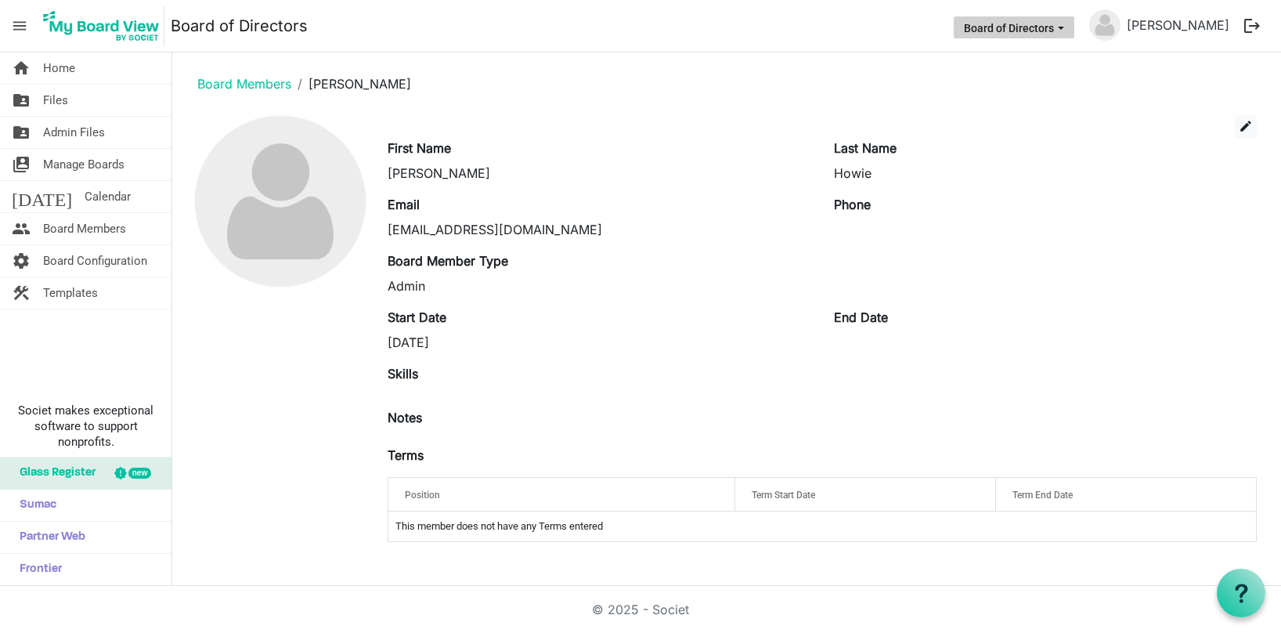
click at [1054, 27] on button "Board of Directors" at bounding box center [1013, 27] width 121 height 22
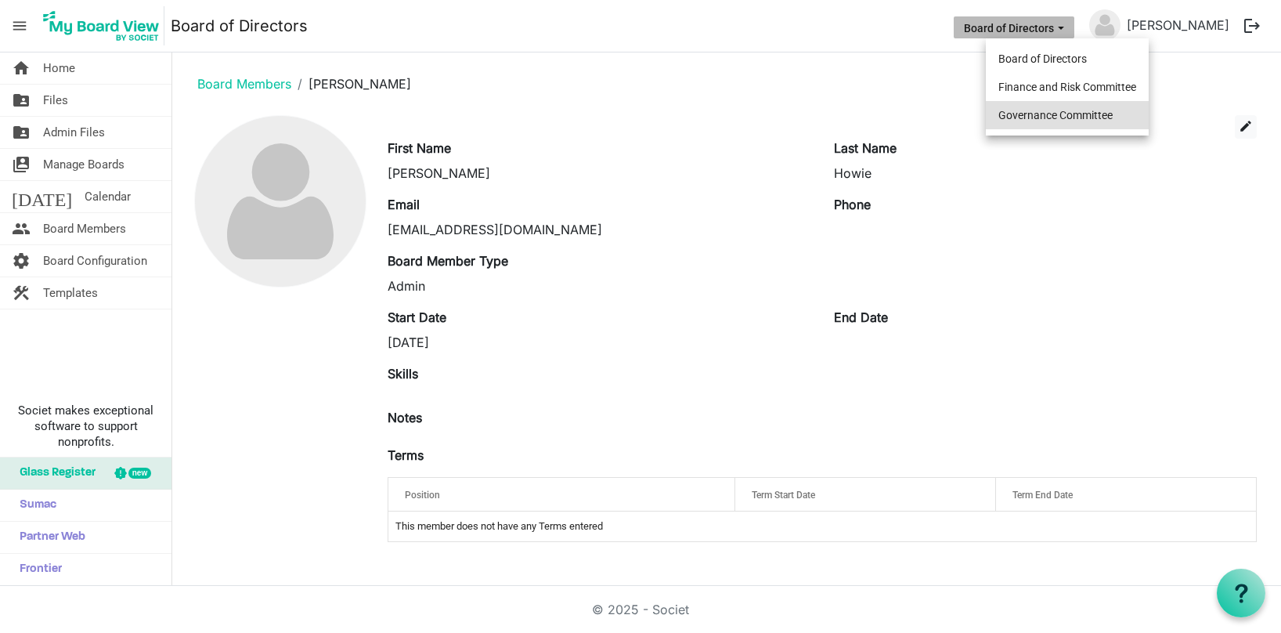
click at [1065, 113] on li "Governance Committee" at bounding box center [1067, 115] width 163 height 28
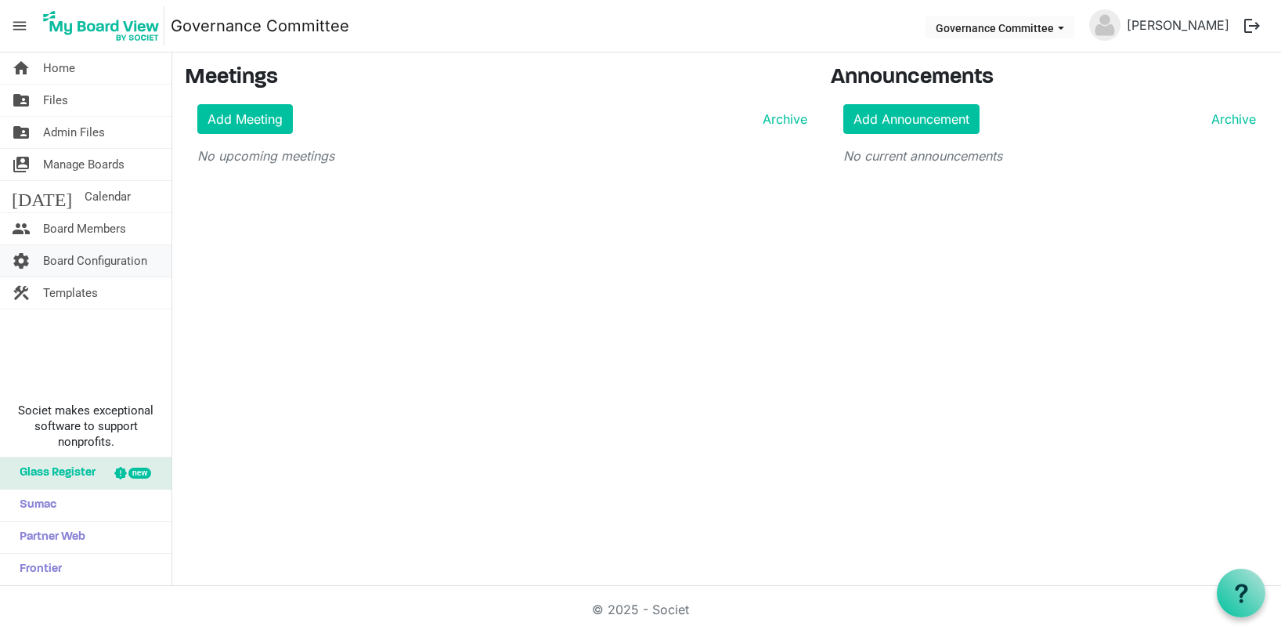
click at [92, 254] on span "Board Configuration" at bounding box center [95, 260] width 104 height 31
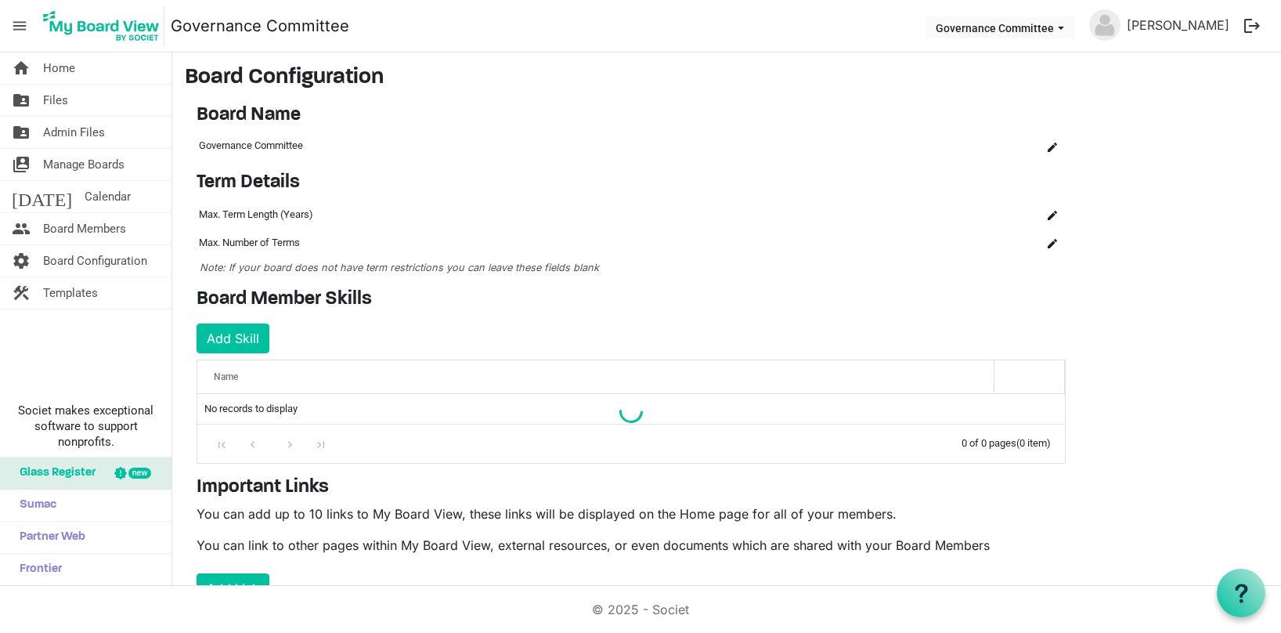
scroll to position [127, 0]
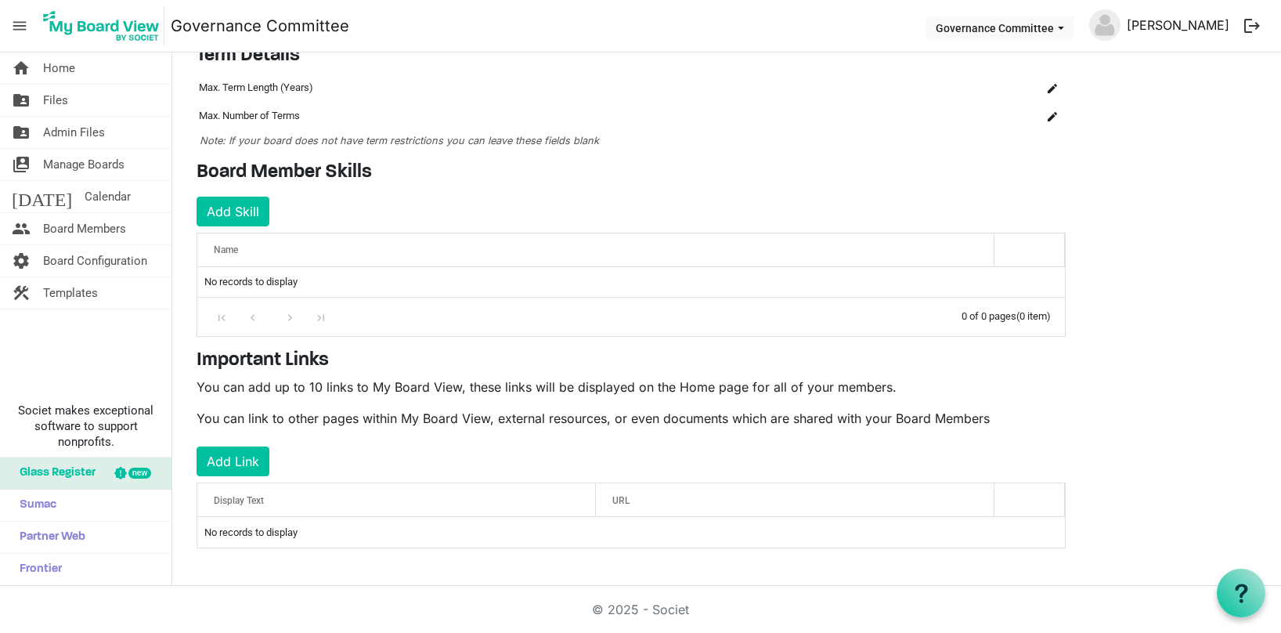
click at [1194, 20] on link "[PERSON_NAME]" at bounding box center [1177, 24] width 115 height 31
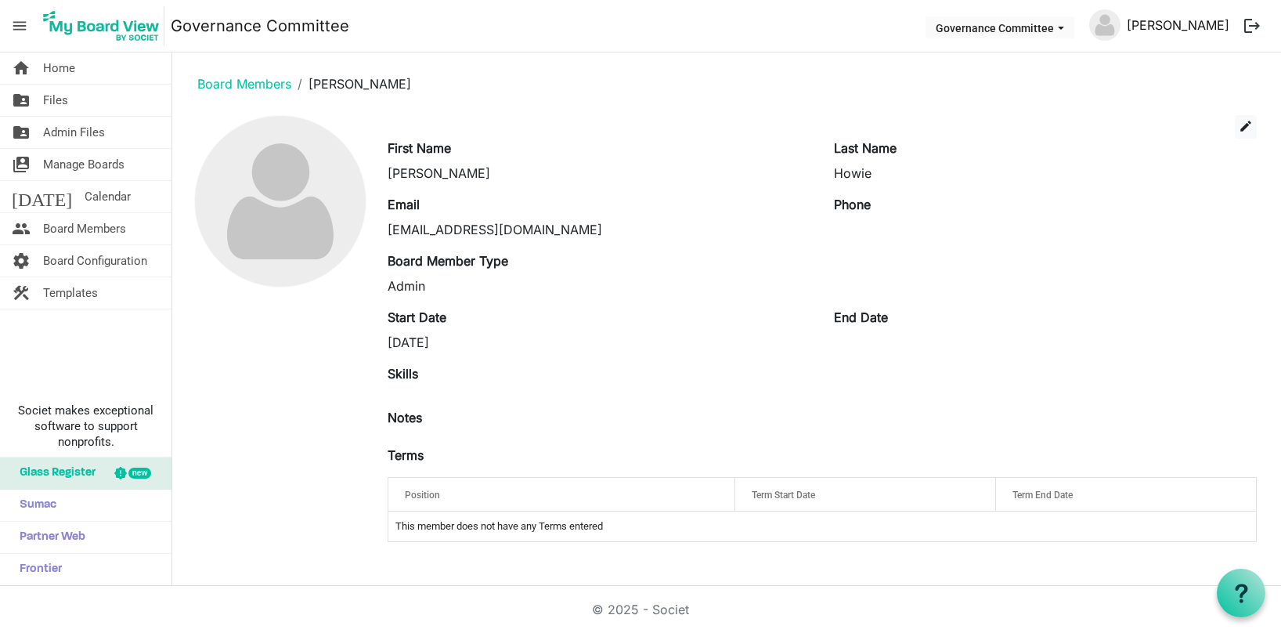
click at [1193, 24] on link "Scott Howie" at bounding box center [1177, 24] width 115 height 31
click at [1188, 25] on link "[PERSON_NAME]" at bounding box center [1177, 24] width 115 height 31
click at [1249, 26] on button "logout" at bounding box center [1251, 25] width 33 height 33
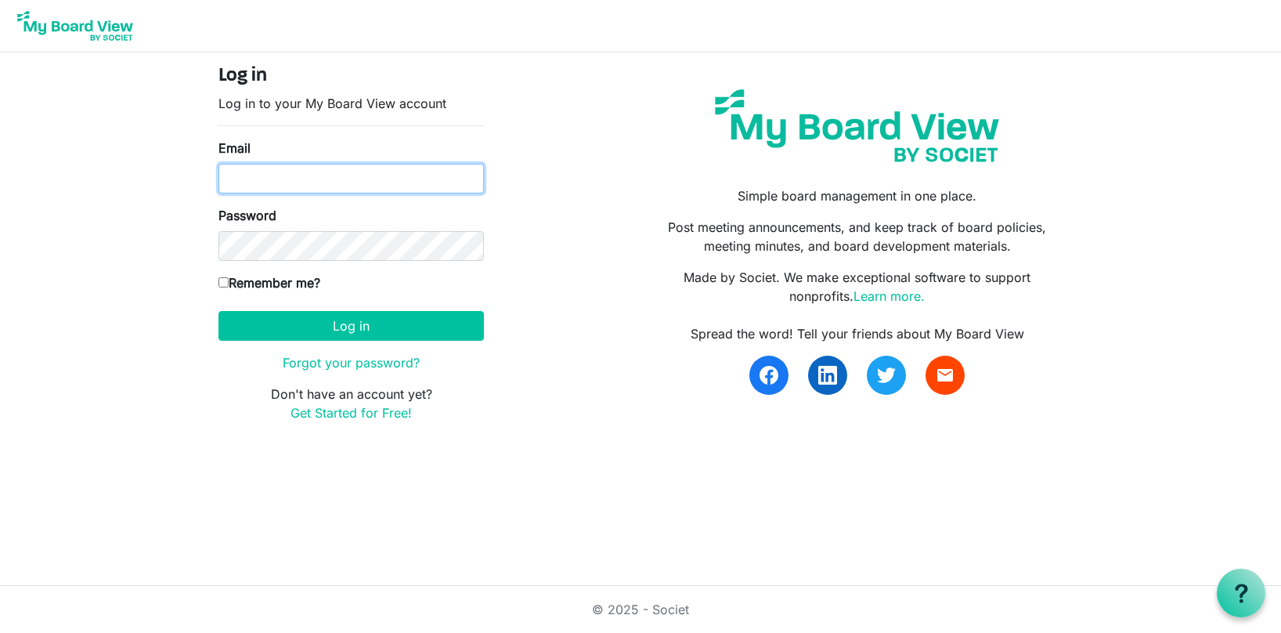
click at [245, 181] on input "Email" at bounding box center [350, 179] width 265 height 30
type input "[EMAIL_ADDRESS][DOMAIN_NAME]"
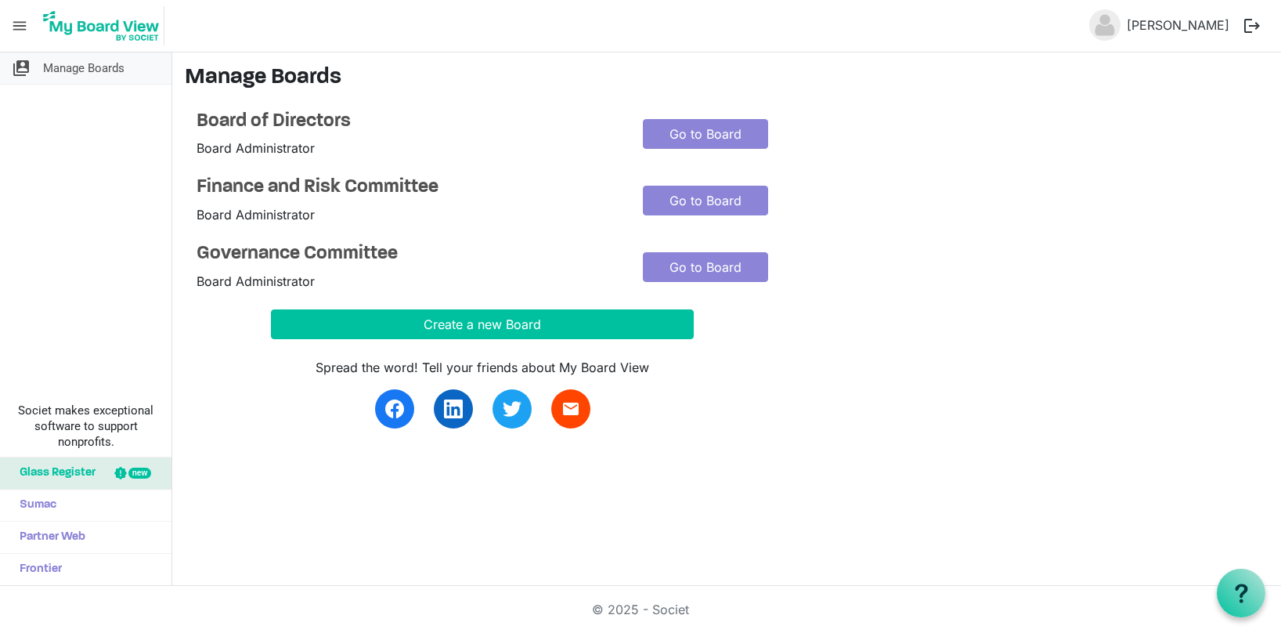
click at [93, 68] on span "Manage Boards" at bounding box center [83, 67] width 81 height 31
click at [65, 65] on span "Manage Boards" at bounding box center [83, 67] width 81 height 31
click at [1246, 589] on icon at bounding box center [1241, 593] width 20 height 20
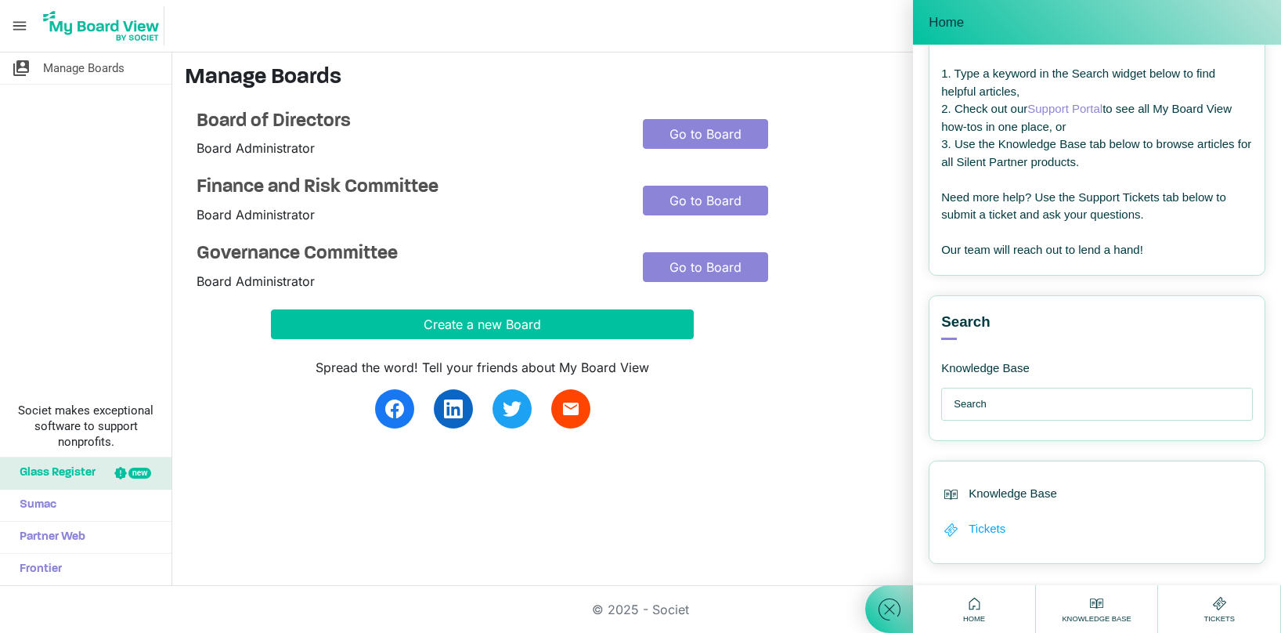
scroll to position [105, 0]
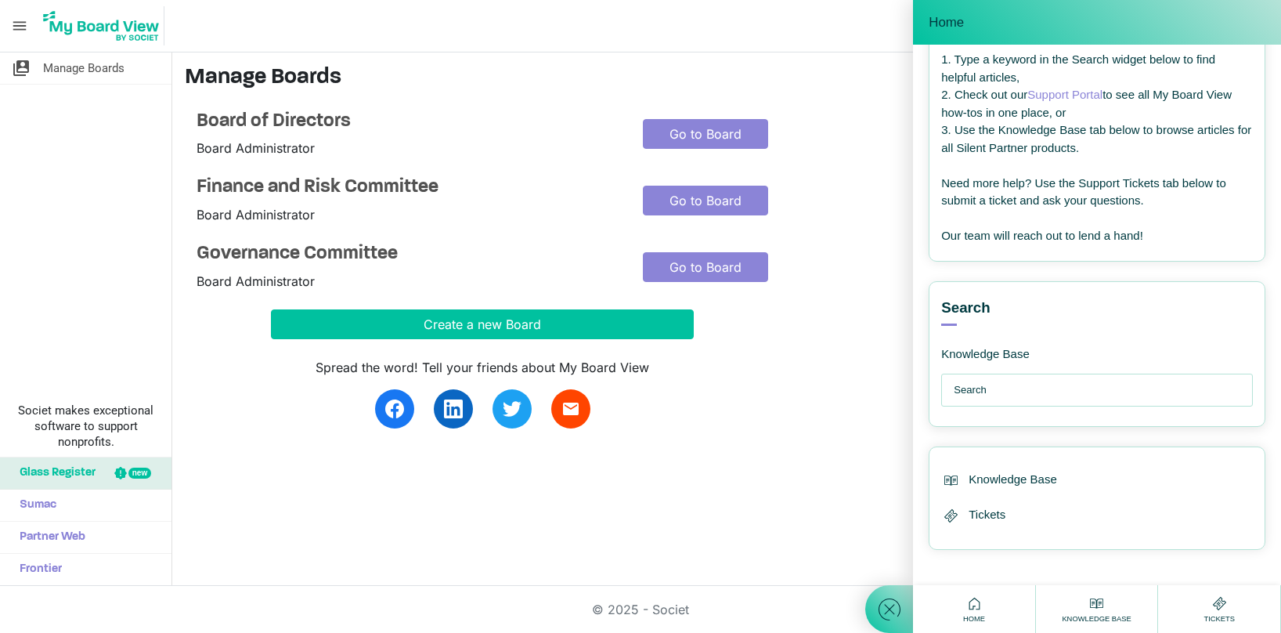
click at [1013, 380] on input "text" at bounding box center [1100, 389] width 294 height 31
type input "delete account"
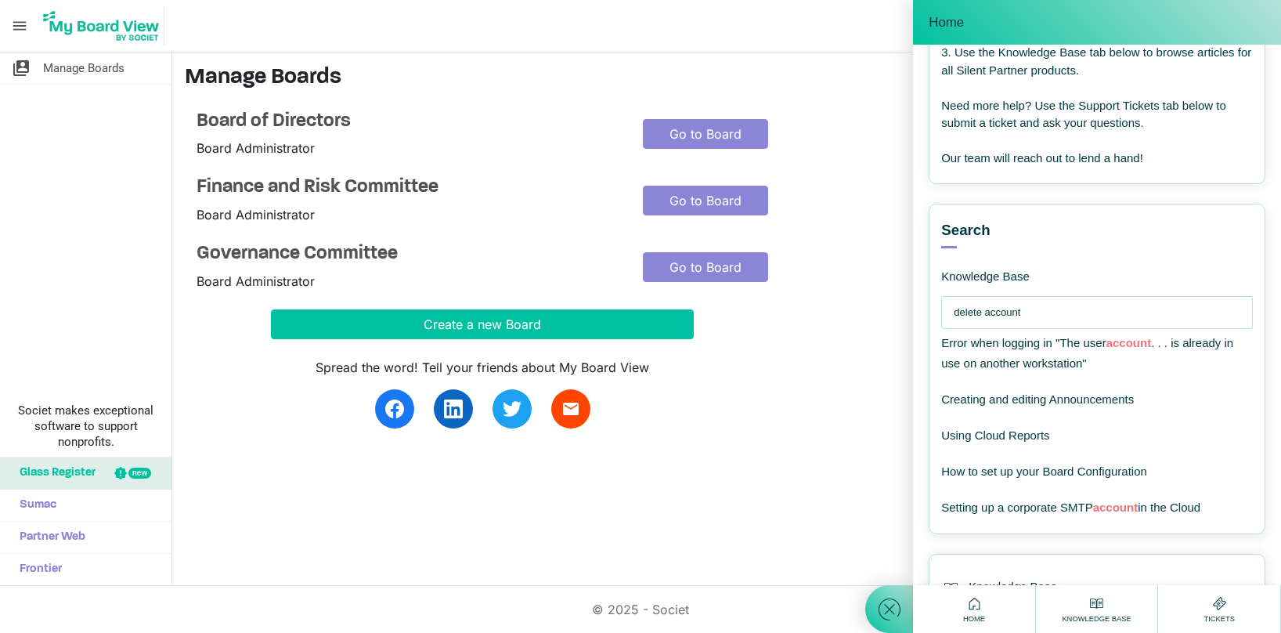
scroll to position [0, 0]
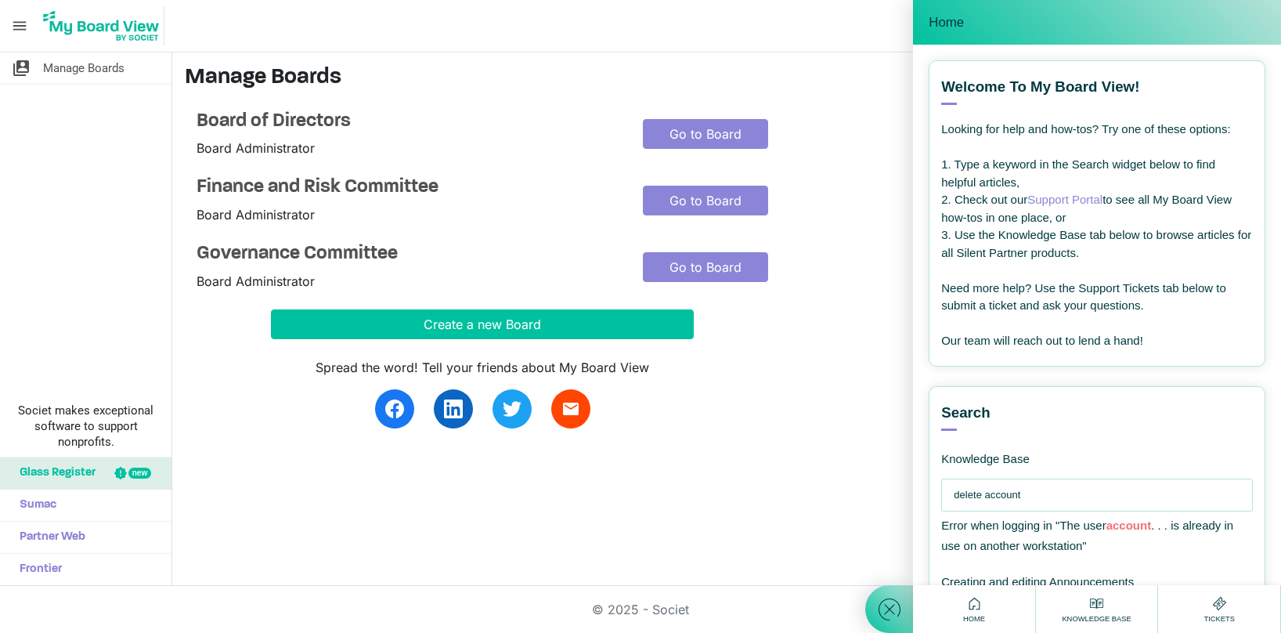
click at [822, 381] on div "Spread the word! Tell your friends about My Board View email" at bounding box center [631, 383] width 892 height 89
click at [855, 31] on nav "menu Scott Howie logout" at bounding box center [640, 26] width 1281 height 52
click at [808, 82] on h3 "Manage Boards" at bounding box center [726, 78] width 1083 height 27
